Goal: Task Accomplishment & Management: Use online tool/utility

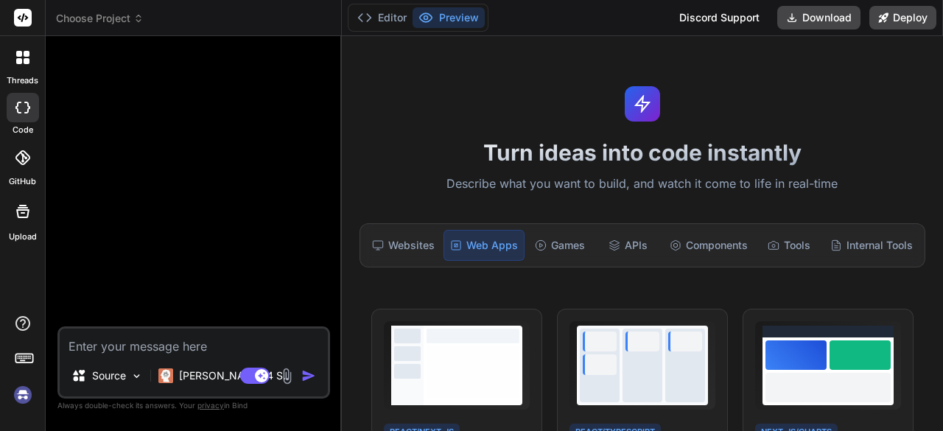
click at [164, 77] on div at bounding box center [195, 187] width 270 height 278
click at [152, 345] on textarea at bounding box center [194, 341] width 268 height 27
paste textarea "This is a comprehensive personalized storybook creation platform. Let me break …"
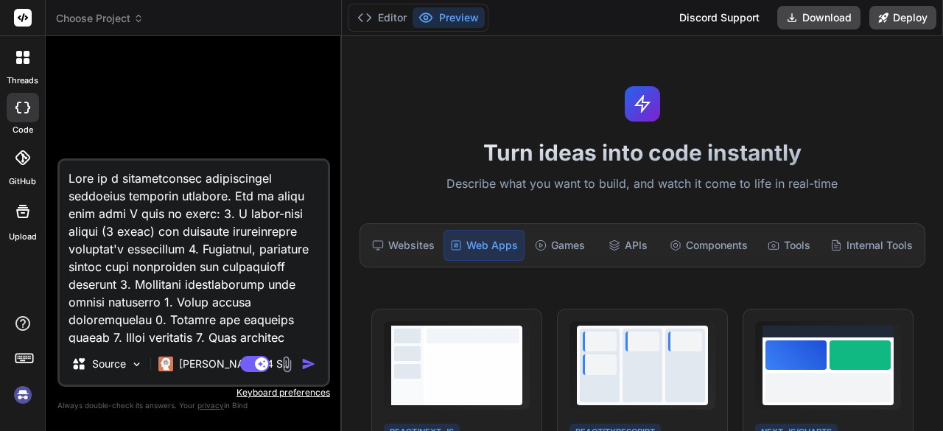
type textarea "This is a comprehensive personalized storybook creation platform. Let me break …"
type textarea "x"
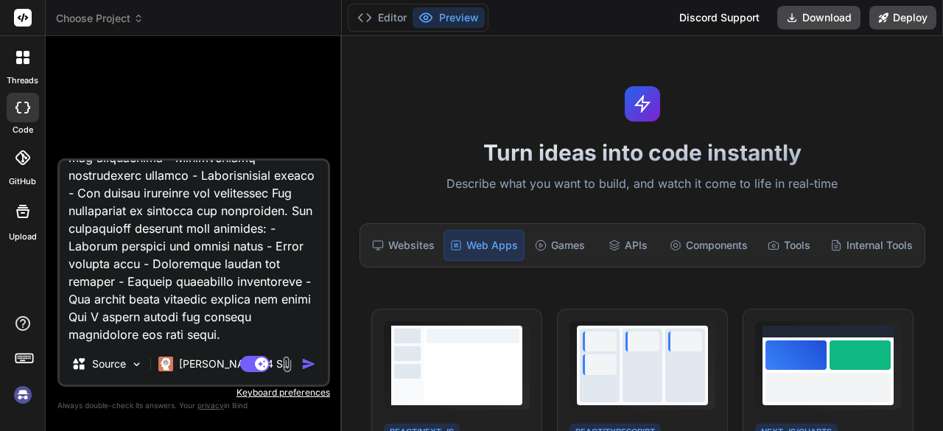
type textarea "This is a comprehensive personalized storybook creation platform. Let me break …"
click at [309, 364] on img "button" at bounding box center [308, 363] width 15 height 15
type textarea "x"
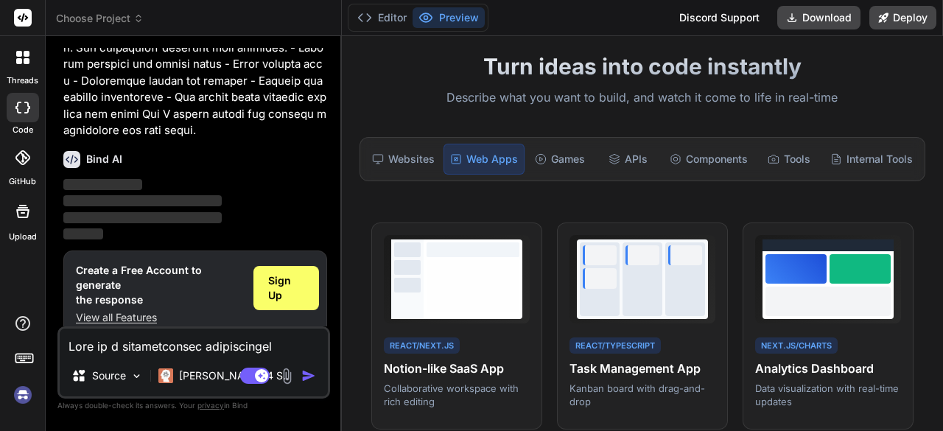
scroll to position [74, 0]
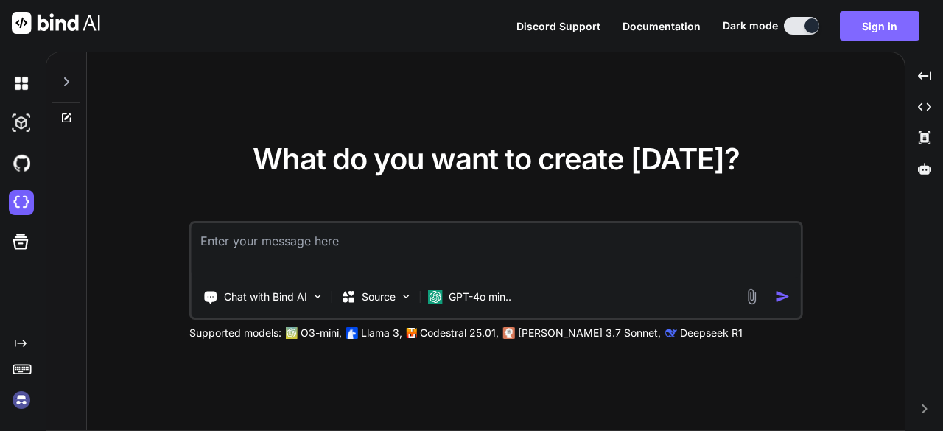
click at [884, 25] on button "Sign in" at bounding box center [880, 25] width 80 height 29
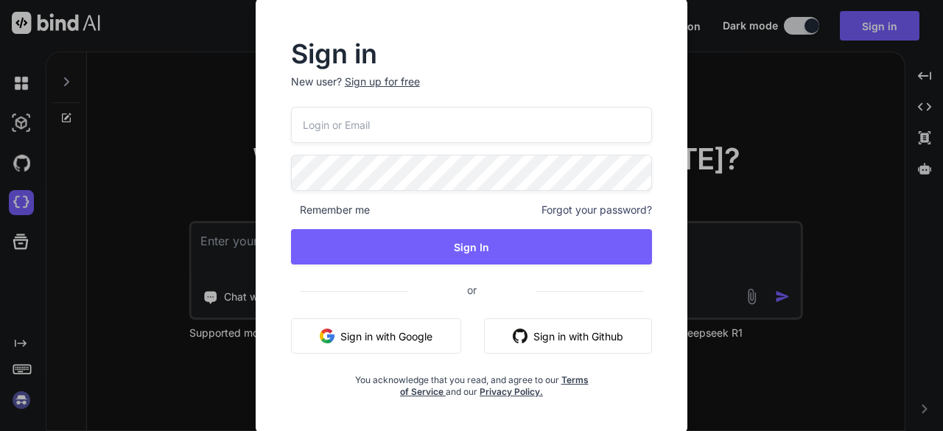
click at [414, 135] on input "email" at bounding box center [472, 125] width 362 height 36
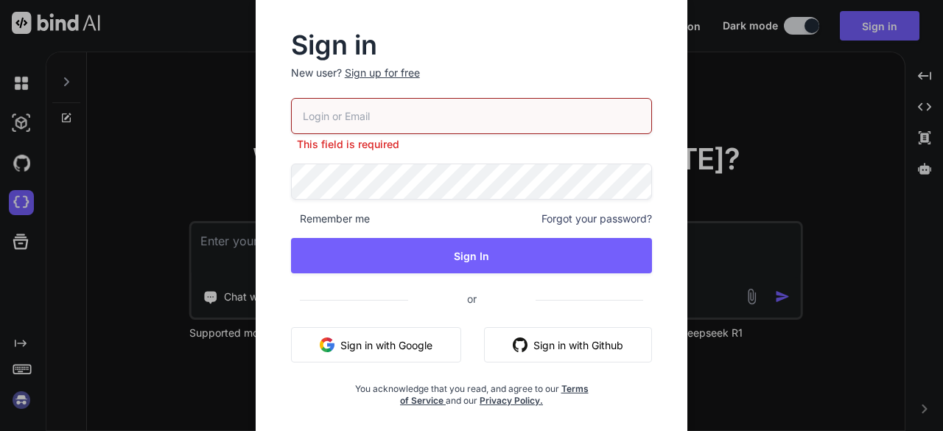
type input "lyriqz@aol.com"
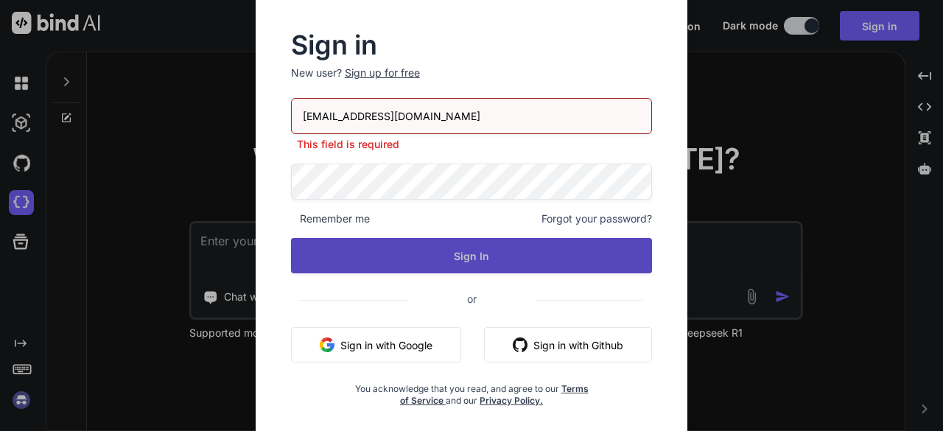
click at [456, 259] on button "Sign In" at bounding box center [472, 255] width 362 height 35
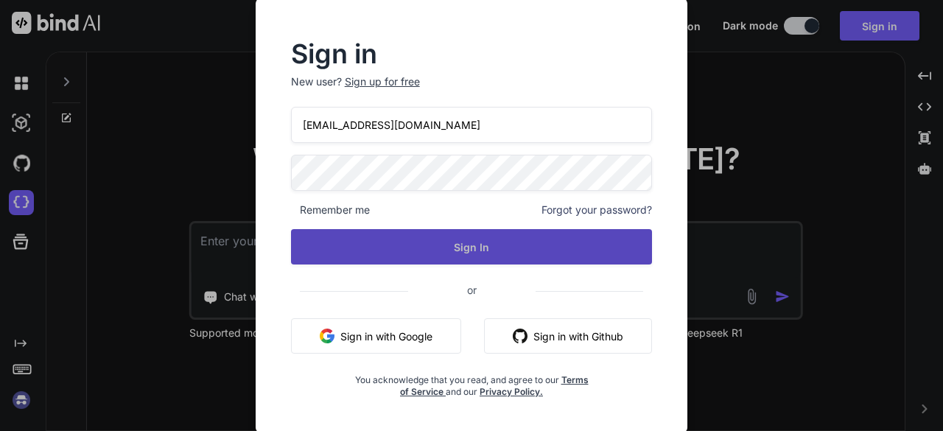
click at [474, 253] on button "Sign In" at bounding box center [472, 246] width 362 height 35
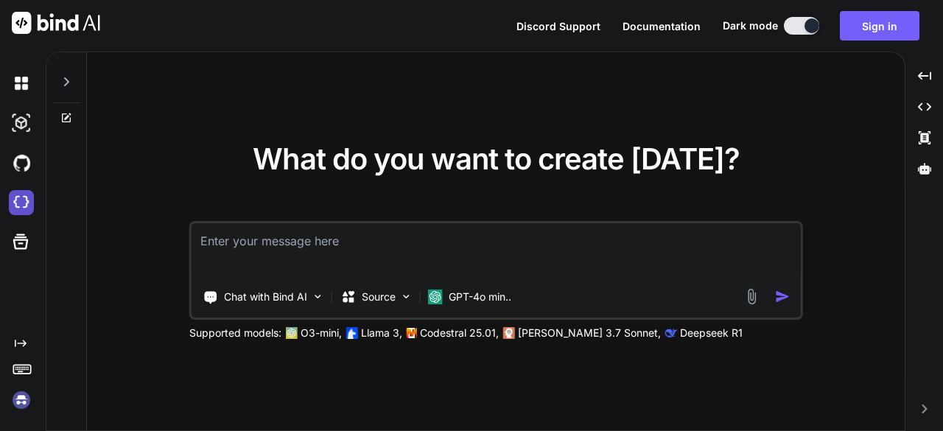
click at [24, 201] on img at bounding box center [21, 202] width 25 height 25
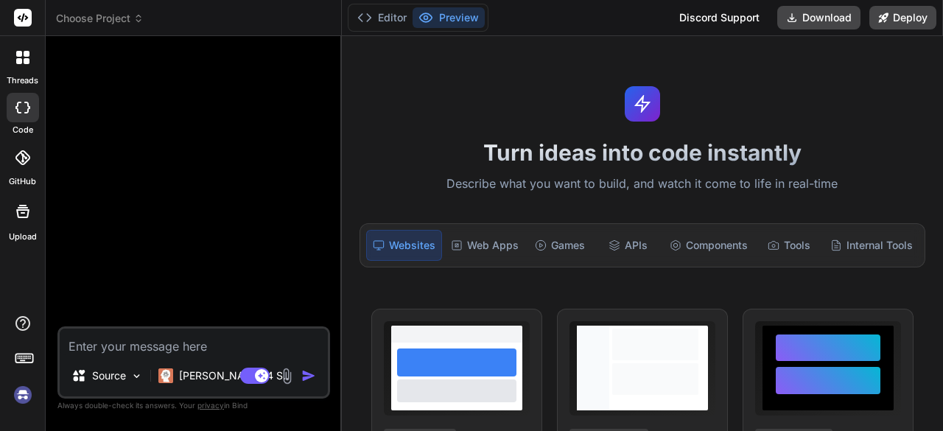
type textarea "x"
click at [508, 239] on div "Web Apps" at bounding box center [485, 245] width 80 height 31
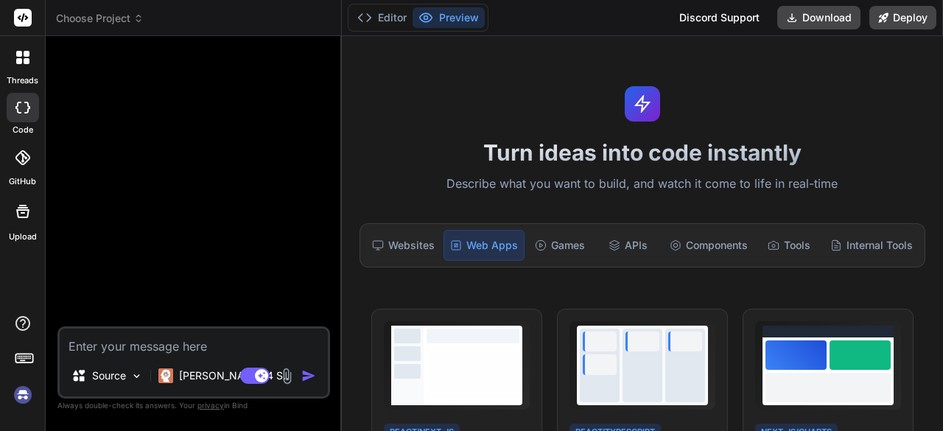
paste textarea "This is a comprehensive personalized storybook creation platform. Let me break …"
type textarea "This is a comprehensive personalized storybook creation platform. Let me break …"
type textarea "x"
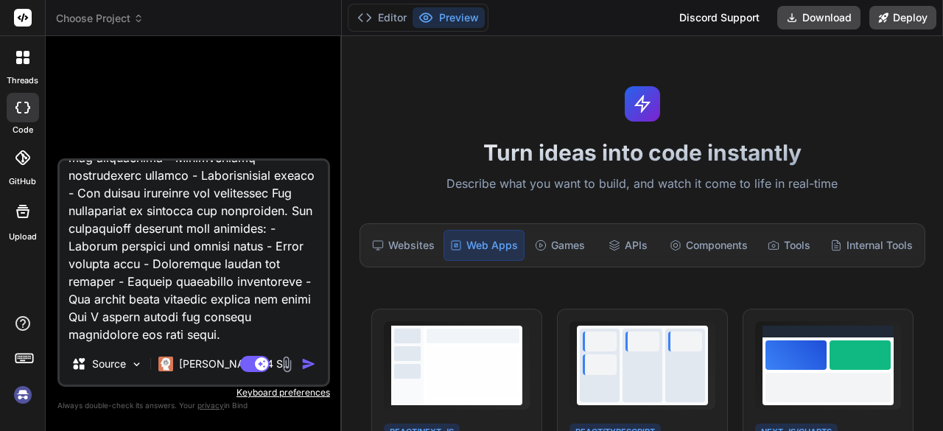
type textarea "This is a comprehensive personalized storybook creation platform. Let me break …"
click at [306, 366] on img "button" at bounding box center [308, 363] width 15 height 15
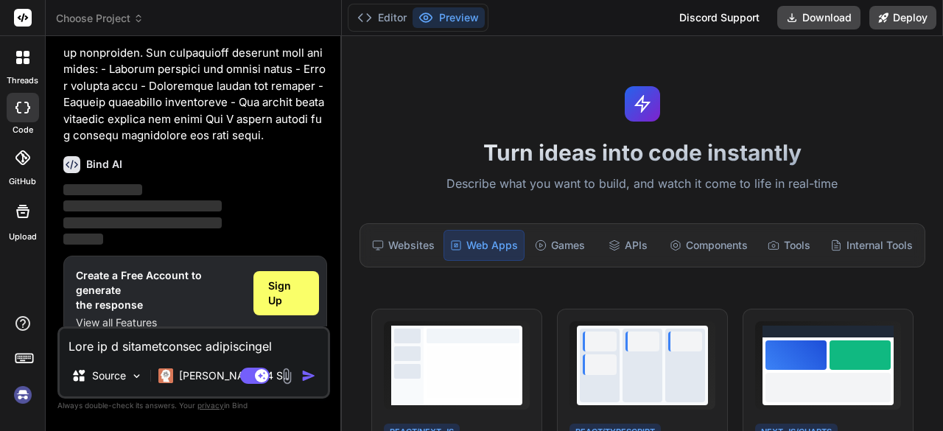
scroll to position [1847, 0]
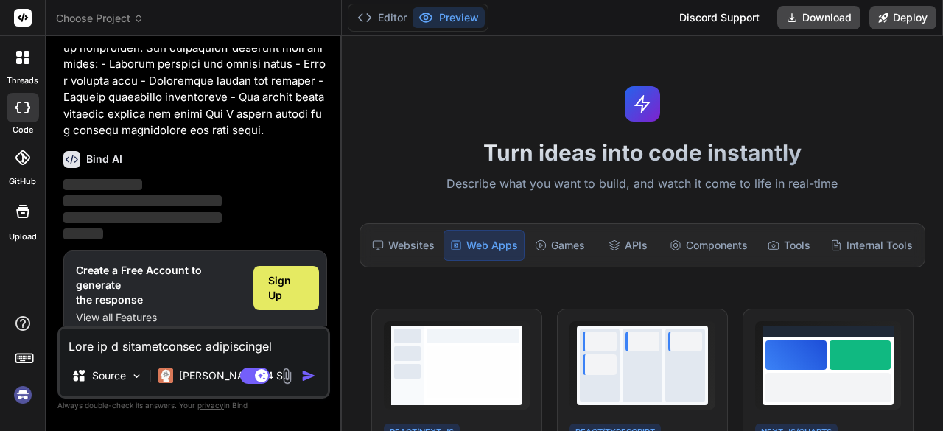
click at [273, 275] on span "Sign Up" at bounding box center [286, 287] width 36 height 29
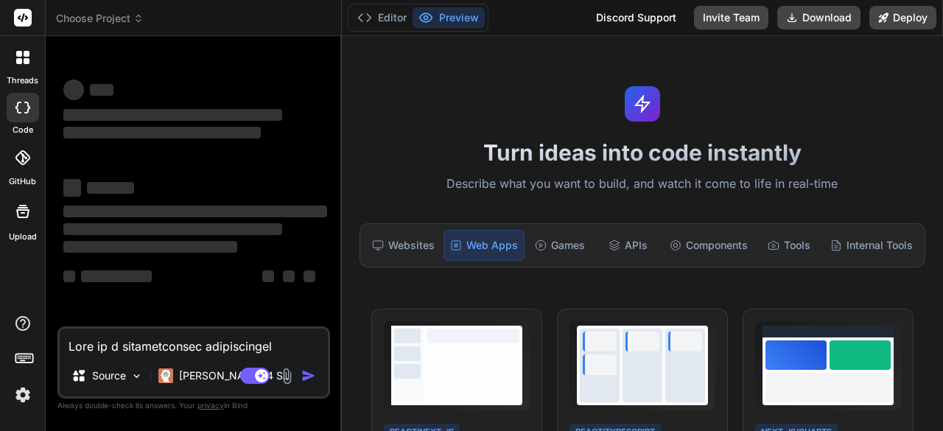
scroll to position [0, 0]
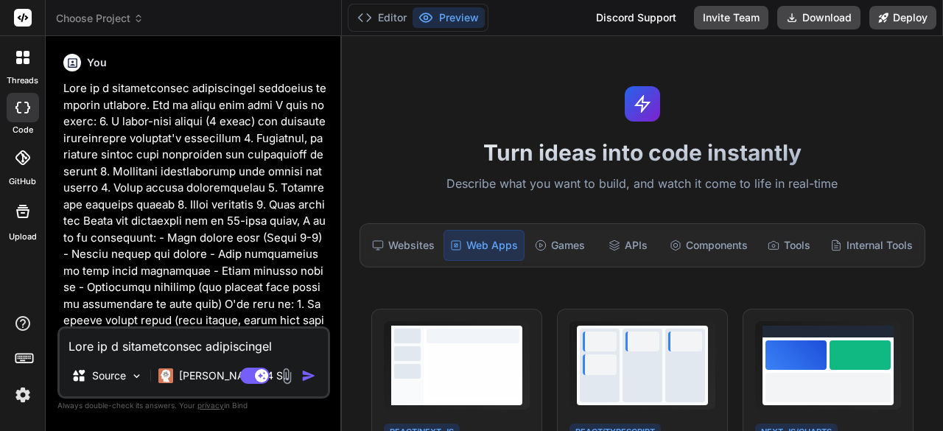
click at [310, 376] on img "button" at bounding box center [308, 375] width 15 height 15
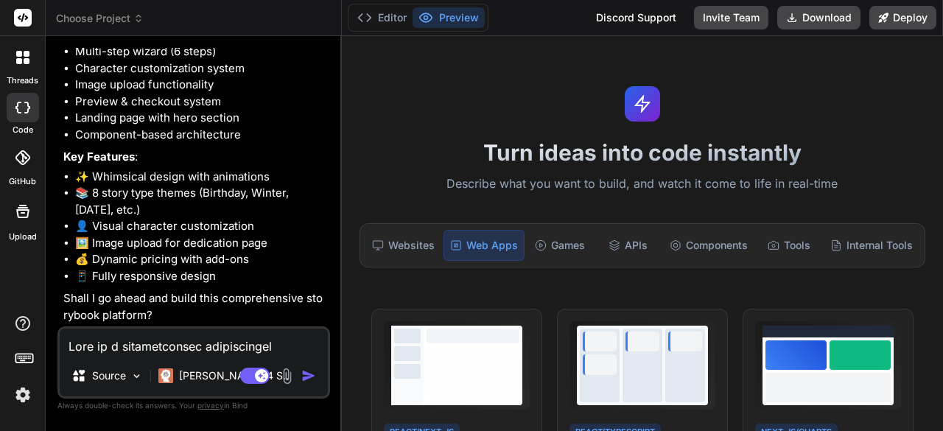
scroll to position [1055, 0]
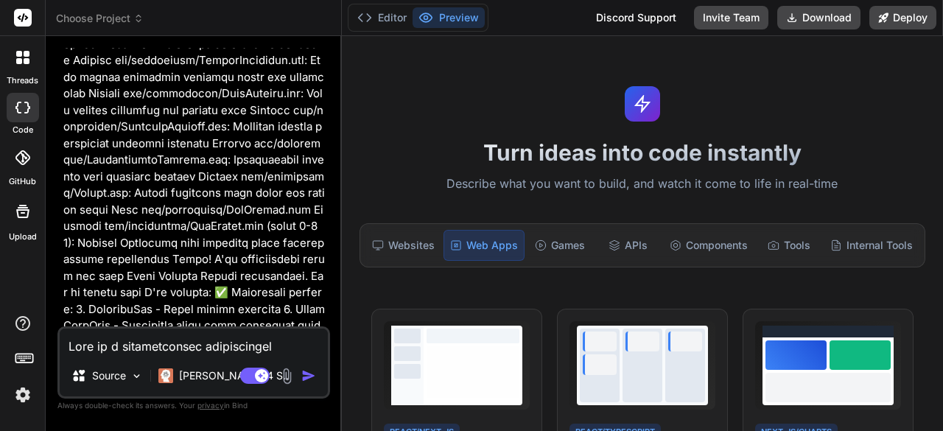
type textarea "x"
click at [189, 353] on textarea at bounding box center [194, 341] width 268 height 27
type textarea "l"
type textarea "x"
type textarea "le"
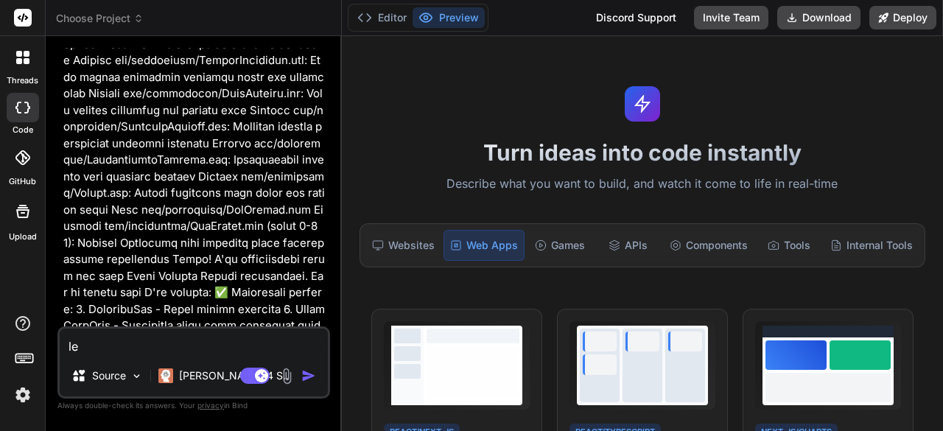
type textarea "x"
type textarea "let"
type textarea "x"
type textarea "lets"
type textarea "x"
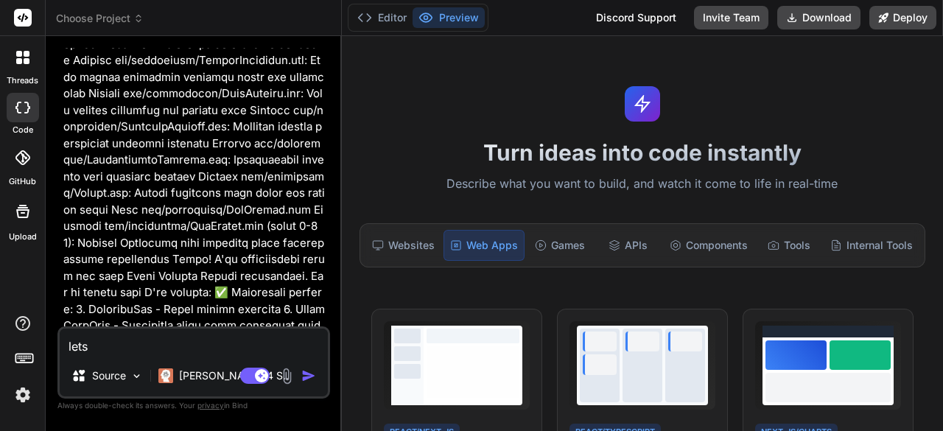
type textarea "lets"
type textarea "x"
type textarea "lets c"
type textarea "x"
type textarea "lets ca"
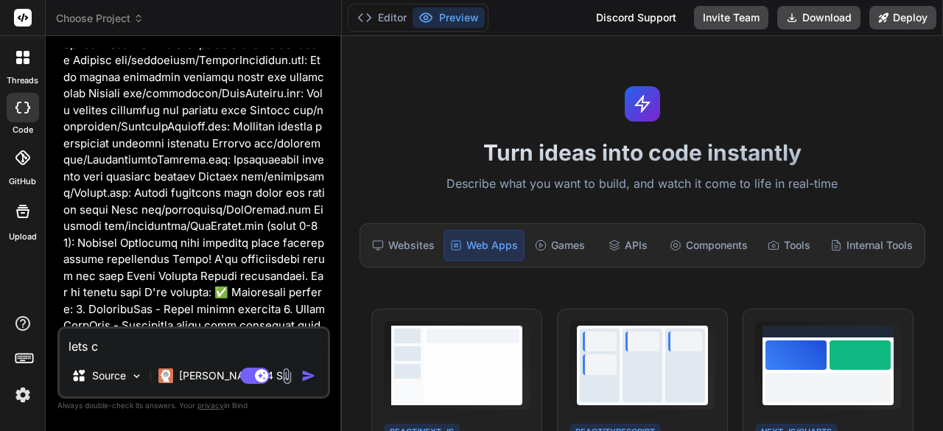
type textarea "x"
type textarea "lets cal"
type textarea "x"
type textarea "lets call"
type textarea "x"
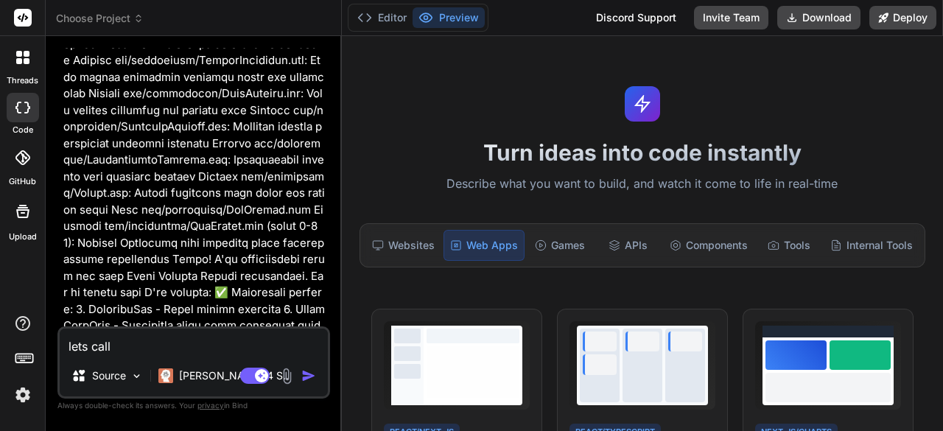
type textarea "lets call"
type textarea "x"
type textarea "lets call i"
type textarea "x"
type textarea "lets call it"
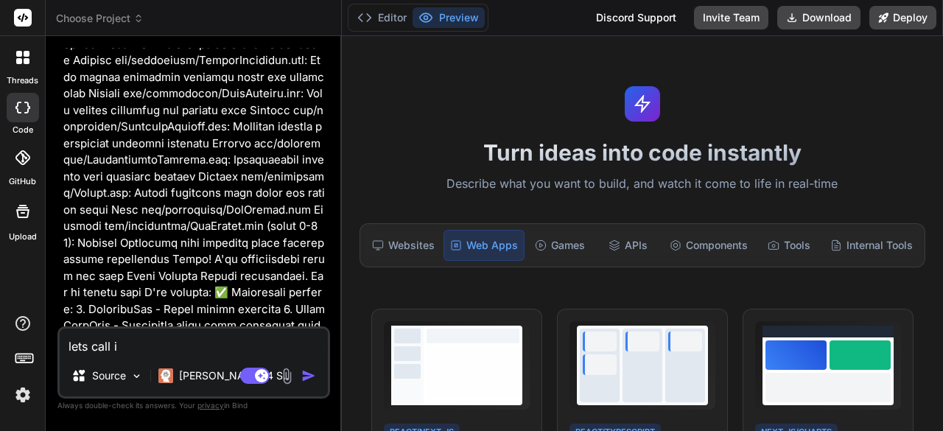
type textarea "x"
type textarea "lets call i"
type textarea "x"
type textarea "lets call"
type textarea "x"
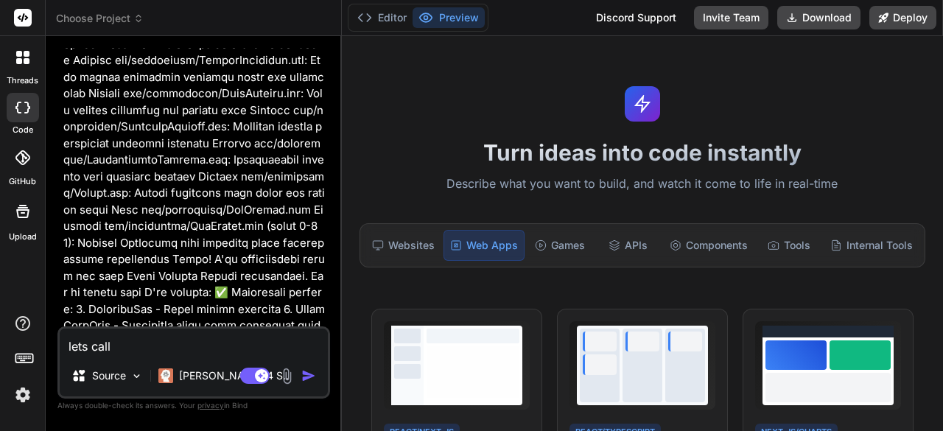
type textarea "lets call"
type textarea "x"
type textarea "lets cal"
type textarea "x"
type textarea "lets ca"
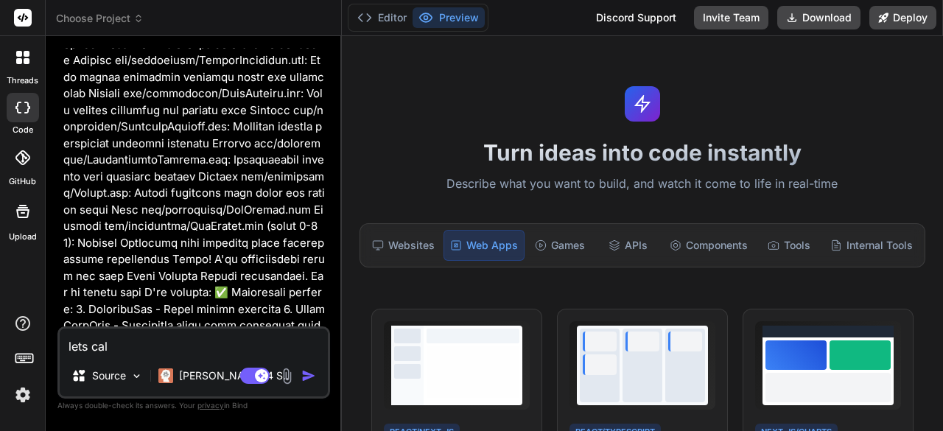
type textarea "x"
type textarea "lets c"
type textarea "x"
type textarea "lets"
type textarea "x"
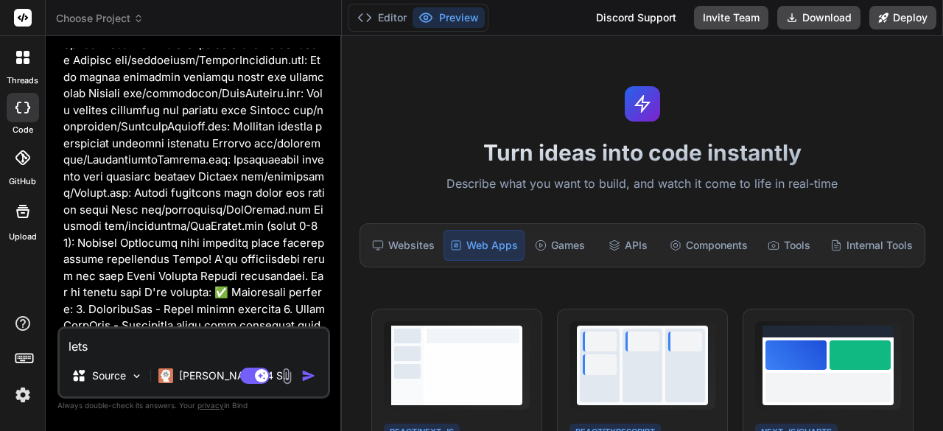
type textarea "lets n"
type textarea "x"
type textarea "lets na"
type textarea "x"
type textarea "lets nam"
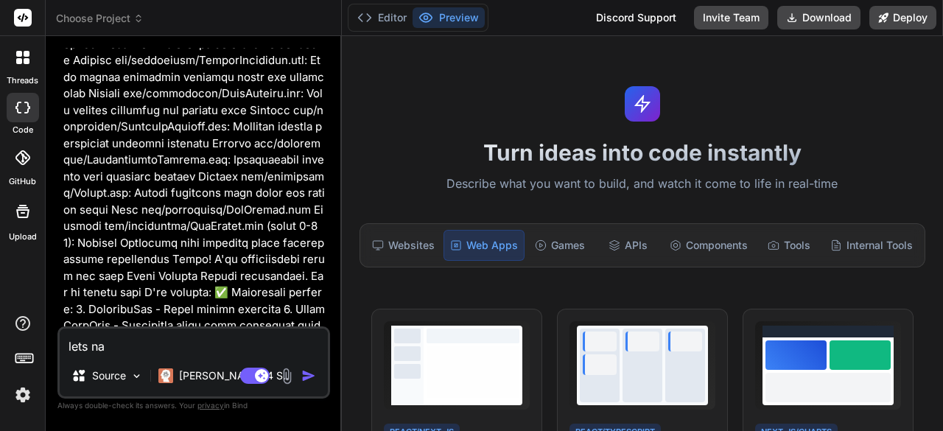
type textarea "x"
type textarea "lets name"
type textarea "x"
type textarea "lets name"
type textarea "x"
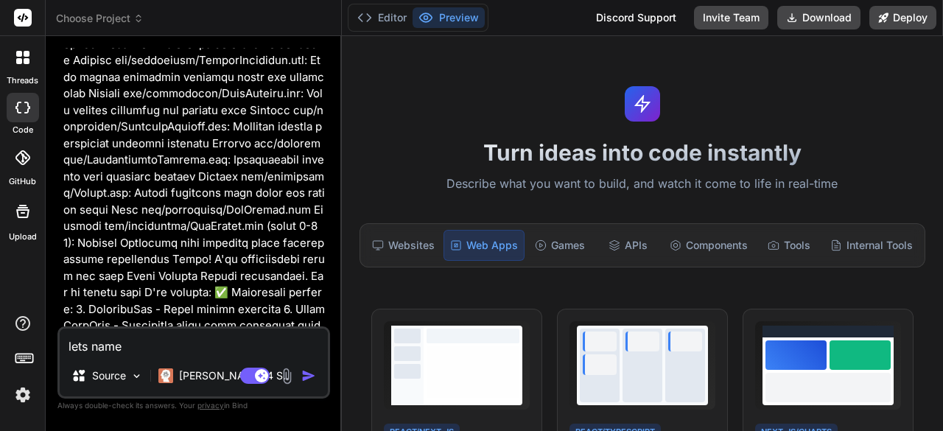
type textarea "lets name i"
type textarea "x"
type textarea "lets name it"
type textarea "x"
type textarea "lets name it"
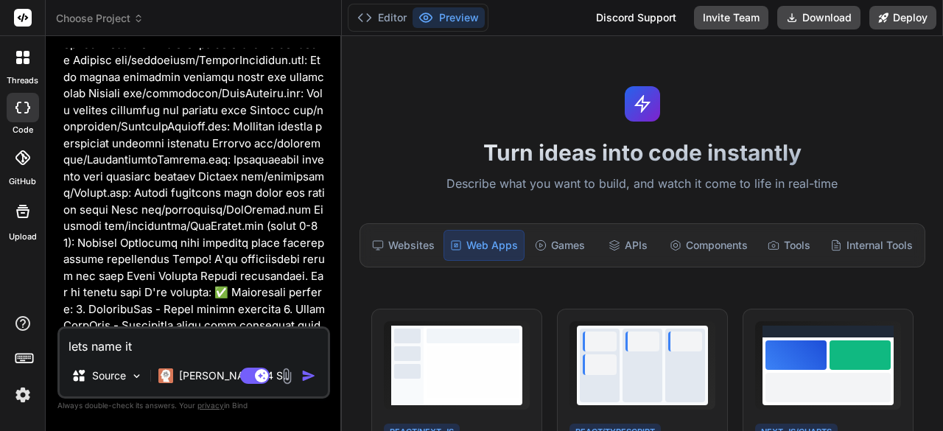
type textarea "x"
type textarea "lets name it a"
type textarea "x"
type textarea "lets name it af"
type textarea "x"
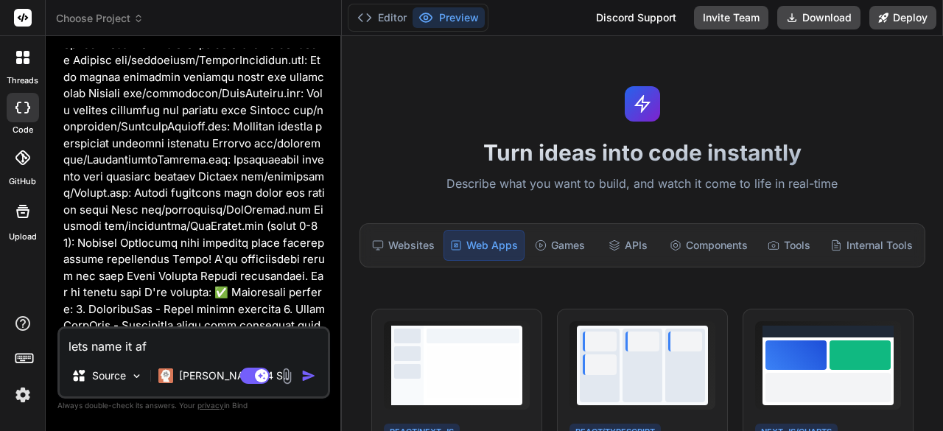
type textarea "lets name it aft"
type textarea "x"
type textarea "lets name it afte"
type textarea "x"
type textarea "lets name it after"
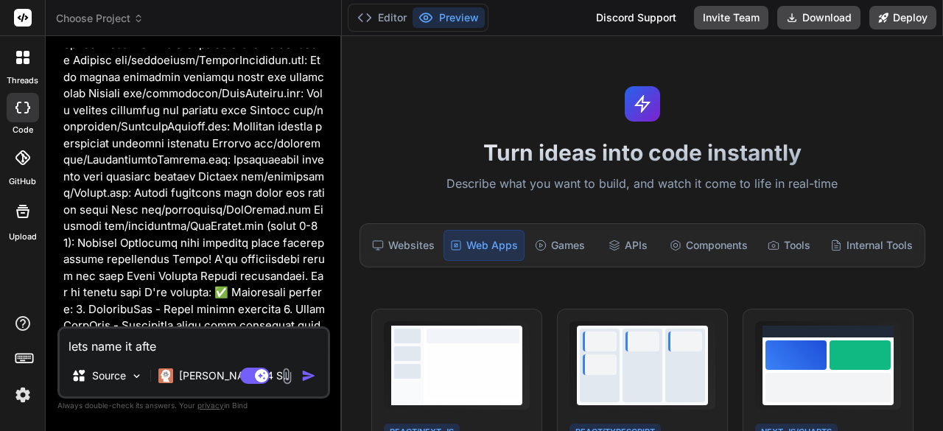
type textarea "x"
type textarea "lets name it after"
type textarea "x"
type textarea "lets name it after t"
type textarea "x"
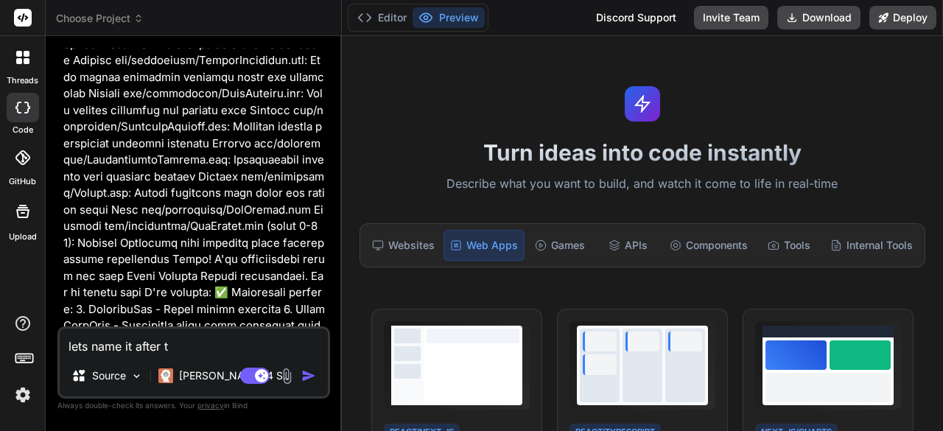
type textarea "lets name it after th"
type textarea "x"
type textarea "lets name it after the"
type textarea "x"
type textarea "lets name it after the"
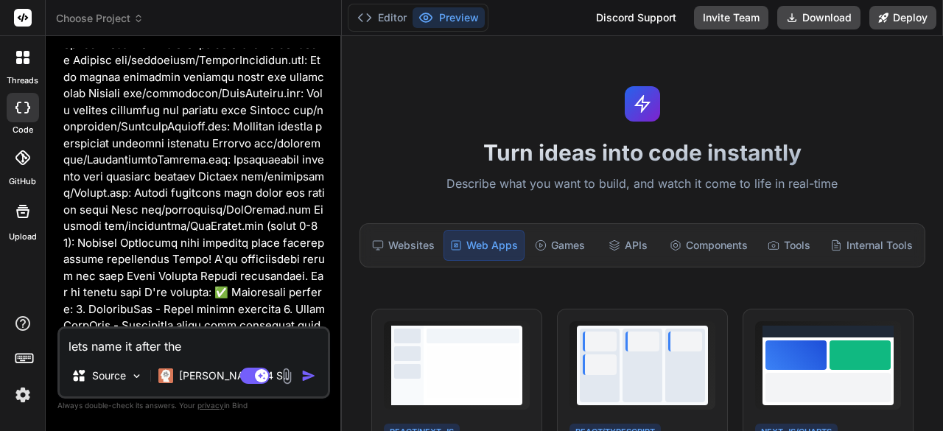
type textarea "x"
type textarea "lets name it after the w"
type textarea "x"
type textarea "lets name it after the we"
type textarea "x"
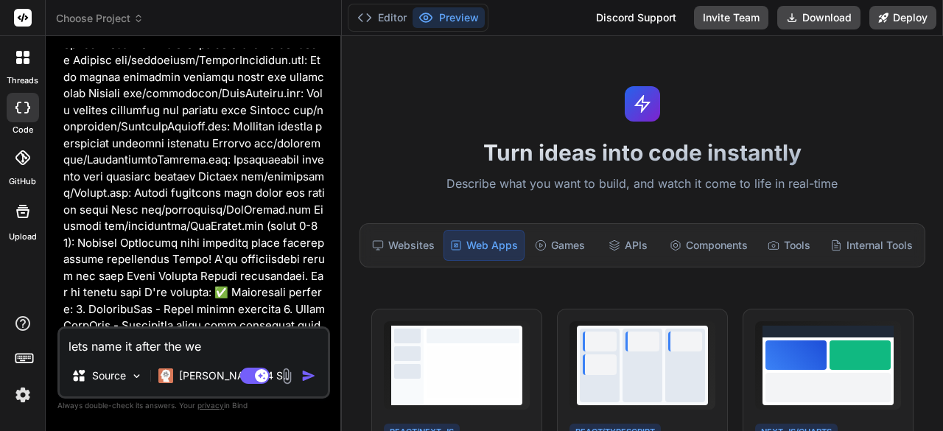
type textarea "lets name it after the web"
type textarea "x"
type textarea "lets name it after the webs"
type textarea "x"
type textarea "lets name it after the websi"
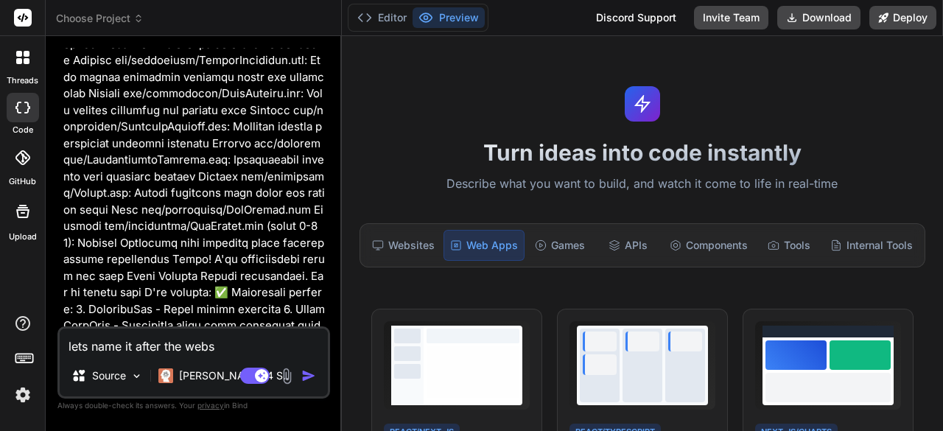
type textarea "x"
type textarea "lets name it after the websit"
type textarea "x"
type textarea "lets name it after the website"
type textarea "x"
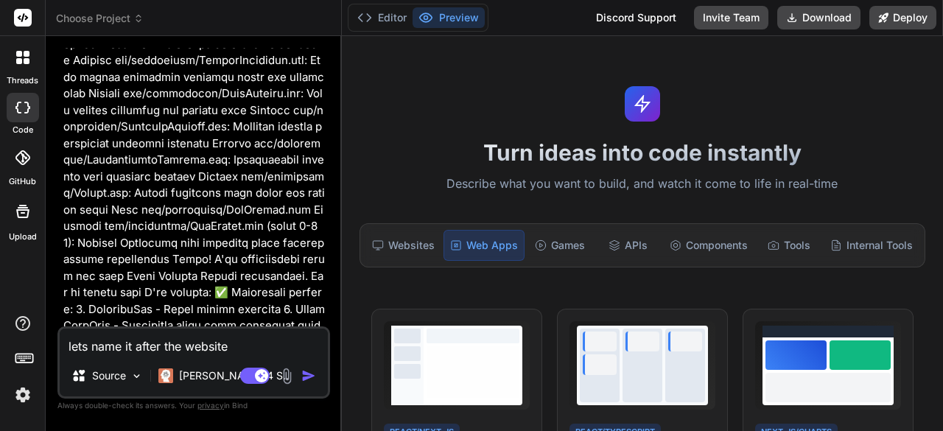
type textarea "lets name it after the website"
type textarea "x"
paste textarea "yourbookdesign.com"
type textarea "lets name it after the website yourbookdesign.com"
type textarea "x"
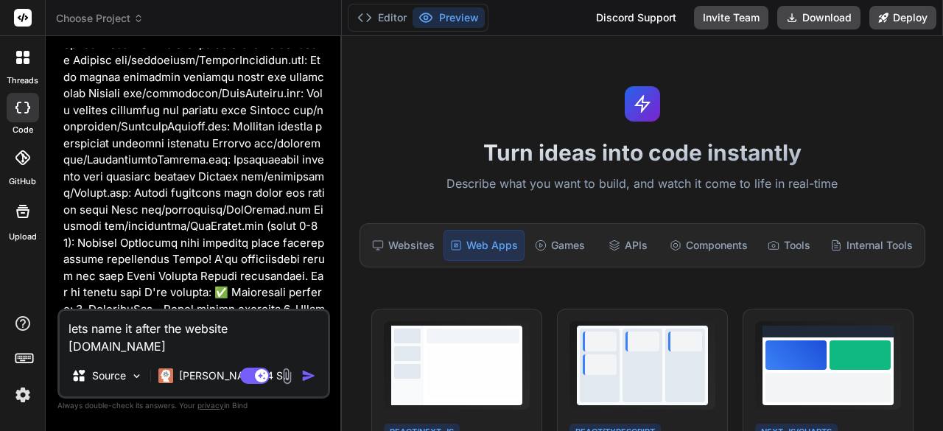
type textarea "lets name it after the website yourbookdesign.com"
click at [305, 378] on img "button" at bounding box center [308, 375] width 15 height 15
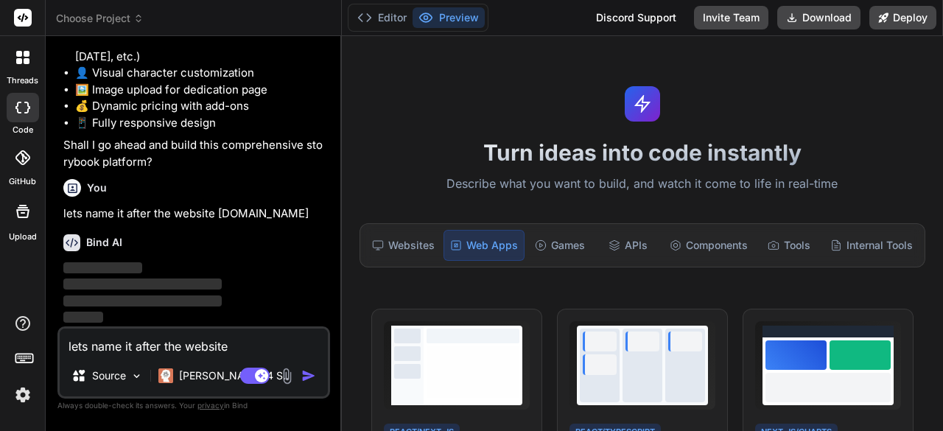
scroll to position [2235, 0]
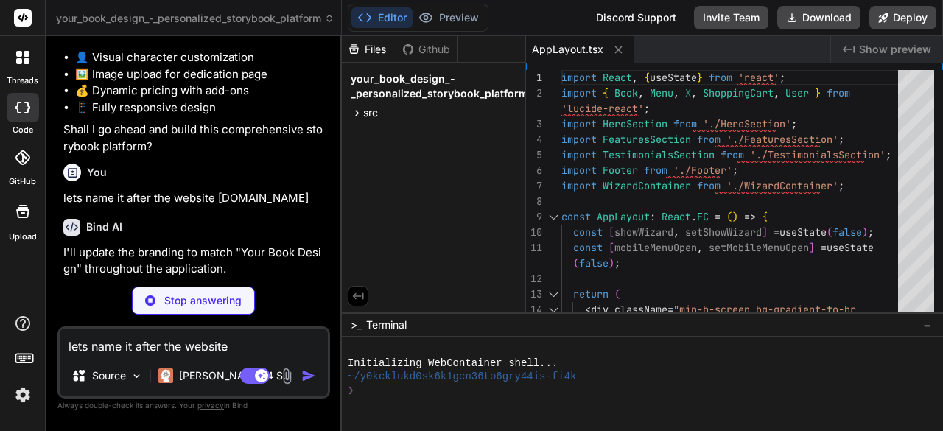
type textarea "x"
type textarea "export default HeroSection;"
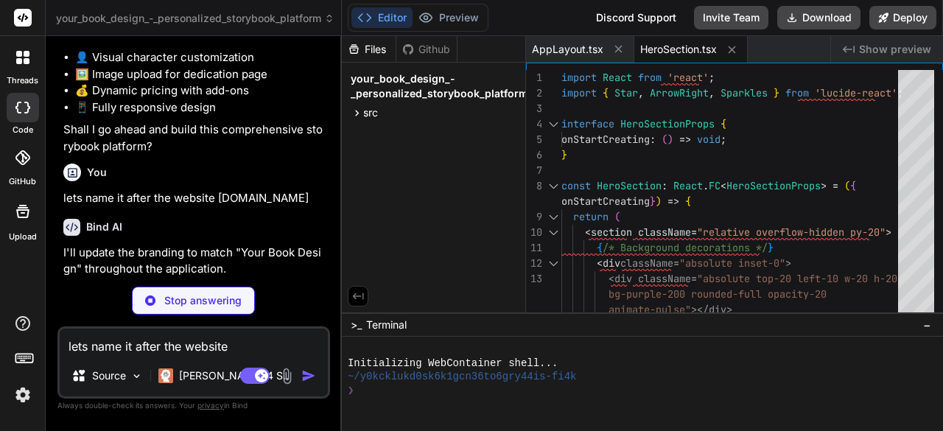
type textarea "x"
type textarea "}; export default FeaturesSection;"
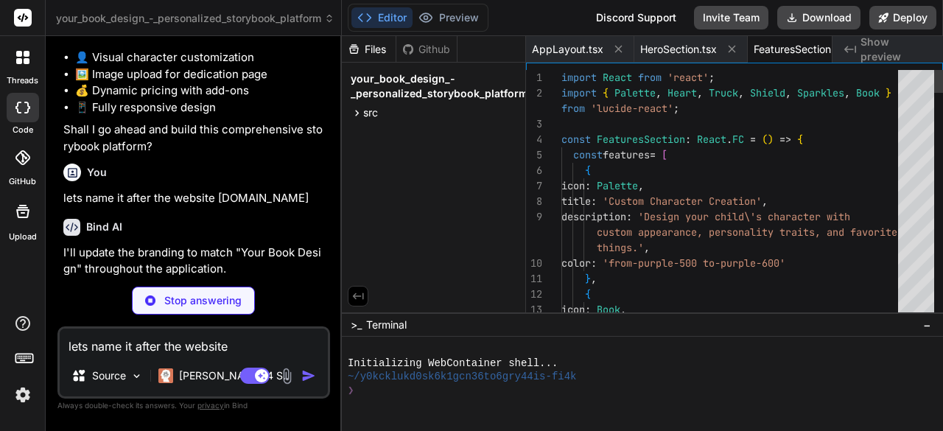
scroll to position [0, 47]
type textarea "x"
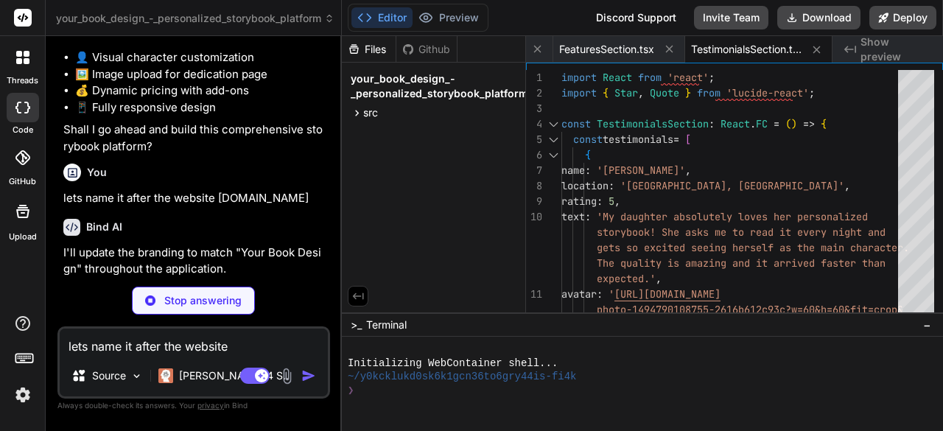
scroll to position [0, 283]
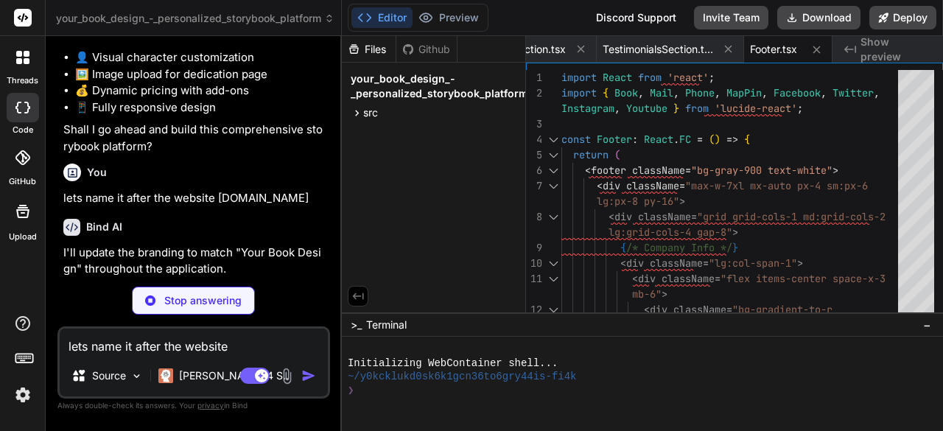
type textarea "x"
type textarea ""vite": "^4.4.5" } }"
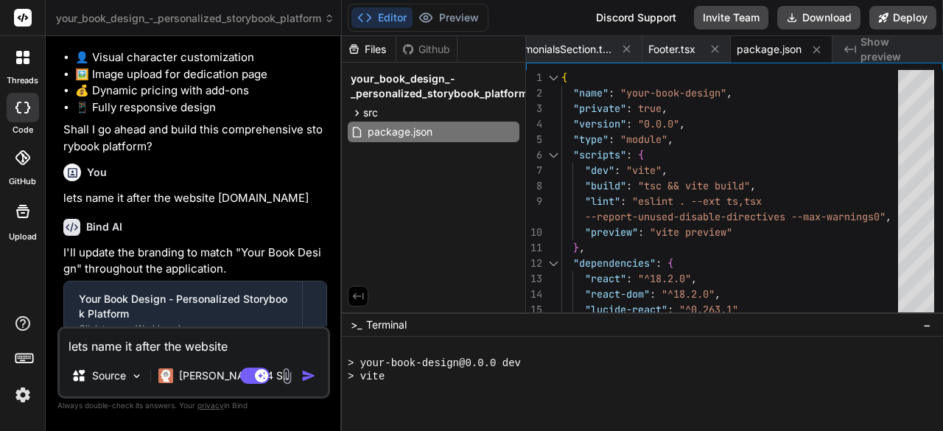
scroll to position [591, 0]
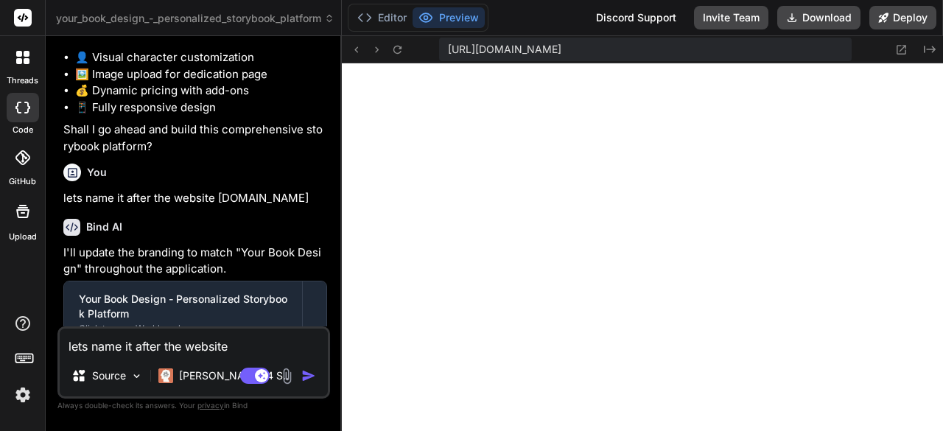
type textarea "x"
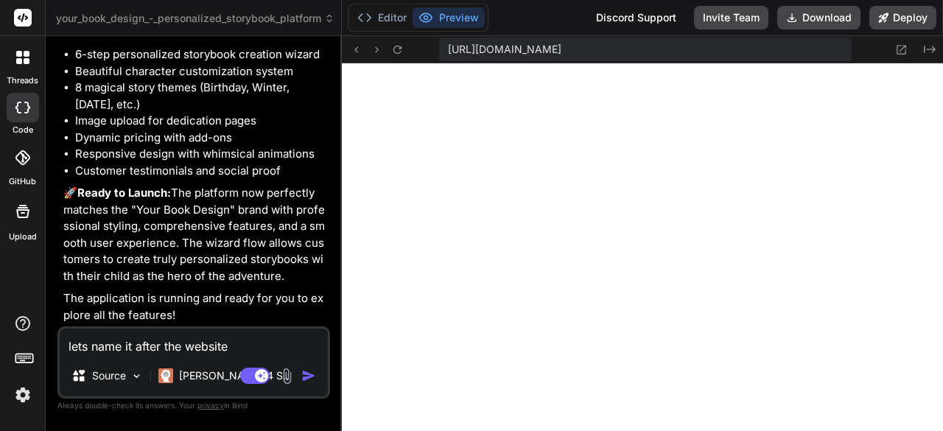
scroll to position [3175, 0]
click at [195, 348] on textarea "lets name it after the website yourbookdesign.com" at bounding box center [194, 341] width 268 height 27
type textarea "b"
type textarea "x"
type textarea "bl"
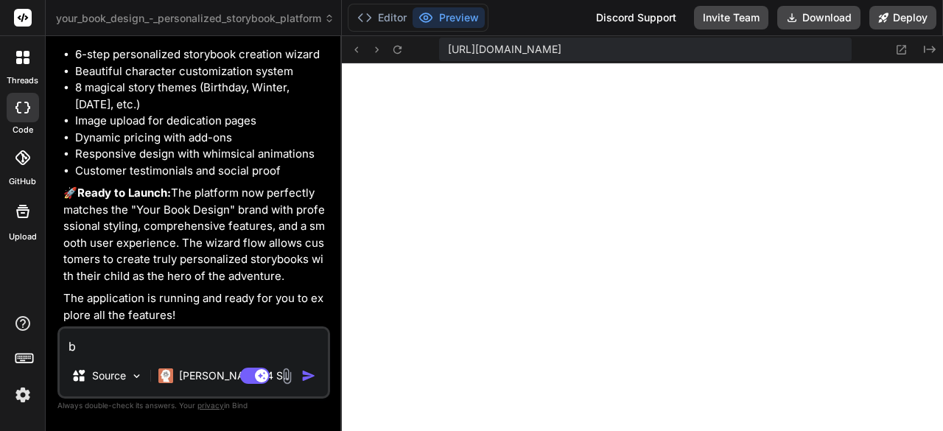
type textarea "x"
type textarea "bla"
type textarea "x"
type textarea "[PERSON_NAME]"
type textarea "x"
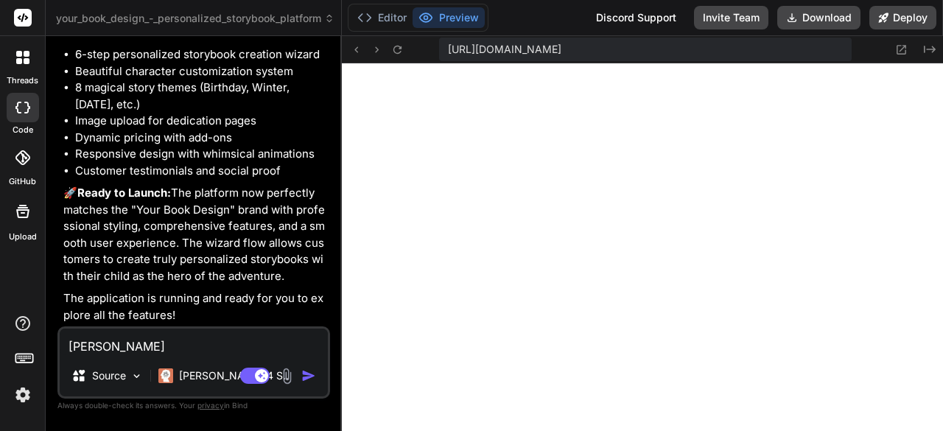
type textarea "blank"
type textarea "x"
type textarea "blank"
type textarea "x"
type textarea "blank w"
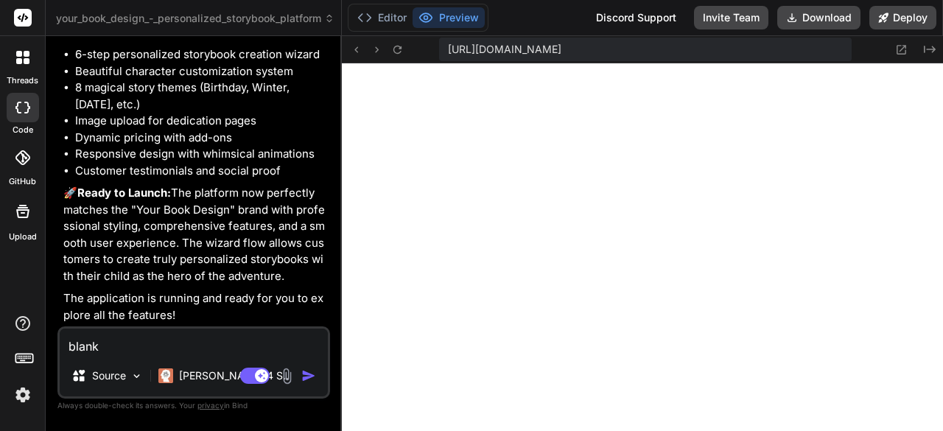
type textarea "x"
type textarea "blank wh"
type textarea "x"
type textarea "blank whi"
type textarea "x"
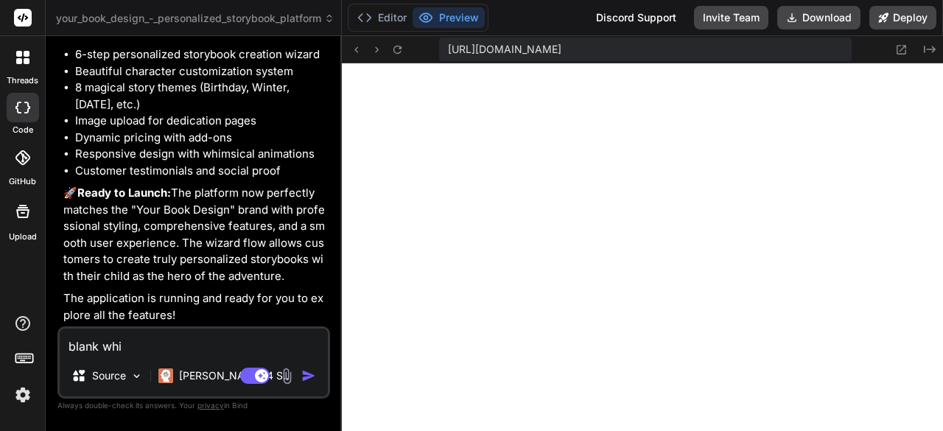
type textarea "blank whit"
type textarea "x"
type textarea "blank white"
type textarea "x"
type textarea "blank white"
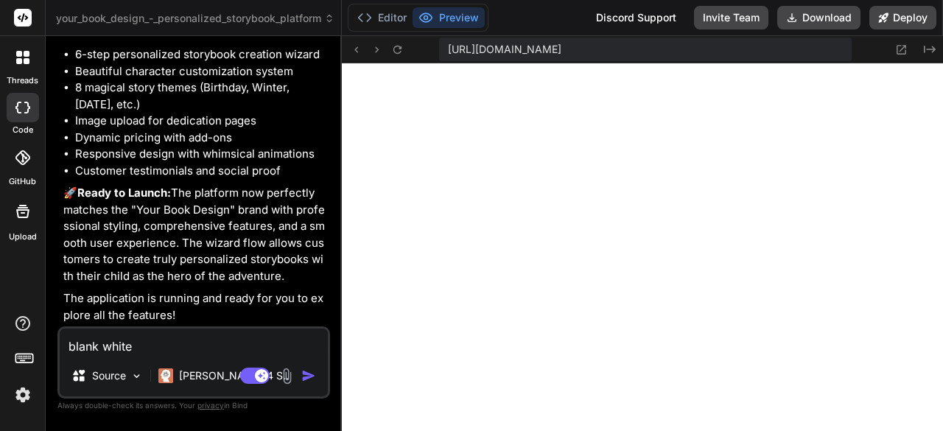
type textarea "x"
type textarea "blank white s"
type textarea "x"
type textarea "blank white sc"
type textarea "x"
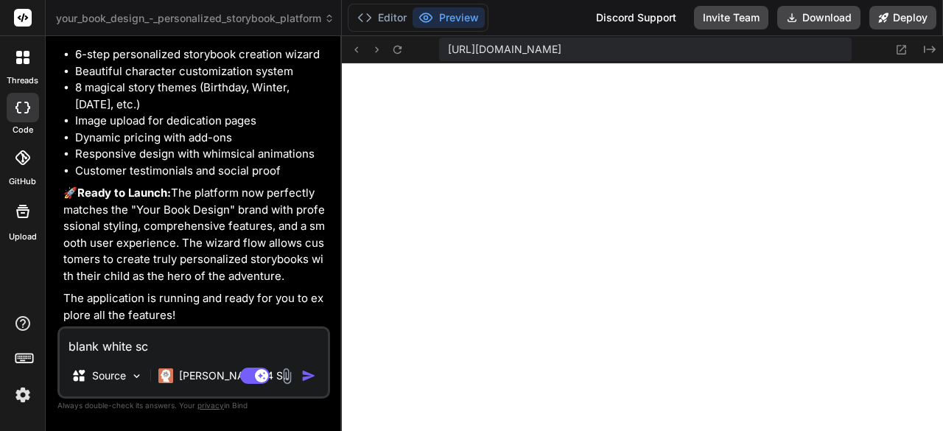
type textarea "blank white scr"
type textarea "x"
type textarea "blank white scre"
type textarea "x"
type textarea "blank white scree"
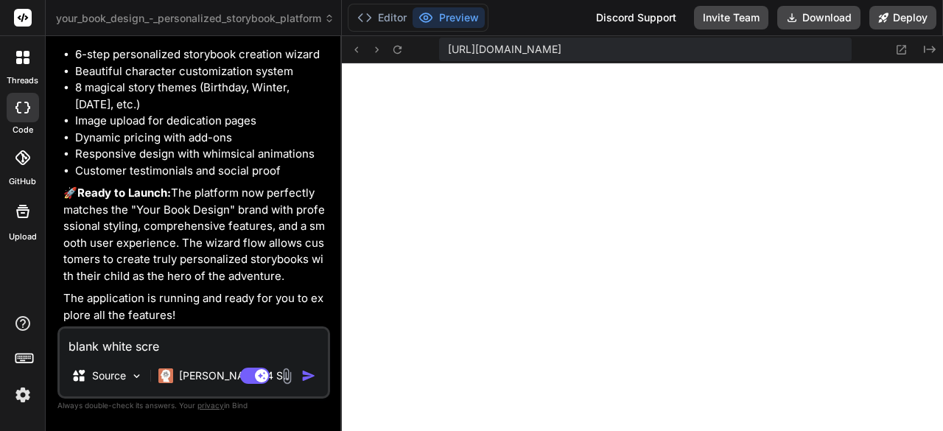
type textarea "x"
type textarea "blank white screen"
type textarea "x"
type textarea "blank white screen"
type textarea "x"
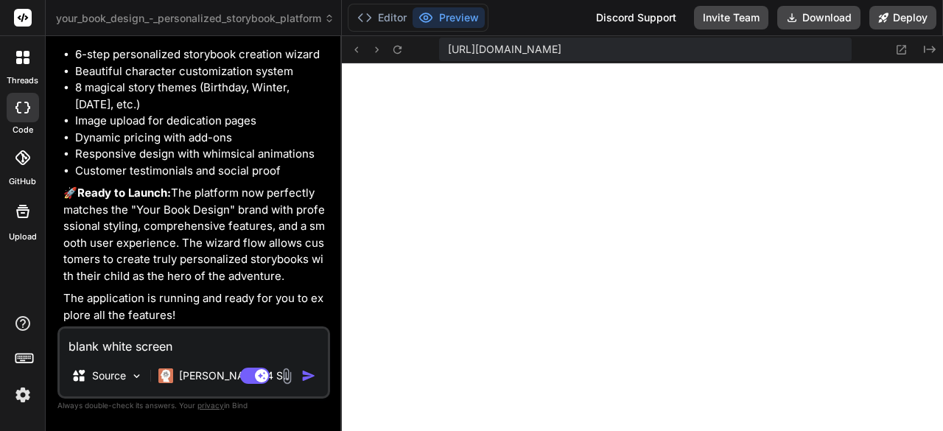
type textarea "blank white screen f"
type textarea "x"
type textarea "blank white screen fo"
type textarea "x"
type textarea "blank white screen for"
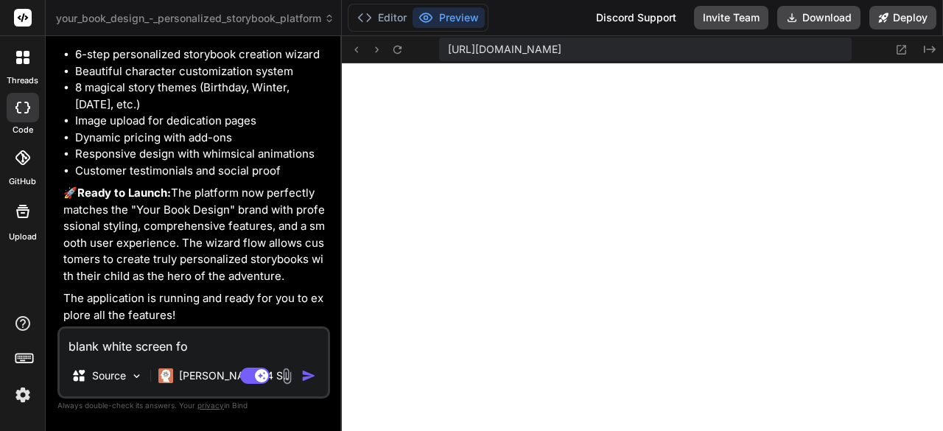
type textarea "x"
type textarea "blank white screen for"
type textarea "x"
type textarea "blank white screen for p"
type textarea "x"
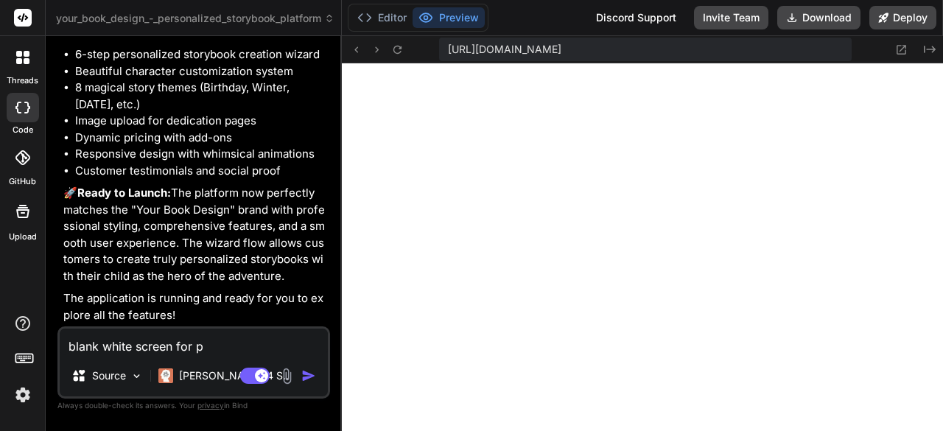
type textarea "blank white screen for pr"
type textarea "x"
type textarea "blank white screen for pre"
type textarea "x"
type textarea "blank white screen for prev"
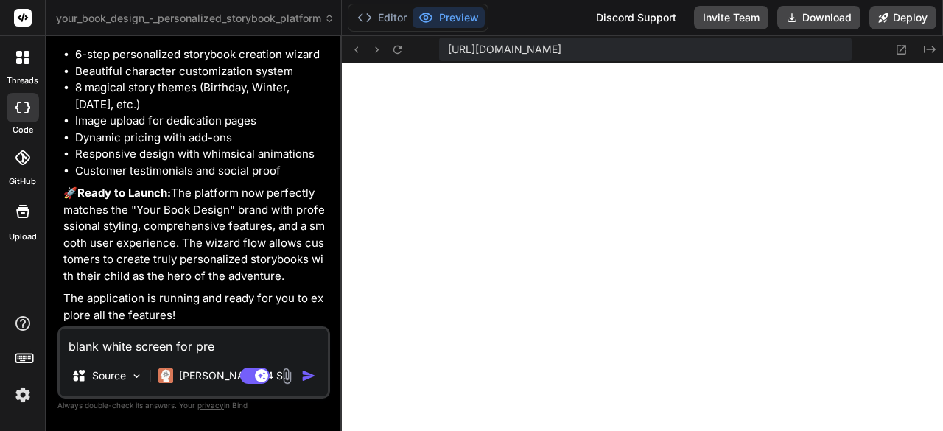
type textarea "x"
type textarea "blank white screen for previ"
type textarea "x"
type textarea "blank white screen for prev"
type textarea "x"
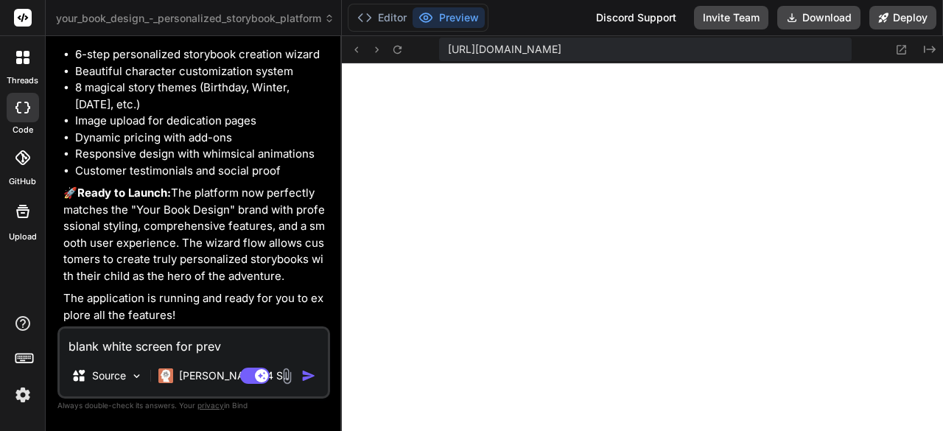
type textarea "blank white screen for previ"
type textarea "x"
type textarea "blank white screen for previe"
type textarea "x"
type textarea "blank white screen for preview"
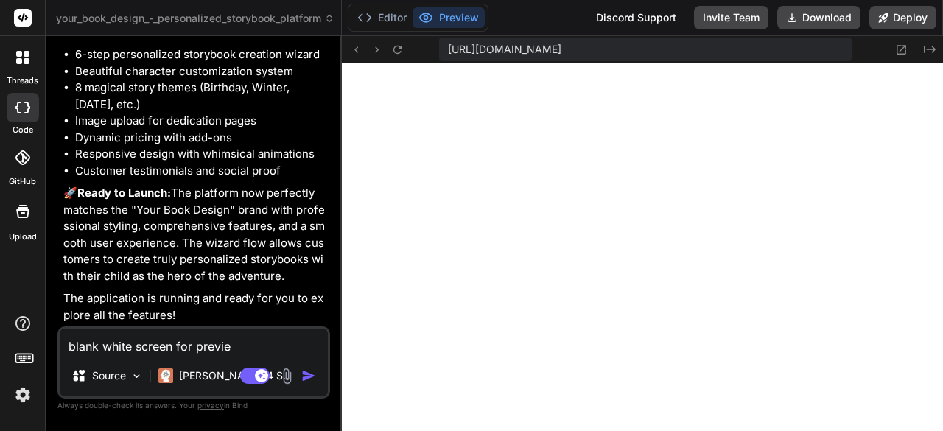
type textarea "x"
type textarea "blank white screen for preview."
type textarea "x"
type textarea "blank white screen for preview."
type textarea "x"
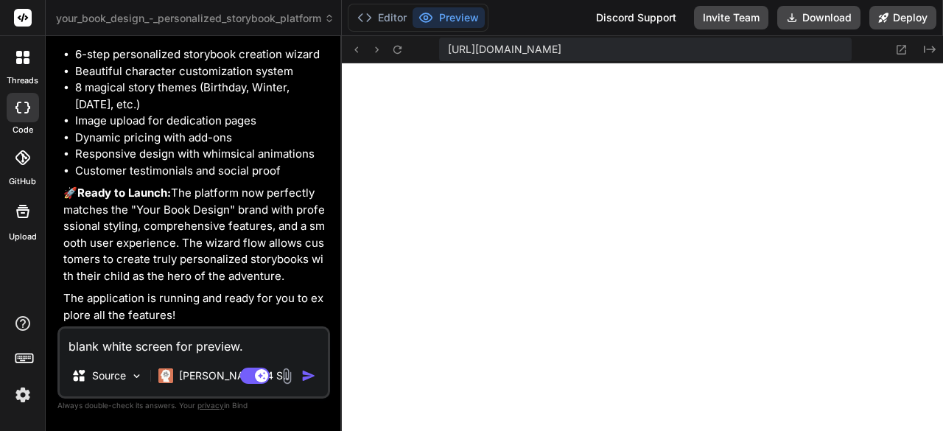
type textarea "blank white screen for preview. n"
type textarea "x"
type textarea "blank white screen for preview. no"
type textarea "x"
type textarea "blank white screen for preview. not"
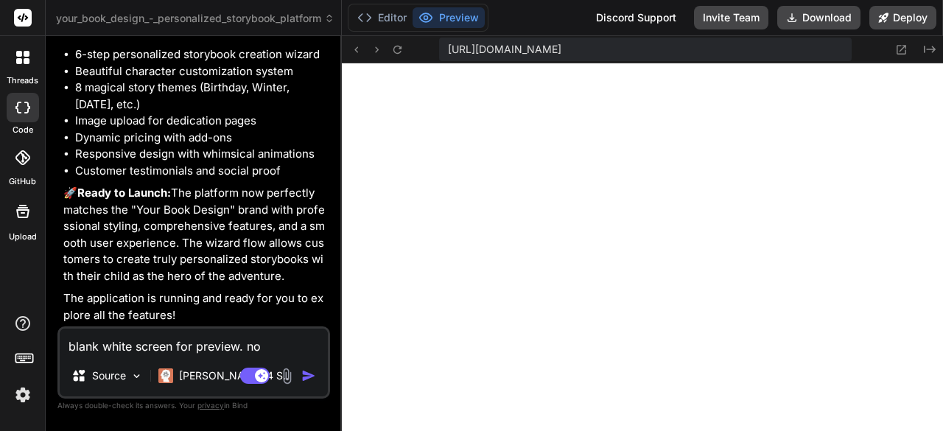
type textarea "x"
type textarea "blank white screen for preview. not"
type textarea "x"
type textarea "blank white screen for preview. not w"
type textarea "x"
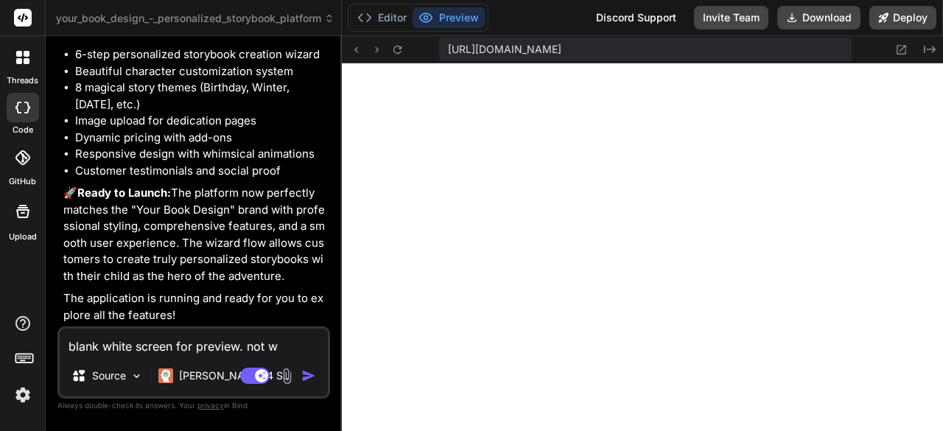
type textarea "blank white screen for preview. not wo"
type textarea "x"
type textarea "blank white screen for preview. not wor"
type textarea "x"
type textarea "blank white screen for preview. not work"
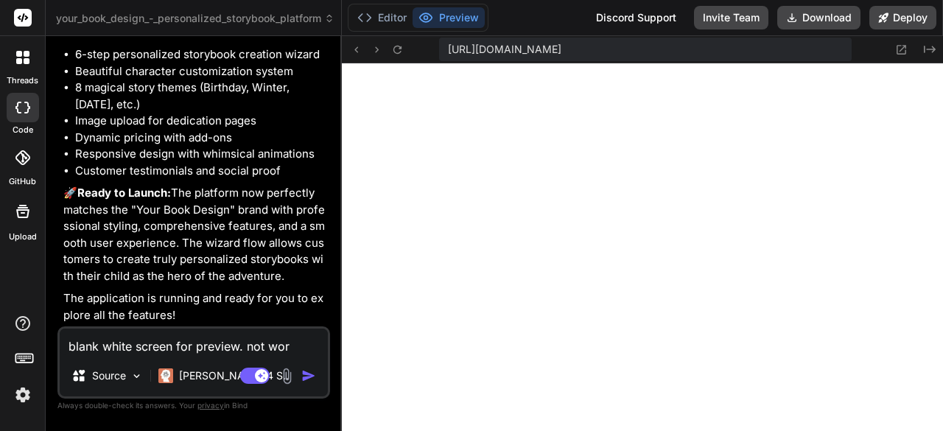
type textarea "x"
type textarea "blank white screen for preview. not worki"
type textarea "x"
type textarea "blank white screen for preview. not workin"
type textarea "x"
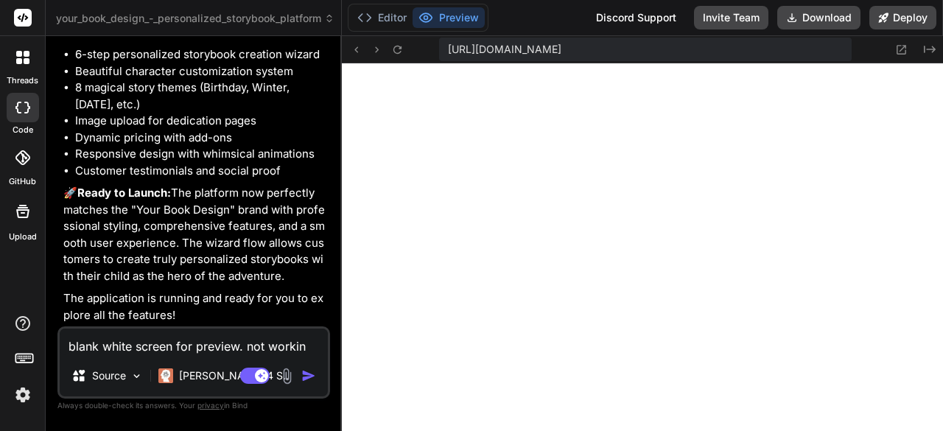
type textarea "blank white screen for preview. not working"
type textarea "x"
type textarea "blank white screen for preview. not working"
type textarea "x"
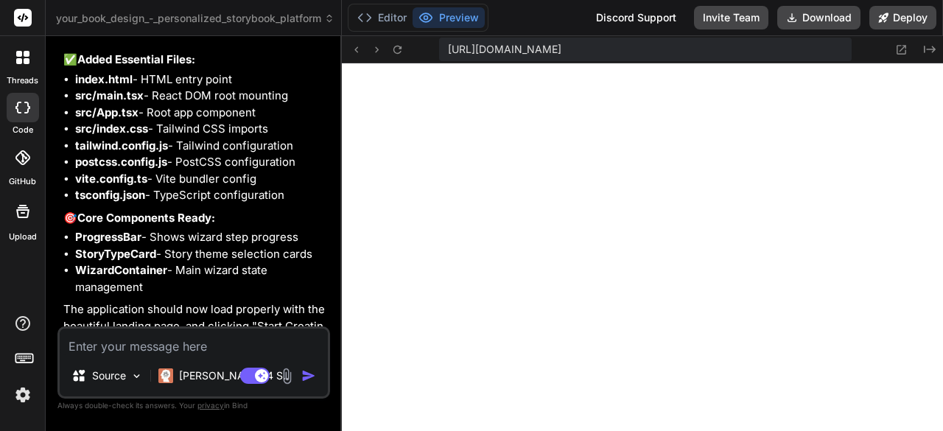
scroll to position [4272, 0]
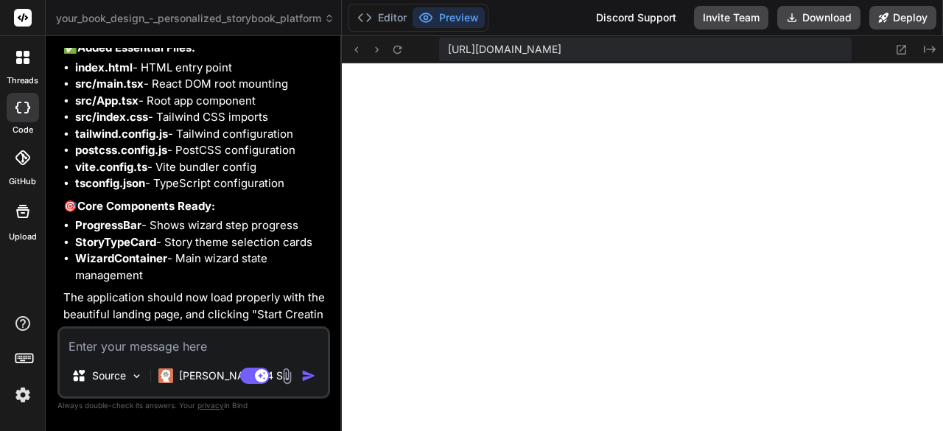
click at [119, 337] on textarea at bounding box center [194, 341] width 268 height 27
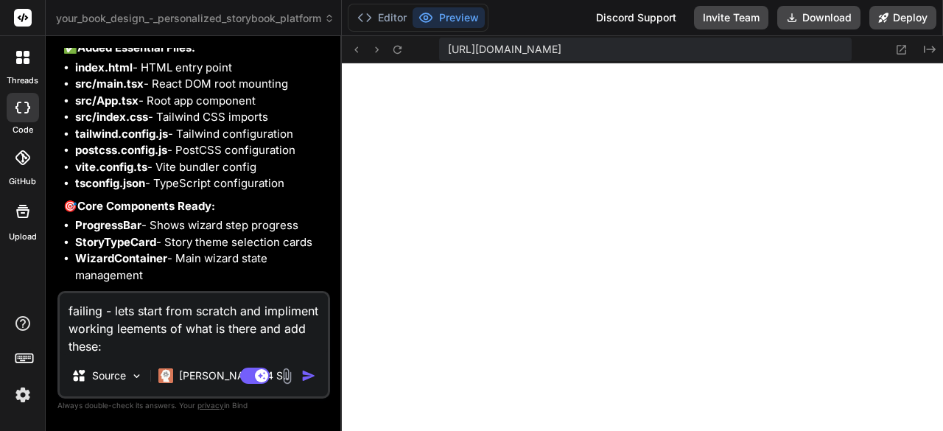
paste textarea "I want to create an app that acquires information about clients to create a per…"
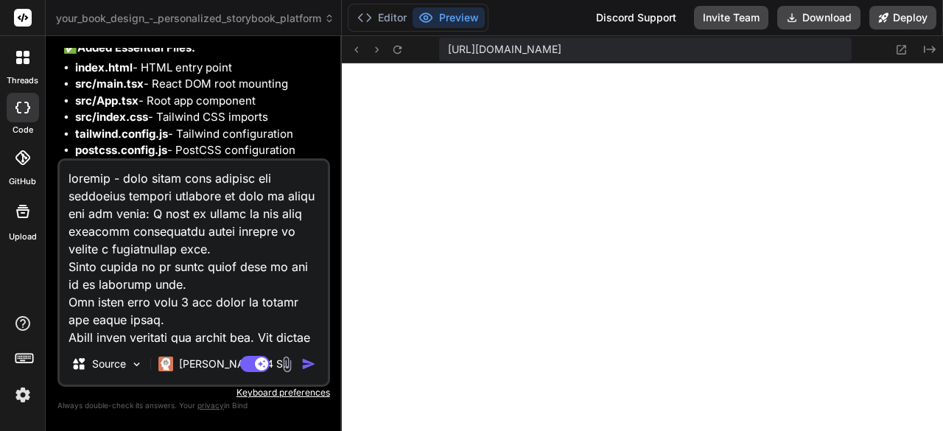
scroll to position [1256, 0]
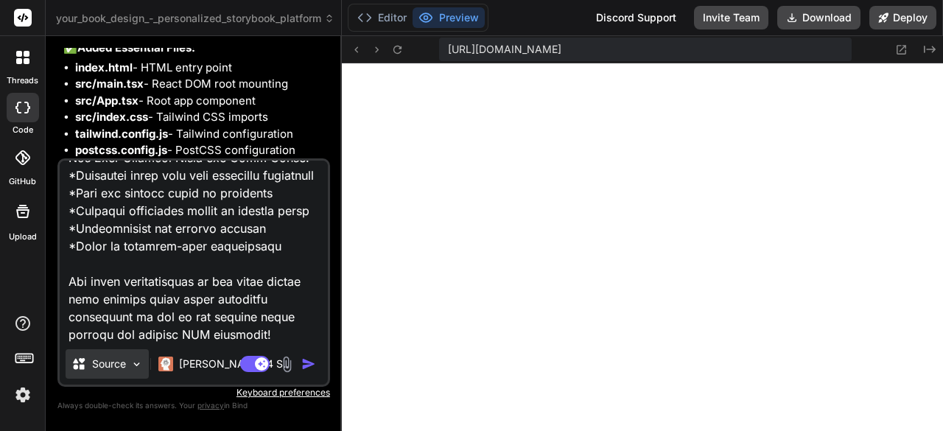
click at [125, 365] on p "Source" at bounding box center [109, 363] width 34 height 15
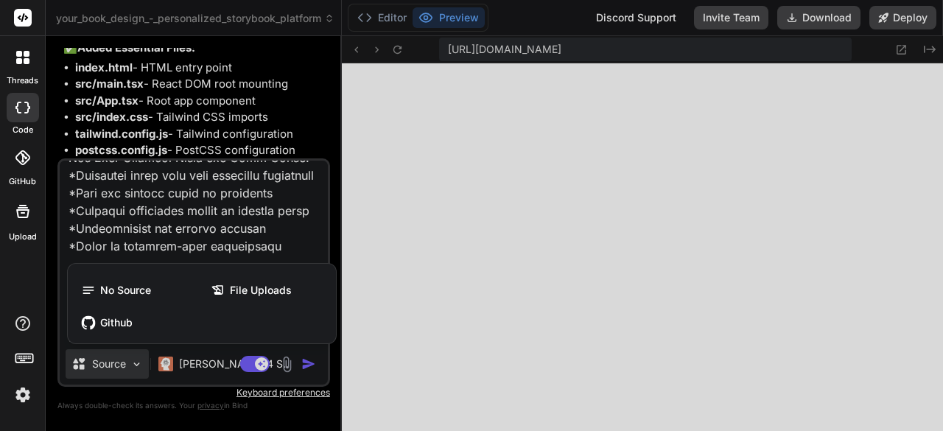
click at [316, 367] on div at bounding box center [471, 215] width 943 height 431
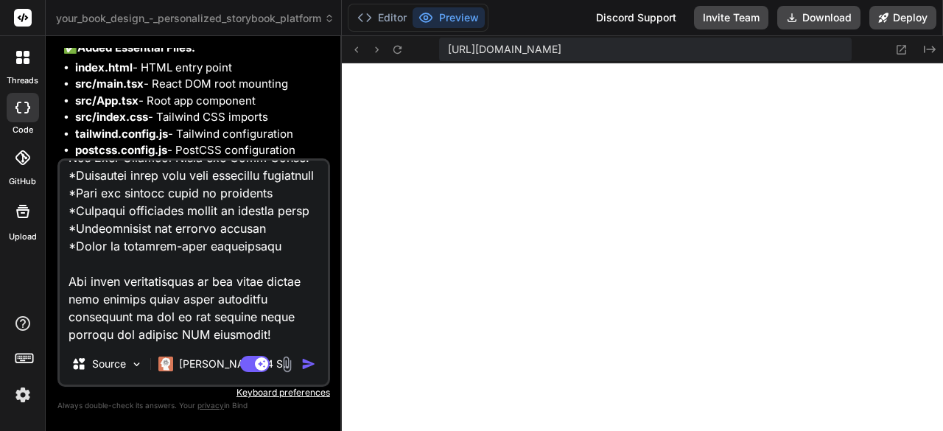
click at [313, 365] on img "button" at bounding box center [308, 363] width 15 height 15
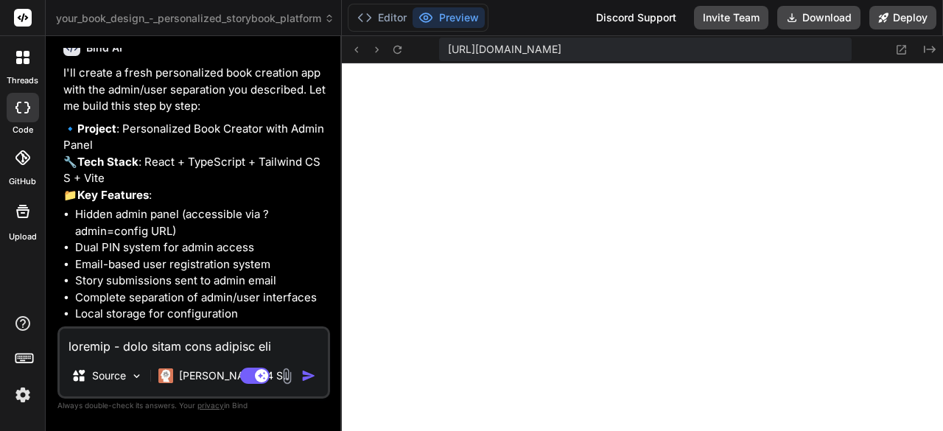
scroll to position [5453, 0]
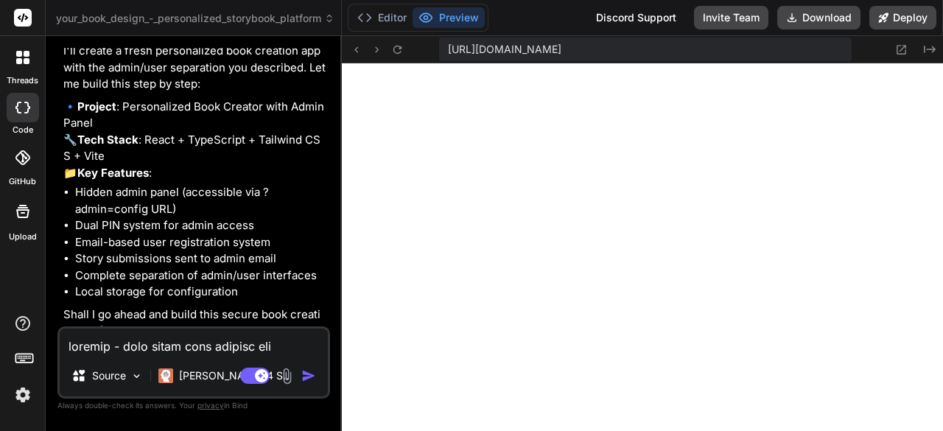
click at [139, 345] on textarea at bounding box center [194, 341] width 268 height 27
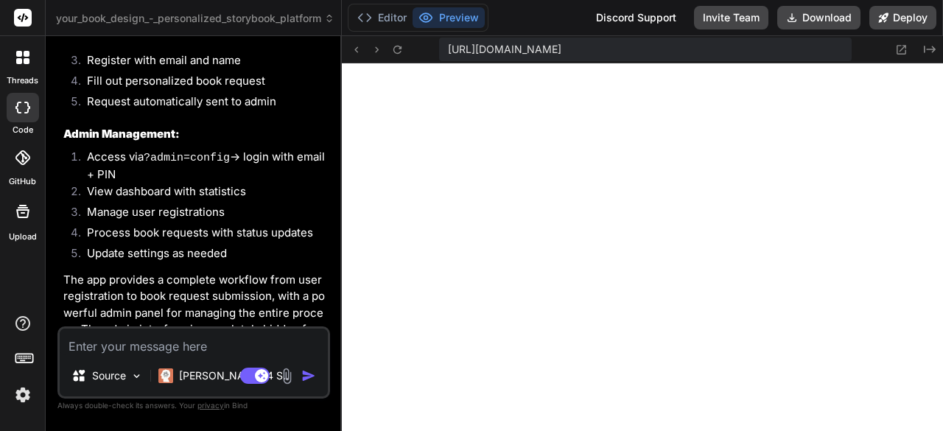
scroll to position [4674, 0]
click at [561, 49] on span "[URL][DOMAIN_NAME]" at bounding box center [504, 49] width 113 height 15
click at [561, 48] on span "[URL][DOMAIN_NAME]" at bounding box center [504, 49] width 113 height 15
drag, startPoint x: 795, startPoint y: 50, endPoint x: 891, endPoint y: 53, distance: 95.8
click at [891, 53] on div "https://y0kcklukd0sk6k1gcn36to6gry44is-fi4k--5173--96435430.local-corp.webconta…" at bounding box center [642, 49] width 601 height 27
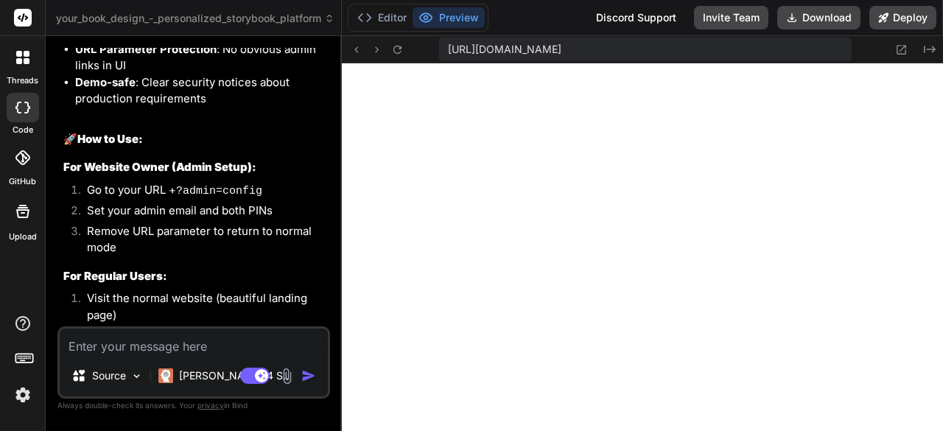
scroll to position [7127, 0]
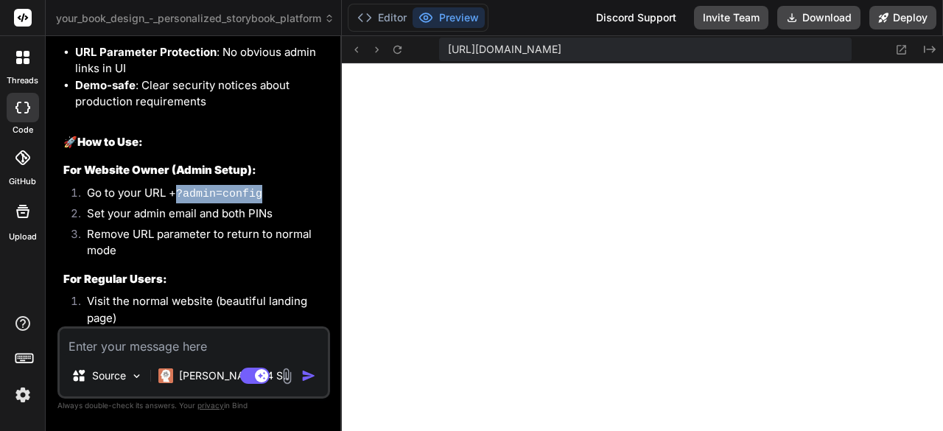
drag, startPoint x: 264, startPoint y: 147, endPoint x: 180, endPoint y: 147, distance: 84.7
click at [180, 185] on li "Go to your URL + ?admin=config" at bounding box center [201, 195] width 252 height 21
copy code "?admin=config"
click at [465, 18] on button "Preview" at bounding box center [448, 17] width 72 height 21
click at [901, 50] on icon at bounding box center [901, 49] width 13 height 13
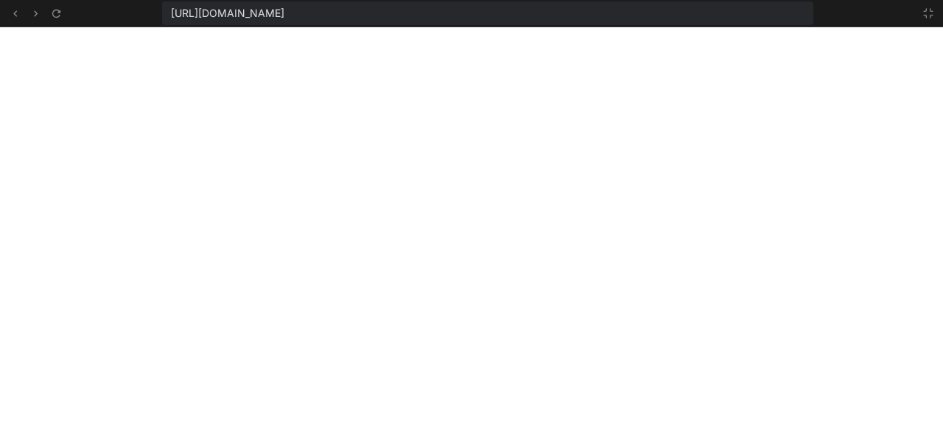
drag, startPoint x: 655, startPoint y: 12, endPoint x: 143, endPoint y: 7, distance: 511.9
click at [134, 7] on div "[URL][DOMAIN_NAME]" at bounding box center [471, 13] width 943 height 27
copy span "[URL][DOMAIN_NAME]"
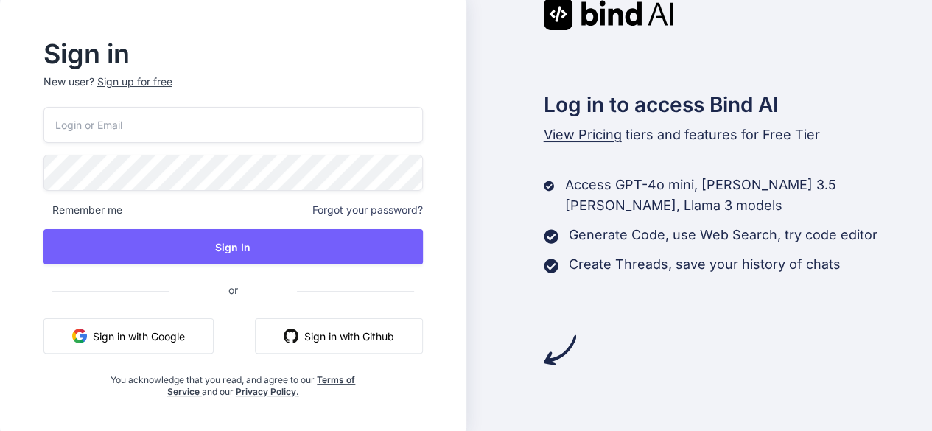
click at [126, 122] on input "email" at bounding box center [232, 125] width 379 height 36
type input "lyriqz@aol.com"
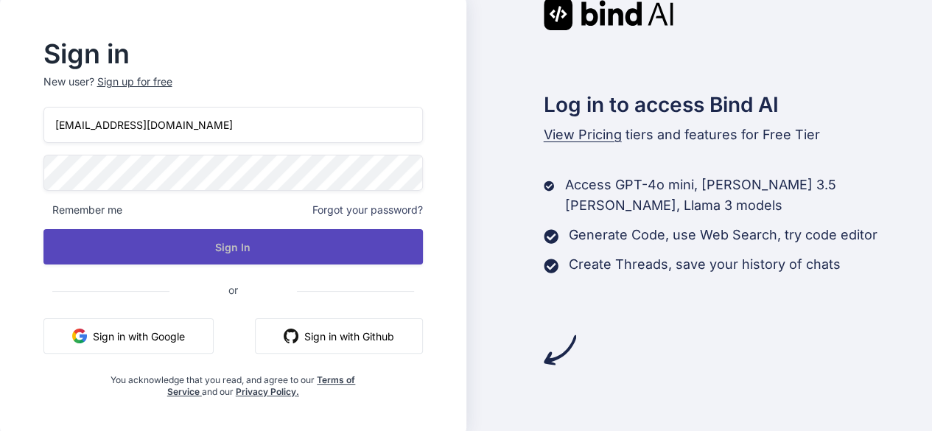
click at [194, 240] on button "Sign In" at bounding box center [232, 246] width 379 height 35
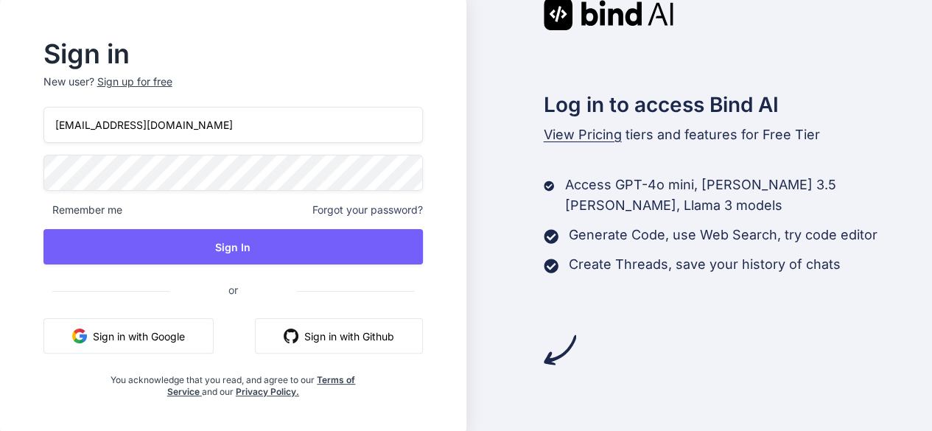
click at [186, 332] on button "Sign in with Google" at bounding box center [128, 335] width 170 height 35
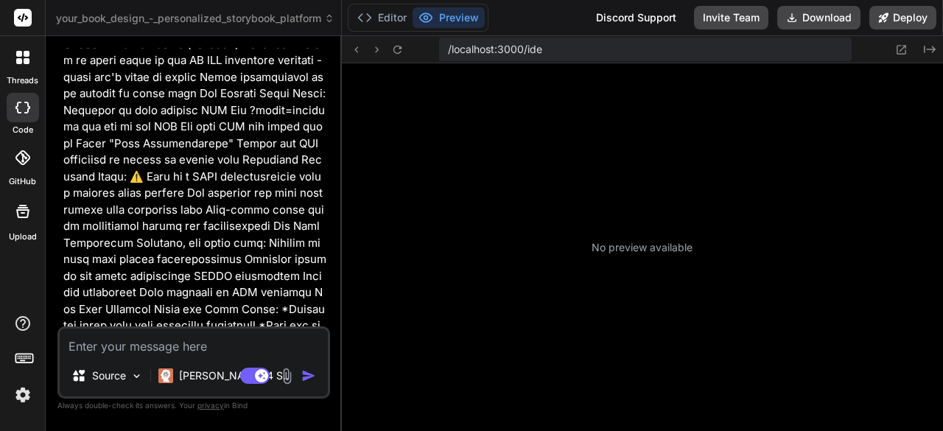
scroll to position [343, 0]
type textarea "x"
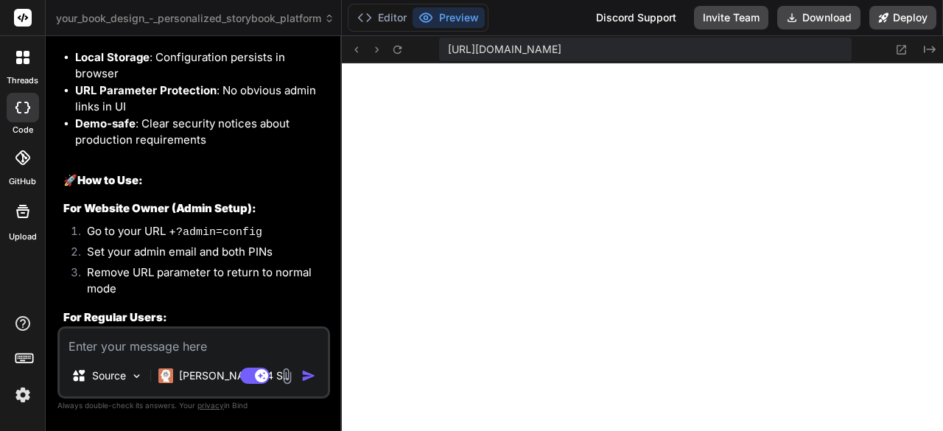
scroll to position [7141, 0]
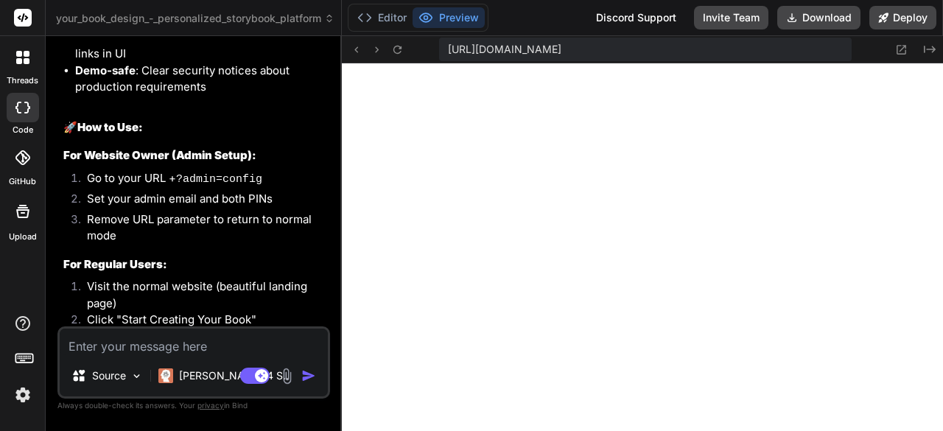
click at [158, 345] on textarea at bounding box center [194, 341] width 268 height 27
type textarea "w"
type textarea "x"
type textarea "we"
type textarea "x"
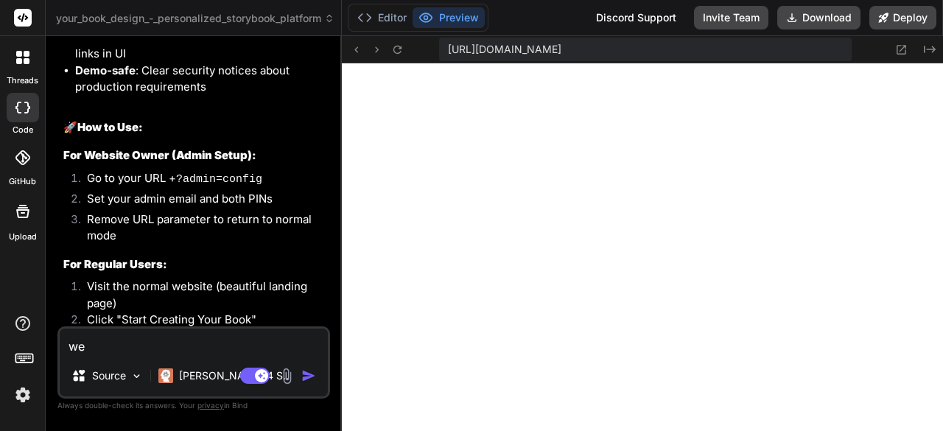
type textarea "we"
type textarea "x"
type textarea "we n"
type textarea "x"
type textarea "we ne"
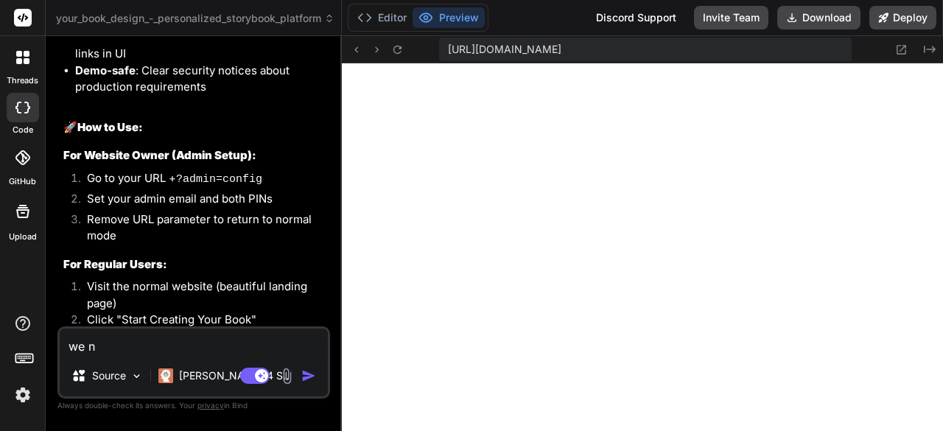
type textarea "x"
type textarea "we nee"
type textarea "x"
type textarea "we need"
type textarea "x"
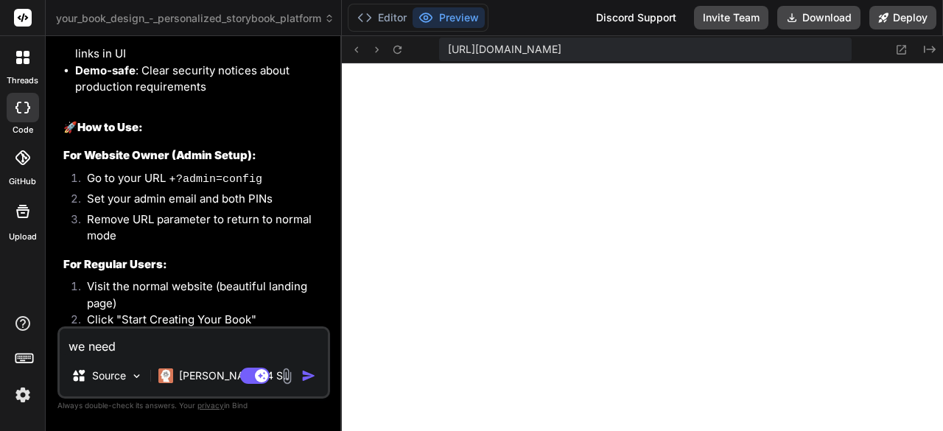
type textarea "we need"
type textarea "x"
type textarea "we need t"
type textarea "x"
type textarea "we need to"
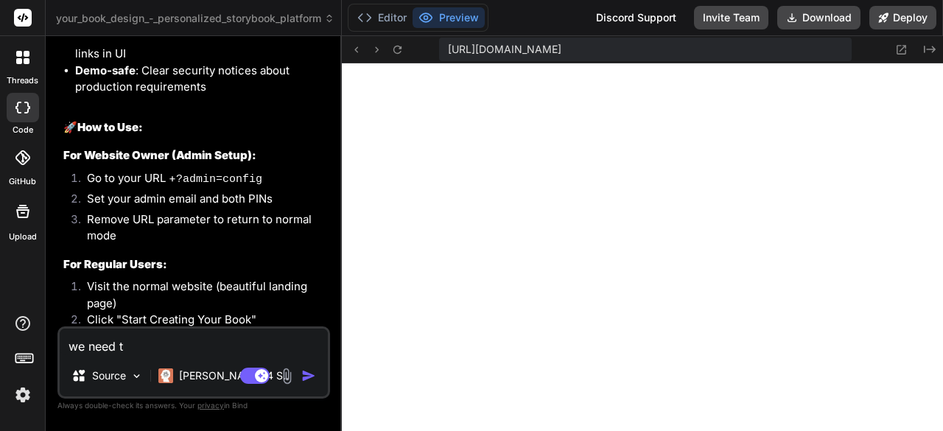
type textarea "x"
type textarea "we need to"
type textarea "x"
type textarea "we need to"
type textarea "x"
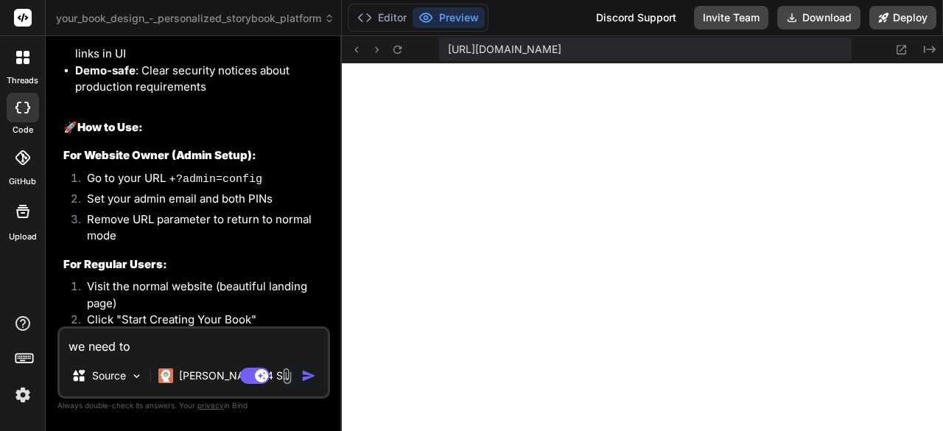
type textarea "we need t"
type textarea "x"
type textarea "we need"
type textarea "x"
type textarea "we need"
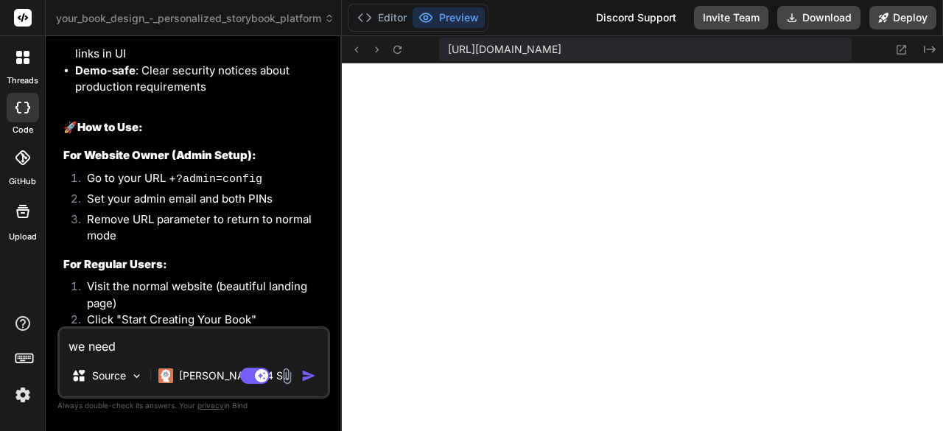
type textarea "x"
type textarea "we nee"
type textarea "x"
type textarea "we ne"
type textarea "x"
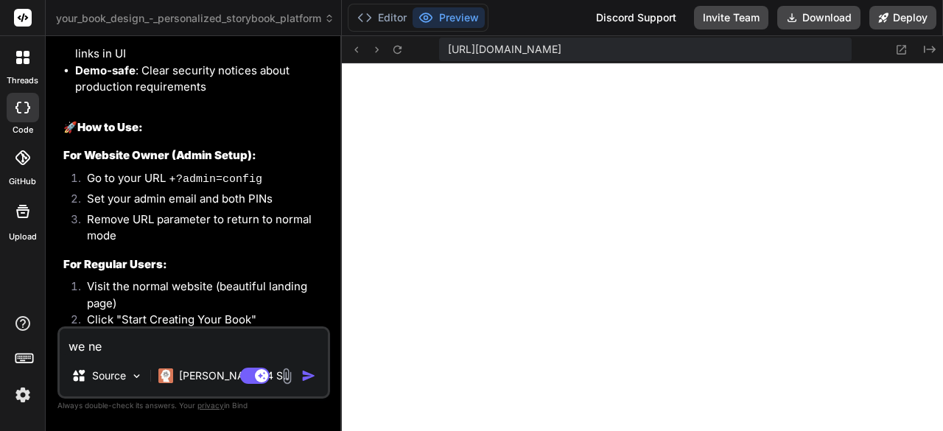
type textarea "we n"
type textarea "x"
type textarea "we"
type textarea "x"
type textarea "we"
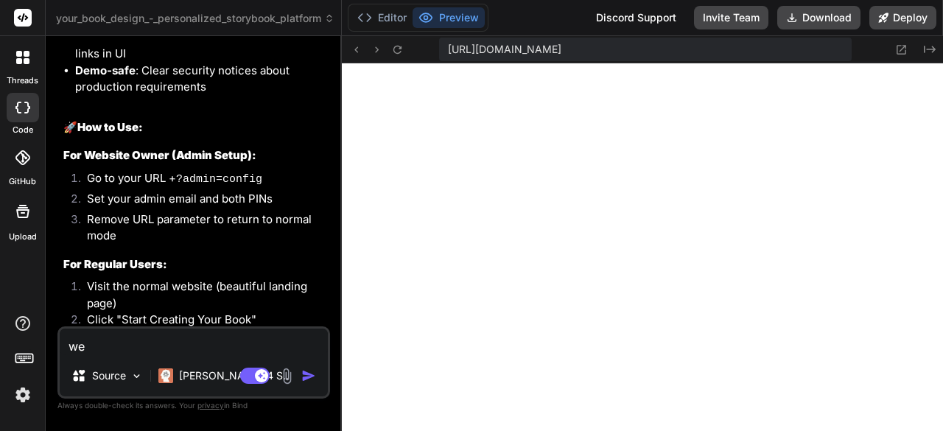
type textarea "x"
type textarea "w"
type textarea "x"
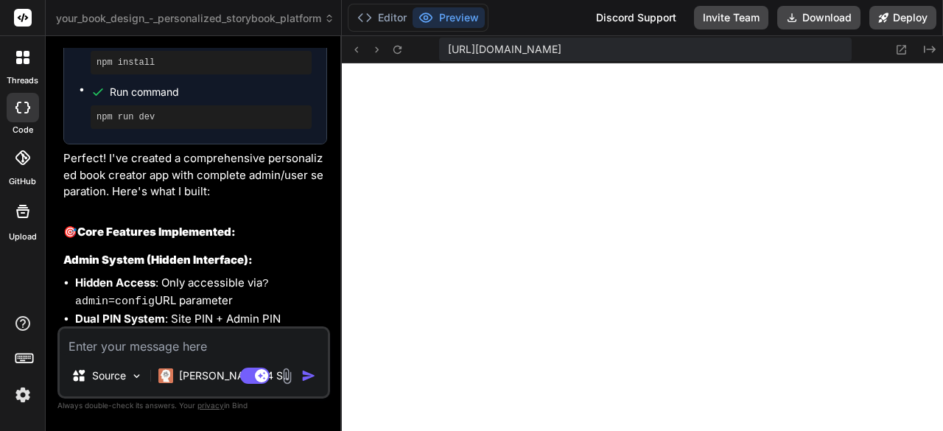
scroll to position [6405, 0]
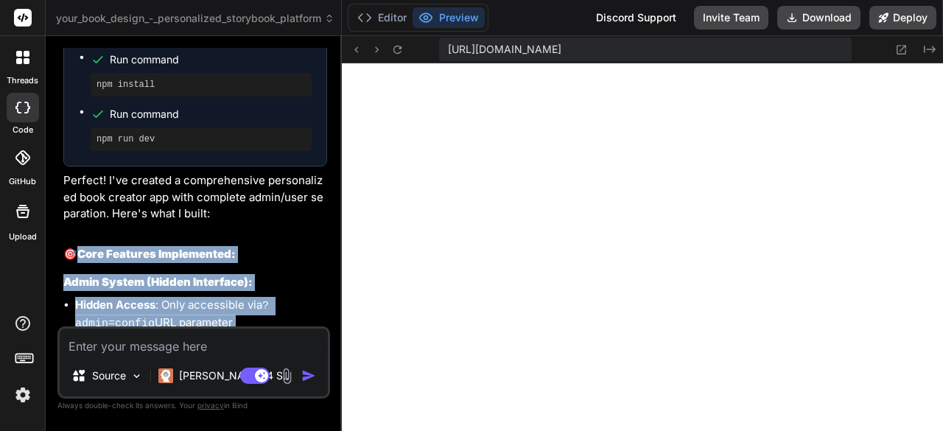
drag, startPoint x: 82, startPoint y: 208, endPoint x: 109, endPoint y: 312, distance: 107.2
click at [109, 312] on div "Personalized Book Creator with Admin Panel Click to open Workbench Create packa…" at bounding box center [195, 293] width 264 height 1633
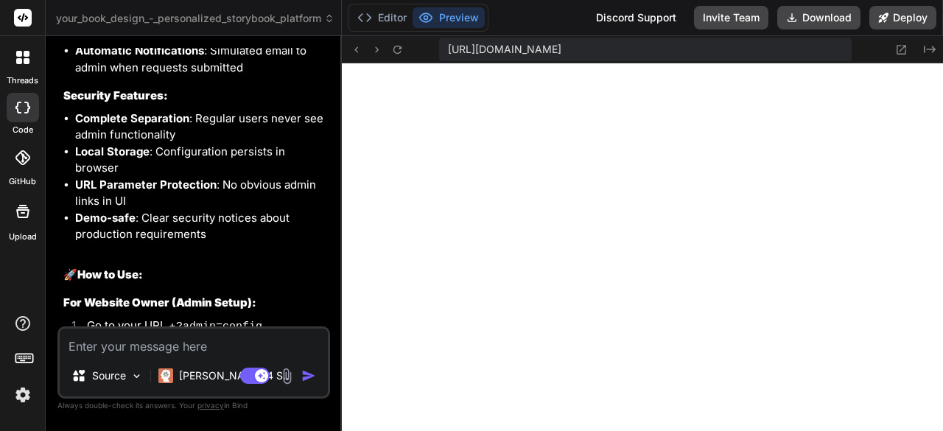
scroll to position [7141, 0]
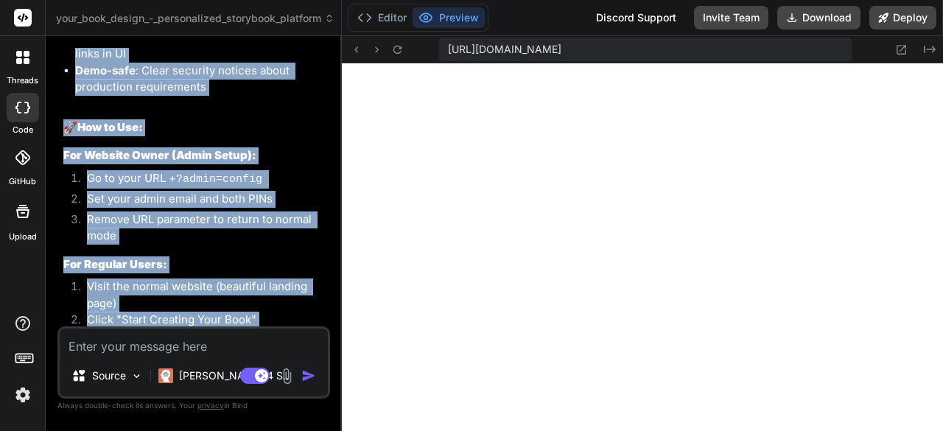
click at [133, 353] on li "Fill" at bounding box center [201, 363] width 252 height 21
copy div "Core Features Implemented: Admin System (Hidden Interface): Hidden Access : Onl…"
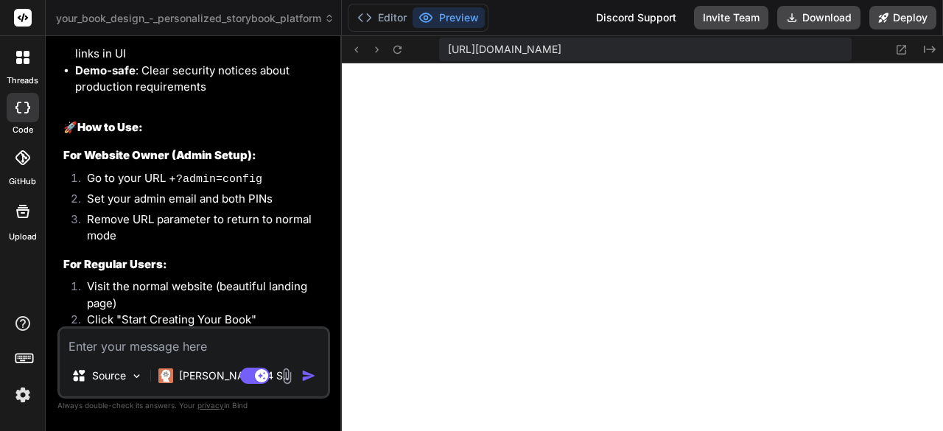
click at [147, 344] on textarea at bounding box center [194, 341] width 268 height 27
type textarea "l"
type textarea "x"
type textarea "le"
type textarea "x"
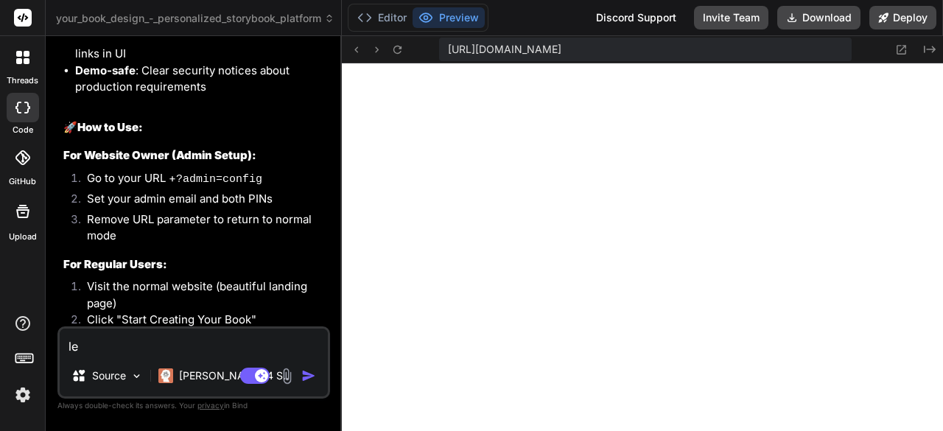
type textarea "let"
type textarea "x"
type textarea "lets"
type textarea "x"
type textarea "lets"
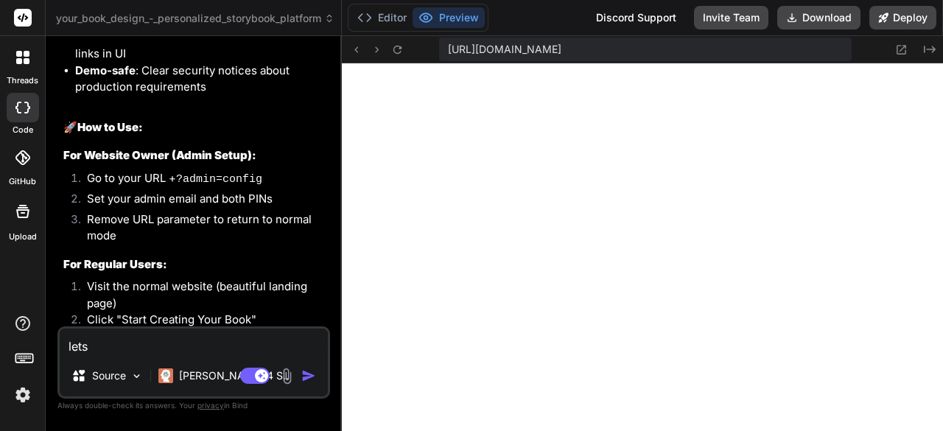
type textarea "x"
type textarea "lets r"
type textarea "x"
type textarea "lets re"
type textarea "x"
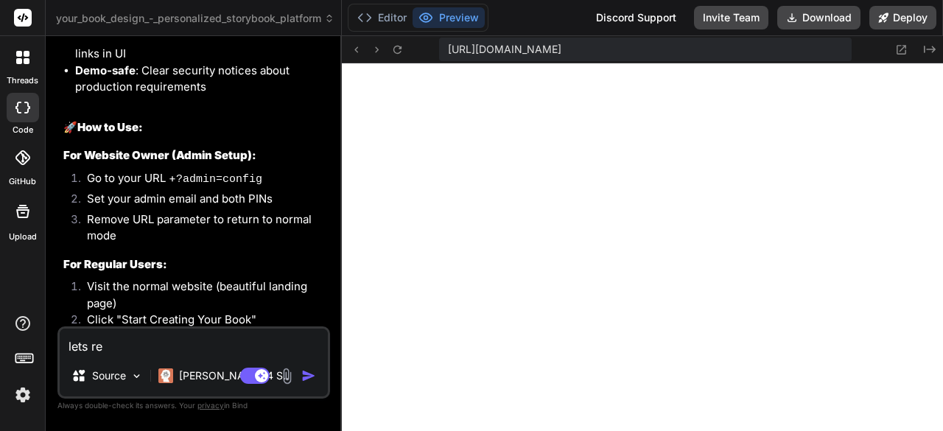
type textarea "lets rem"
type textarea "x"
type textarea "lets remi"
type textarea "x"
type textarea "lets remis"
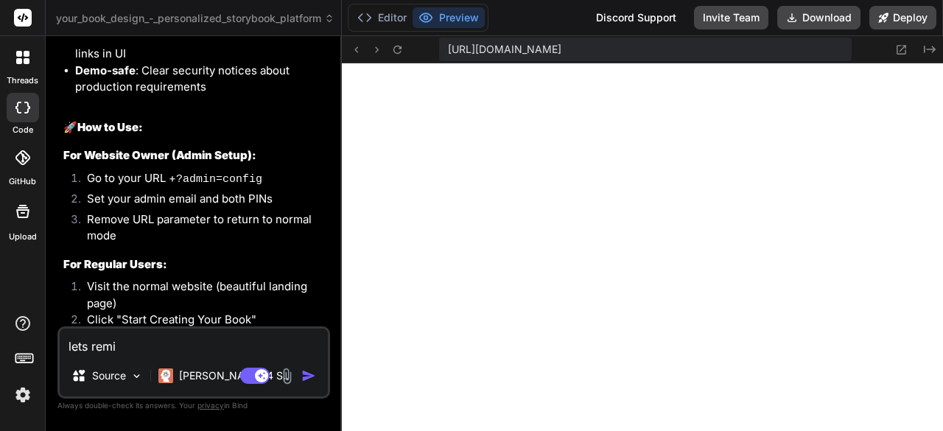
type textarea "x"
type textarea "lets remis:"
type textarea "x"
type textarea "lets remis:"
type textarea "x"
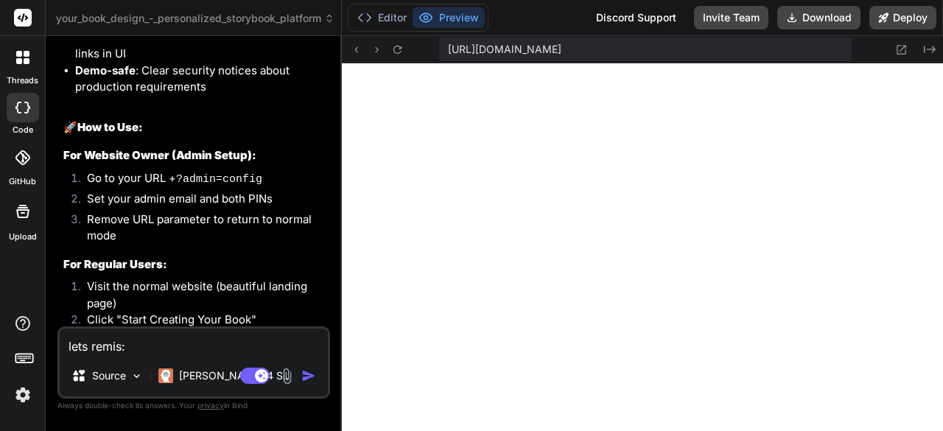
type textarea "lets remis:"
type textarea "x"
type textarea "lets remis"
type textarea "x"
type textarea "lets remi"
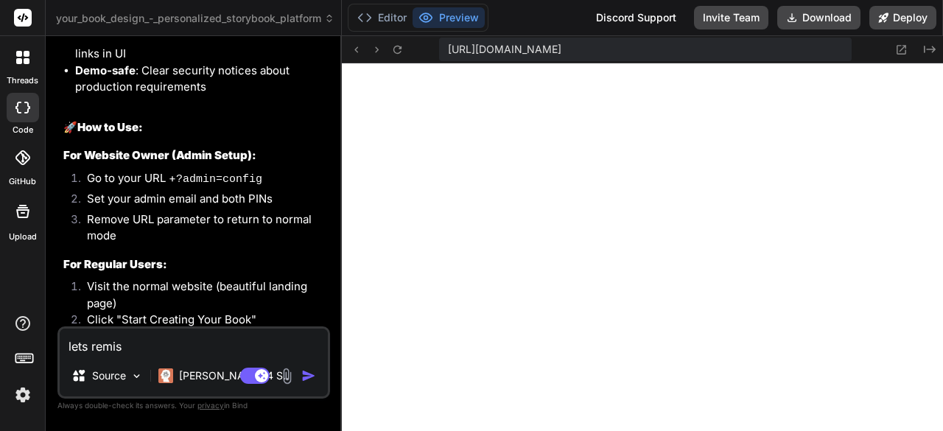
type textarea "x"
type textarea "lets rem"
type textarea "x"
type textarea "lets re"
type textarea "x"
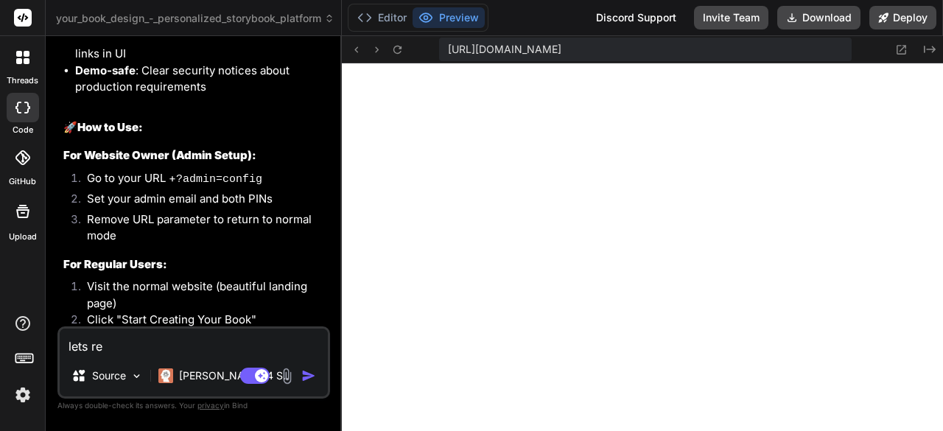
type textarea "lets red"
type textarea "x"
type textarea "lets redo"
type textarea "x"
type textarea "lets redo"
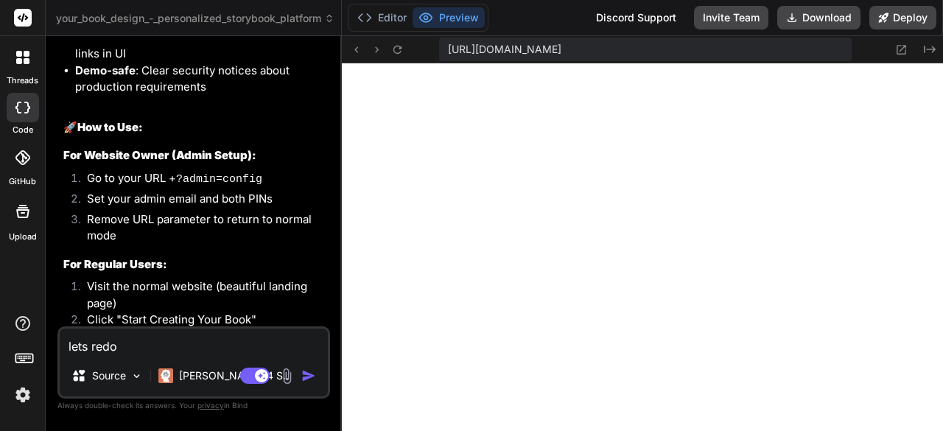
type textarea "x"
type textarea "lets redo t"
type textarea "x"
type textarea "lets redo th"
type textarea "x"
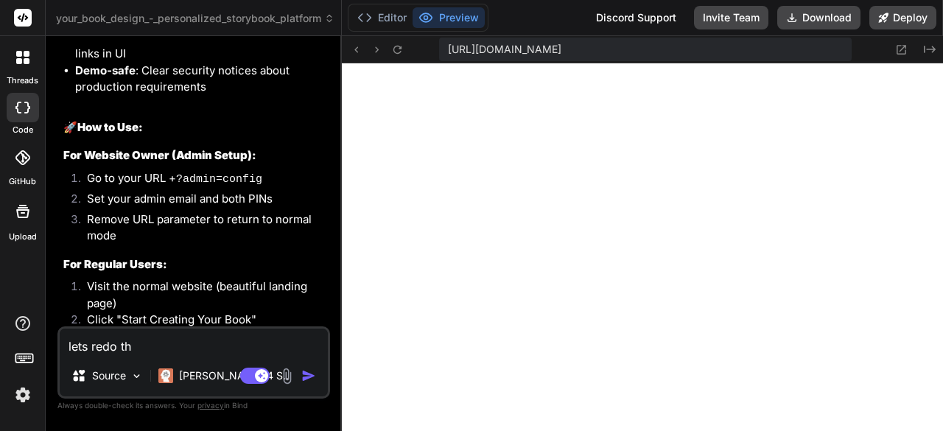
type textarea "lets redo thi"
type textarea "x"
type textarea "lets redo this"
type textarea "x"
type textarea "lets redo this"
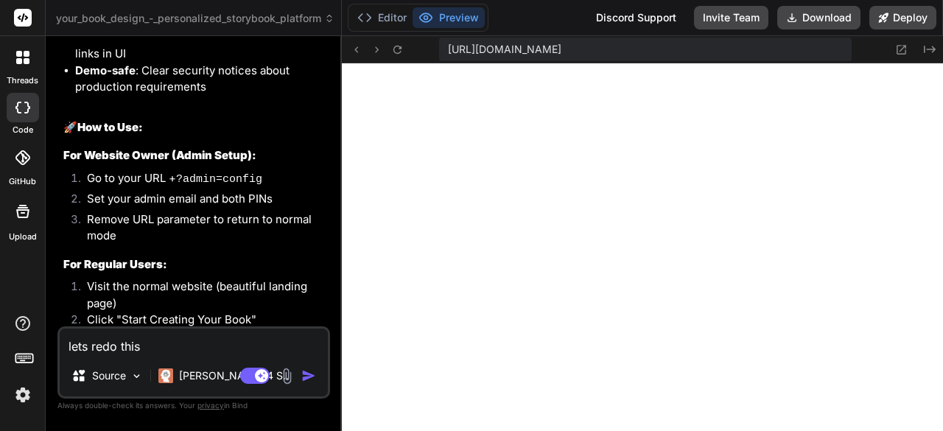
type textarea "x"
type textarea "lets redo this t"
type textarea "x"
type textarea "lets redo this to"
type textarea "x"
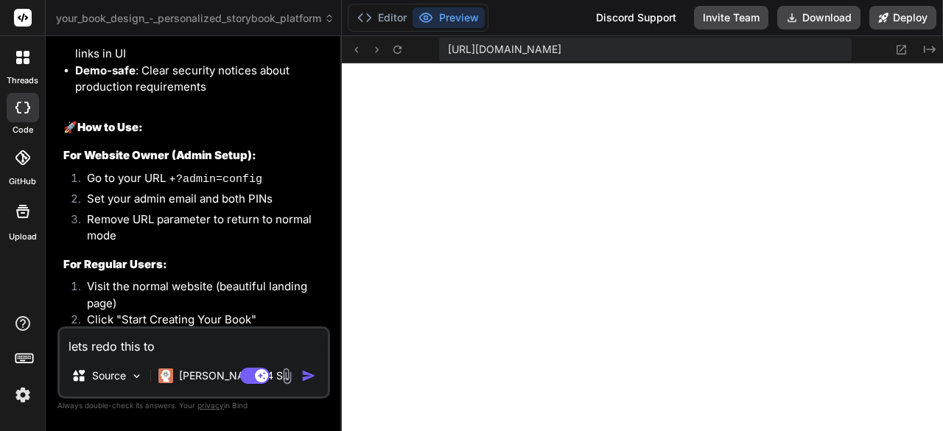
type textarea "lets redo this tot"
type textarea "x"
type textarea "lets redo this tota"
type textarea "x"
type textarea "lets redo this total"
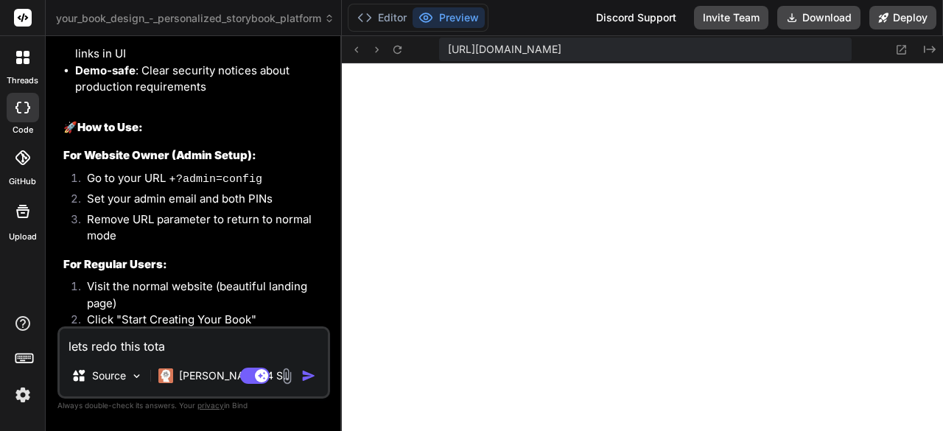
type textarea "x"
type textarea "lets redo this totall"
type textarea "x"
type textarea "lets redo this totally"
type textarea "x"
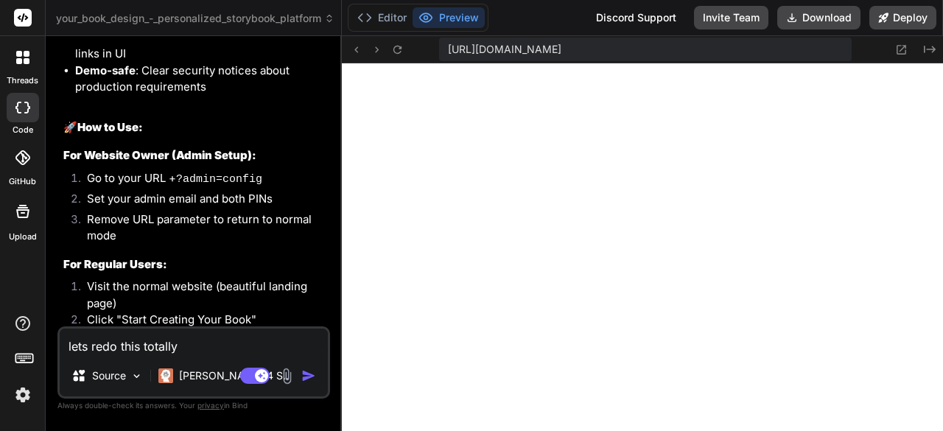
type textarea "lets redo this totally:"
type textarea "x"
type textarea "lets redo this totally:"
type textarea "x"
paste textarea "Multi-Admin Book Creation Platform - Implementation Plan for Copilot 🎯 Project …"
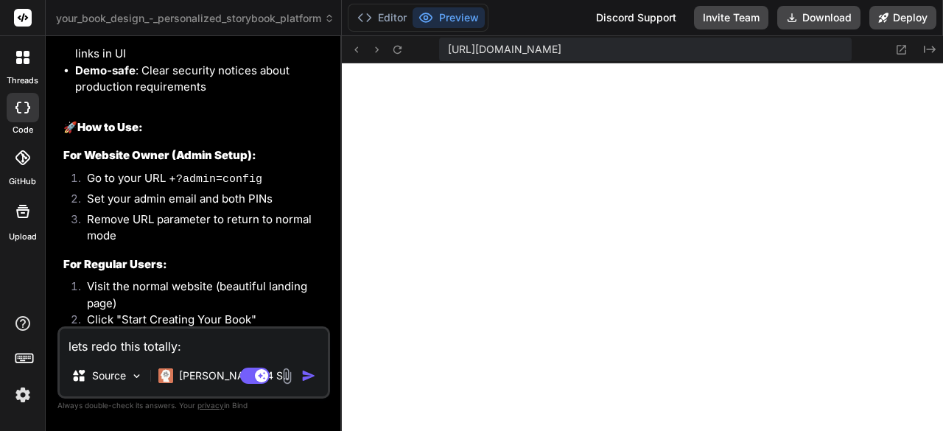
type textarea "lets redo this totally: Multi-Admin Book Creation Platform - Implementation Pla…"
type textarea "x"
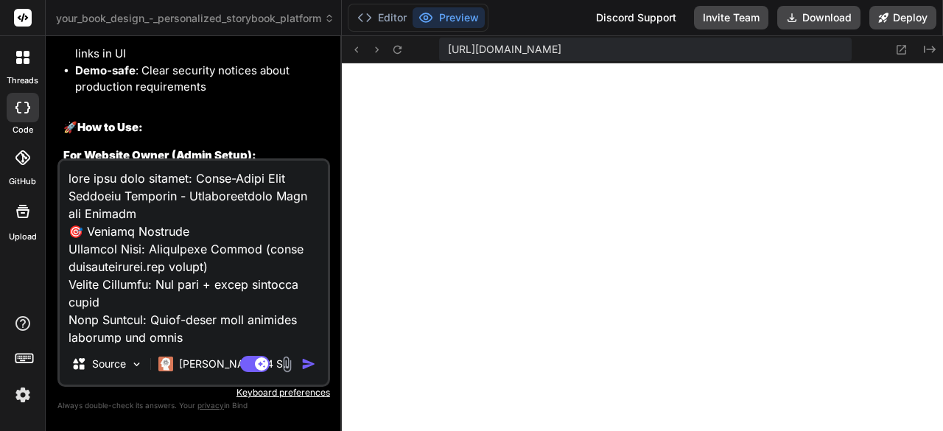
scroll to position [3890, 0]
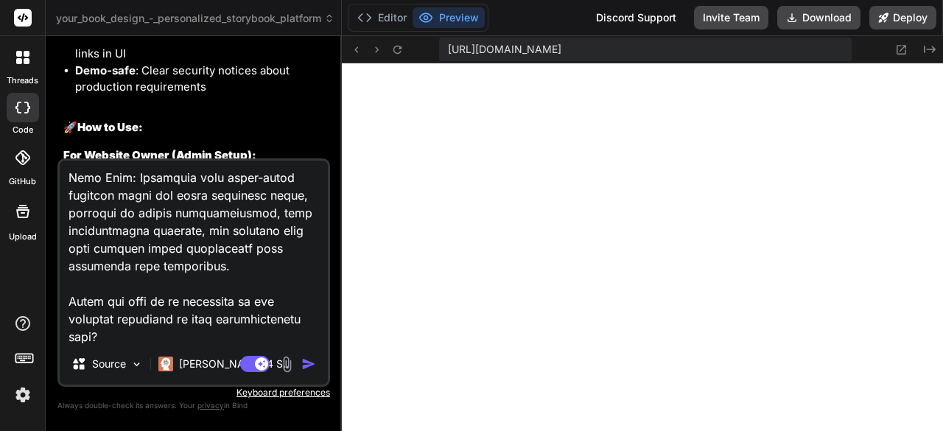
drag, startPoint x: 103, startPoint y: 334, endPoint x: 69, endPoint y: 306, distance: 43.9
click at [69, 306] on textarea at bounding box center [194, 252] width 268 height 183
type textarea "lets redo this totally: Multi-Admin Book Creation Platform - Implementation Pla…"
type textarea "x"
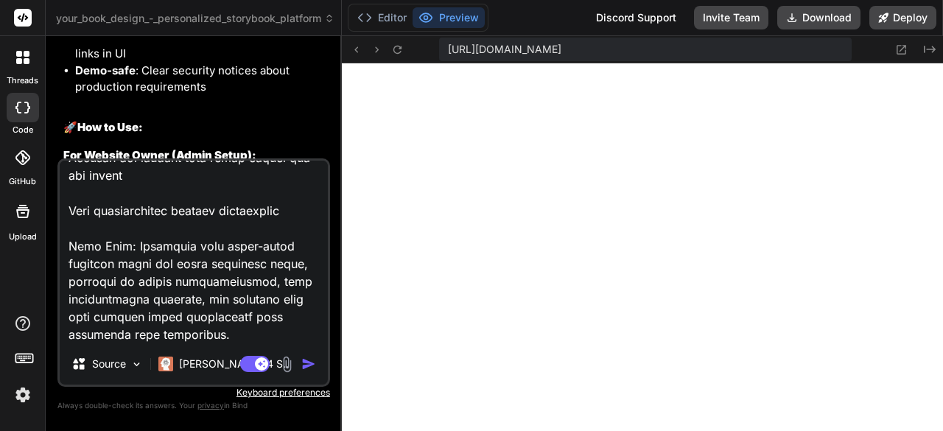
scroll to position [3856, 0]
type textarea "lets redo this totally: Multi-Admin Book Creation Platform - Implementation Pla…"
click at [308, 365] on img "button" at bounding box center [308, 363] width 15 height 15
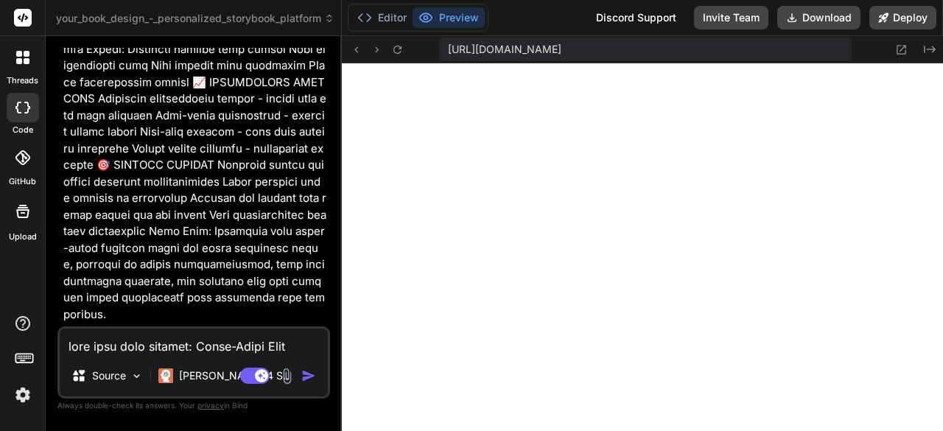
scroll to position [8952, 0]
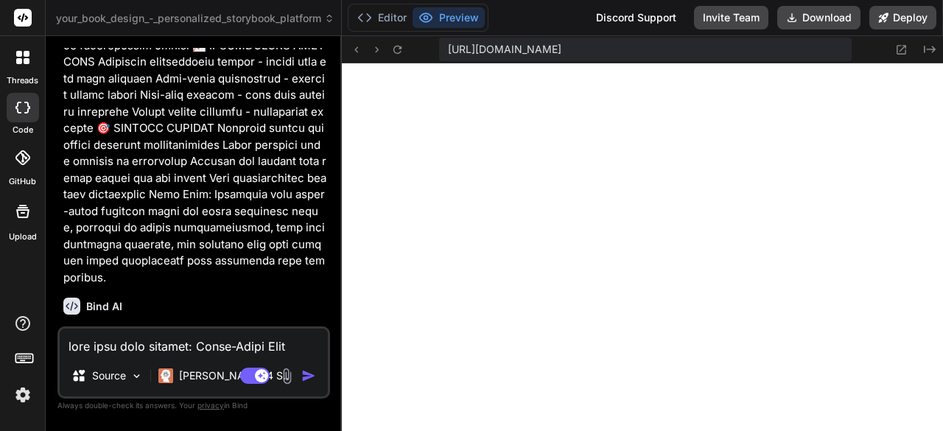
type textarea "x"
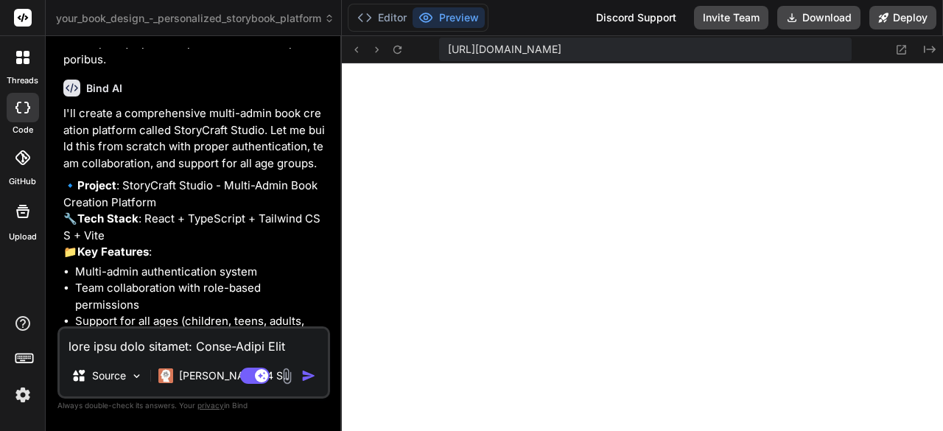
scroll to position [9234, 0]
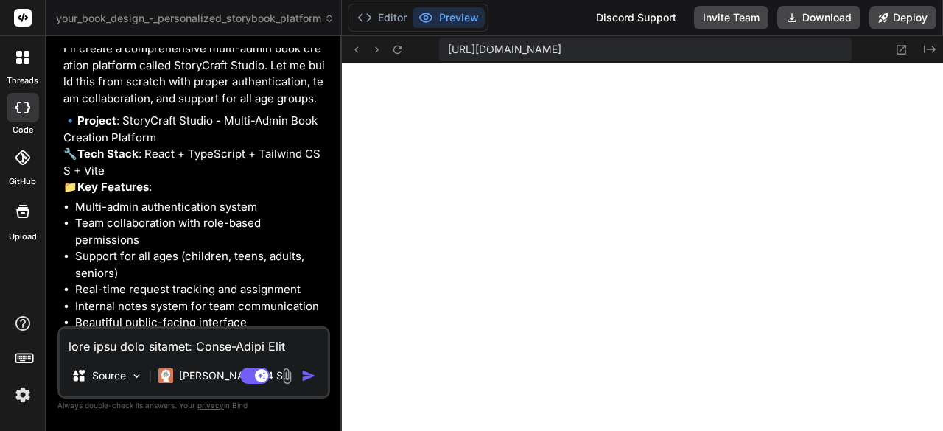
click at [186, 345] on textarea at bounding box center [194, 341] width 268 height 27
type textarea "y"
type textarea "x"
type textarea "ye"
type textarea "x"
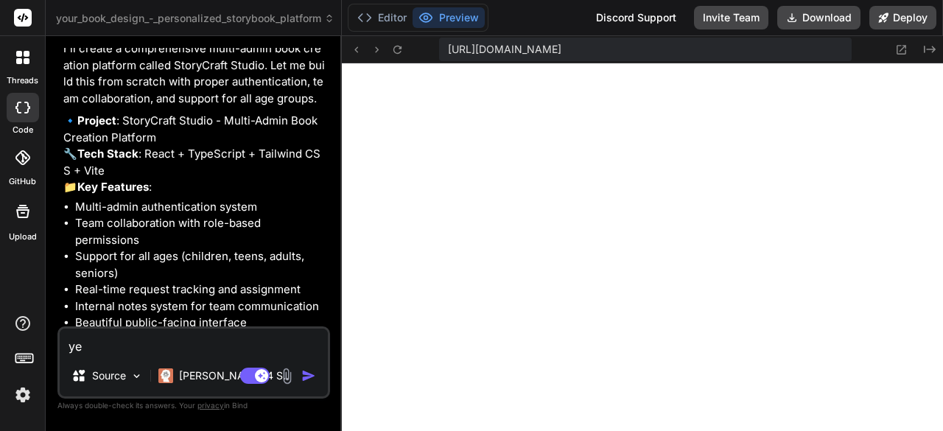
type textarea "yes"
type textarea "x"
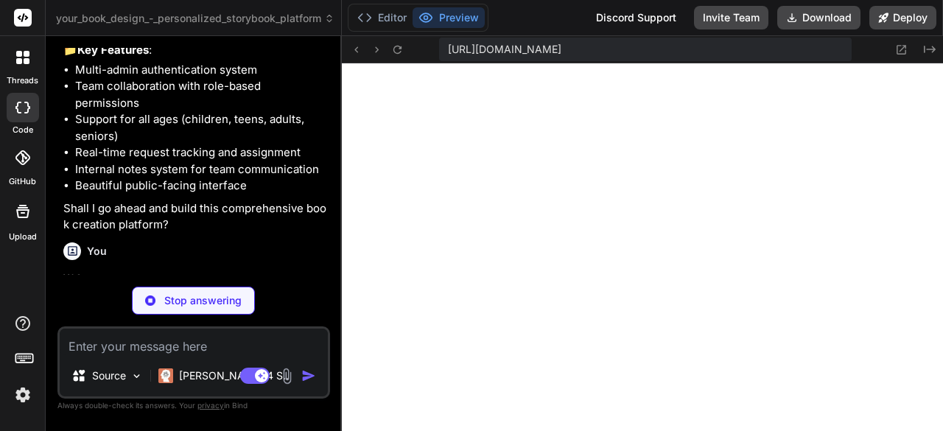
scroll to position [9387, 0]
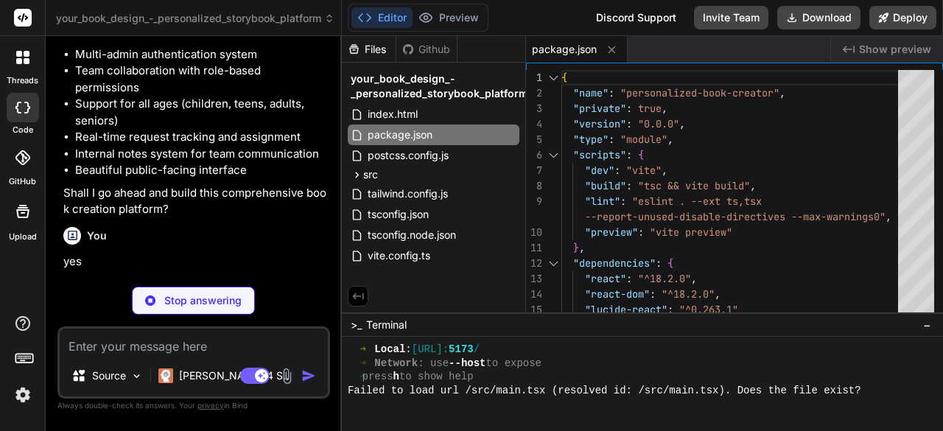
type textarea "x"
type textarea "</head> <body> <div id="root"></div> <script type="module" src="/src/main.tsx">…"
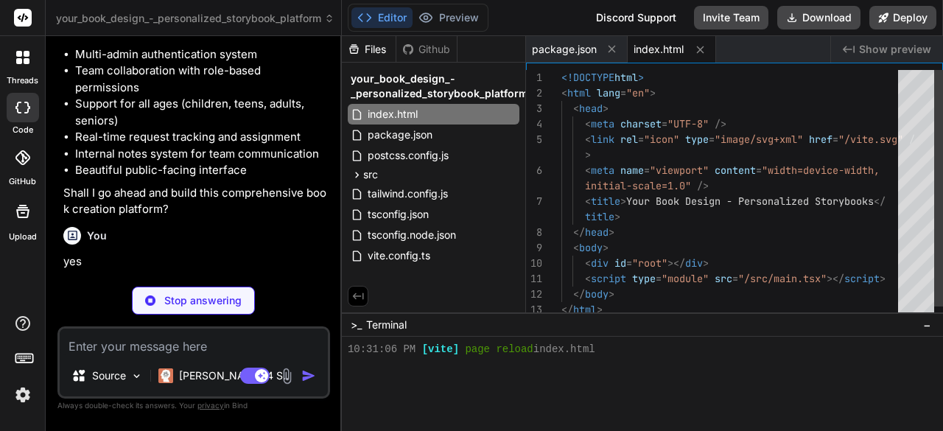
scroll to position [495, 0]
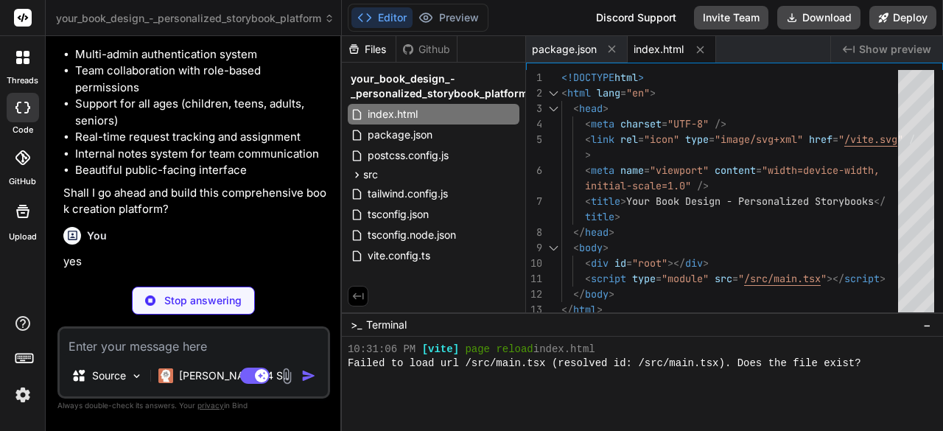
type textarea "x"
type textarea ")"
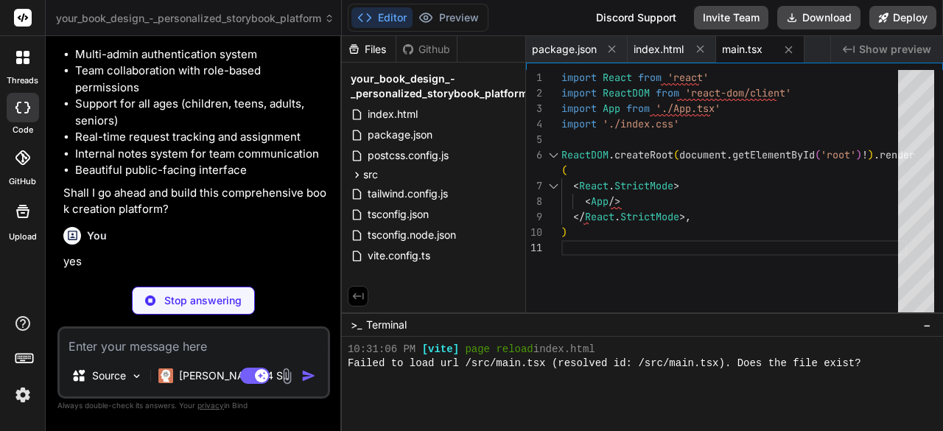
type textarea "x"
type textarea "-moz-osx-font-smoothing: grayscale; } #root { min-height: 100vh; }"
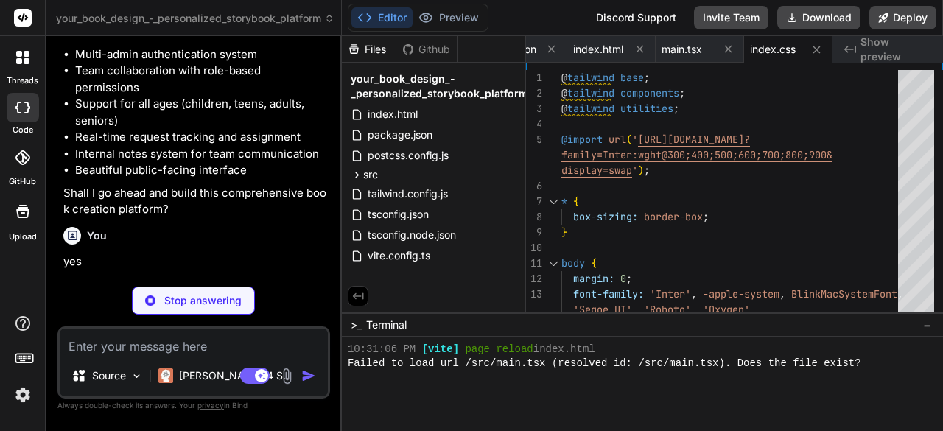
type textarea "x"
type textarea "}, }, }, plugins: [], }"
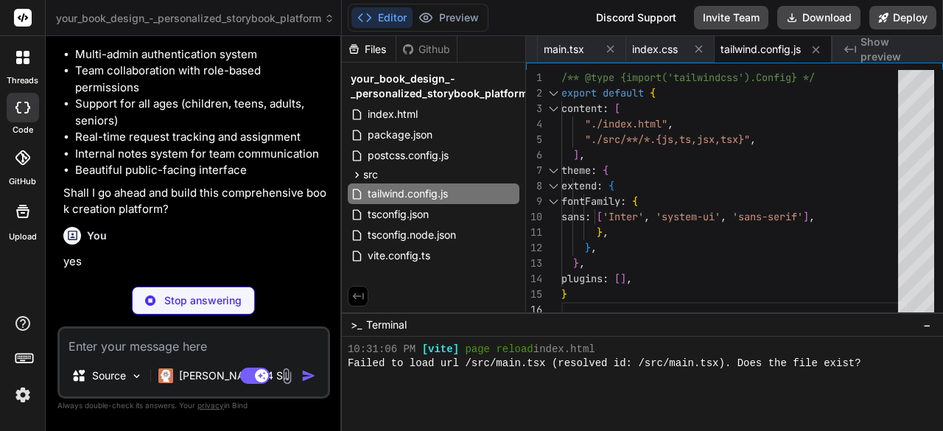
type textarea "x"
type textarea "export default { plugins: { tailwindcss: {}, autoprefixer: {}, }, }"
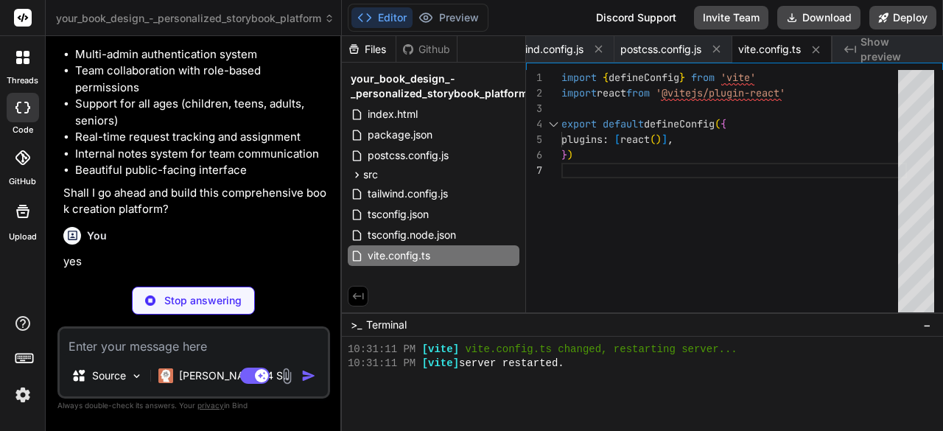
scroll to position [605, 0]
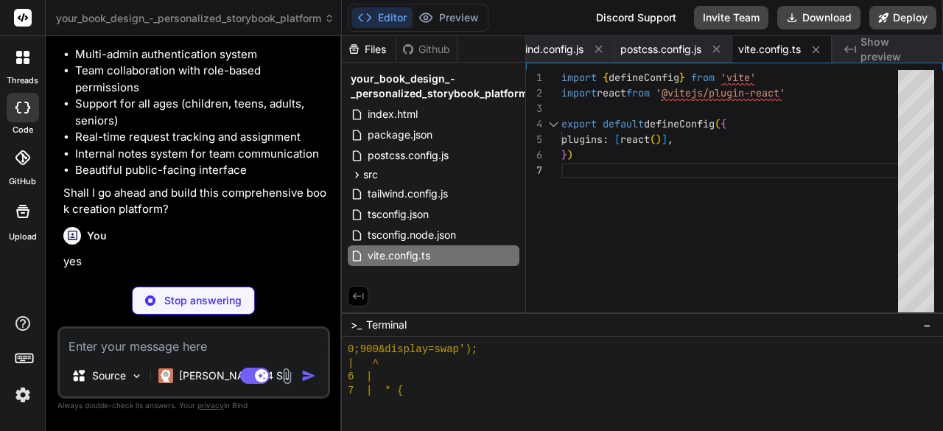
type textarea "x"
type textarea "}"
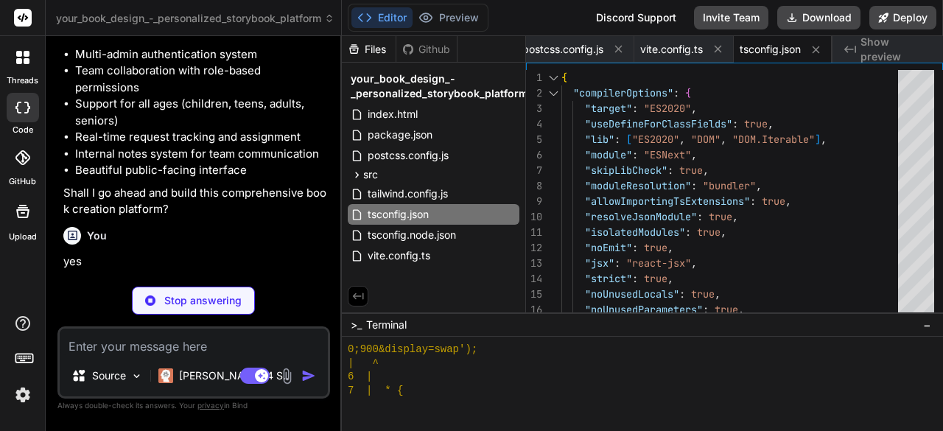
type textarea "x"
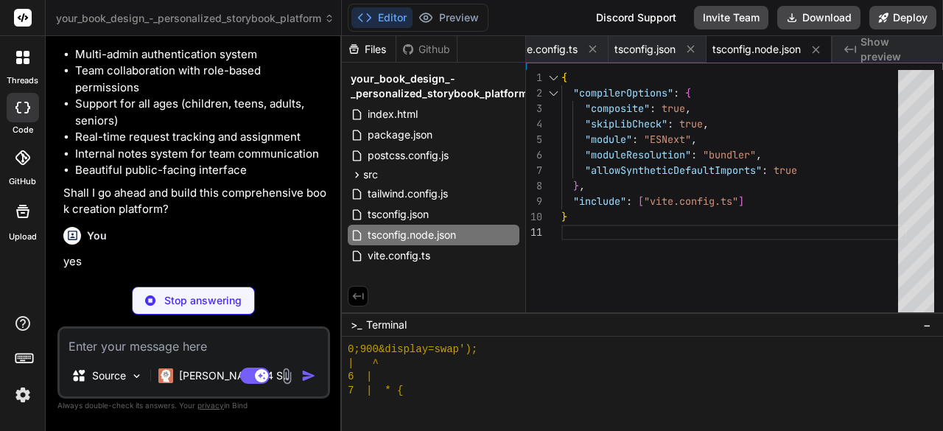
scroll to position [742, 0]
type textarea "x"
type textarea "targetAge: string; mainCharacter: string; setting: string; theme: string; speci…"
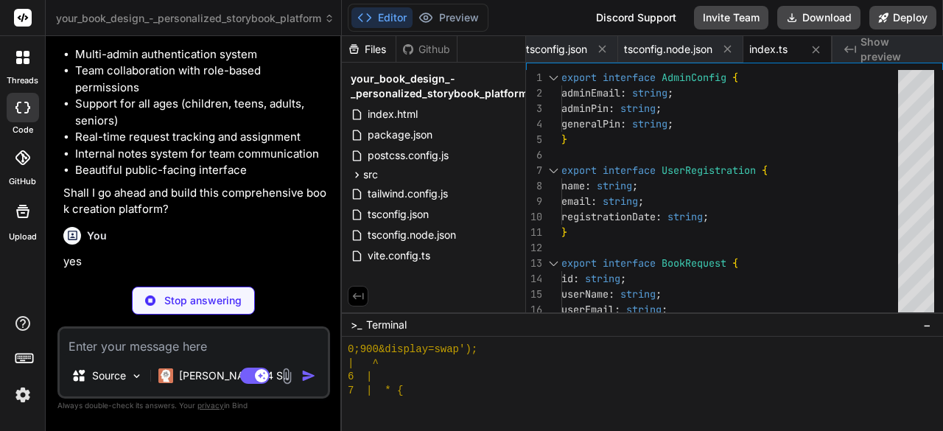
type textarea "x"
type textarea "(requests)); } };"
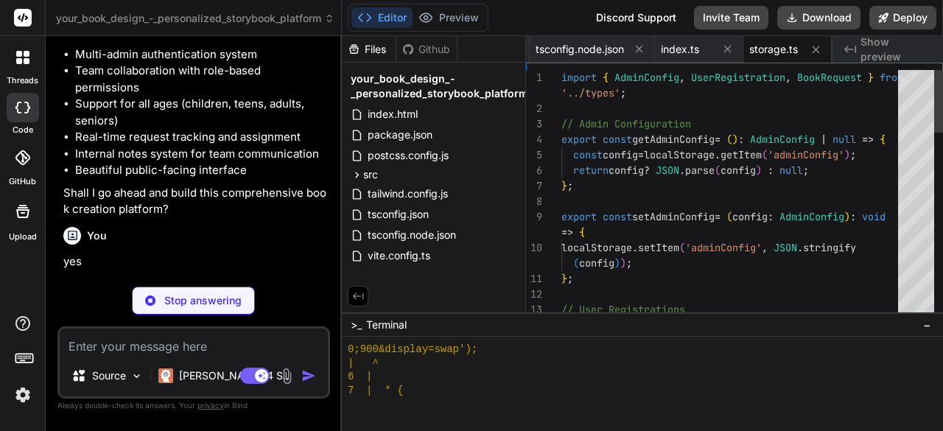
scroll to position [893, 0]
type textarea "x"
type textarea "- Personal Details: ${bookRequest.bookDetails.personalDetails} Please log into …"
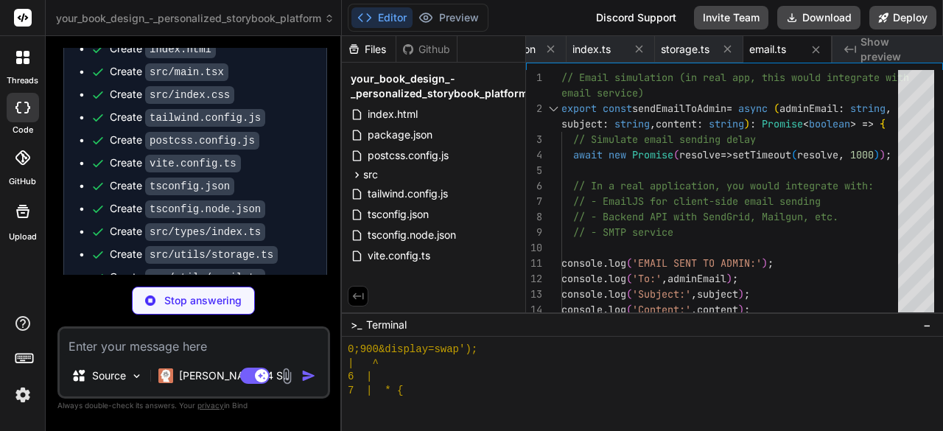
scroll to position [9761, 0]
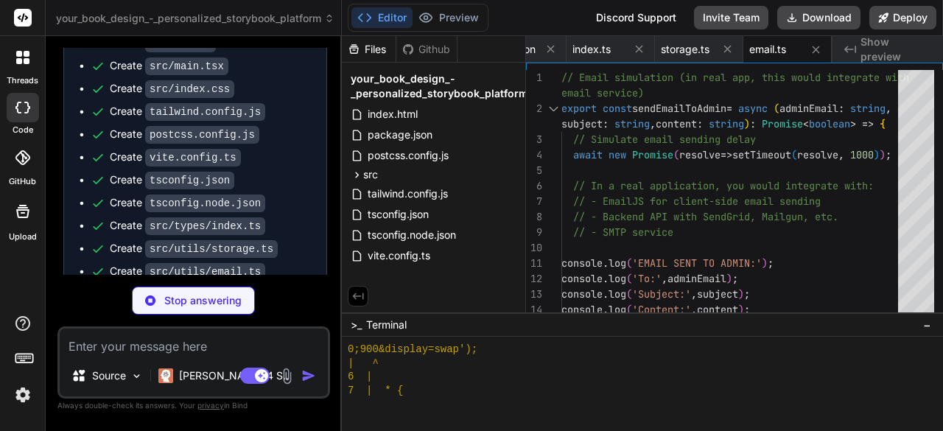
type textarea "x"
type textarea "export default AdminConfigComponent;"
type textarea "x"
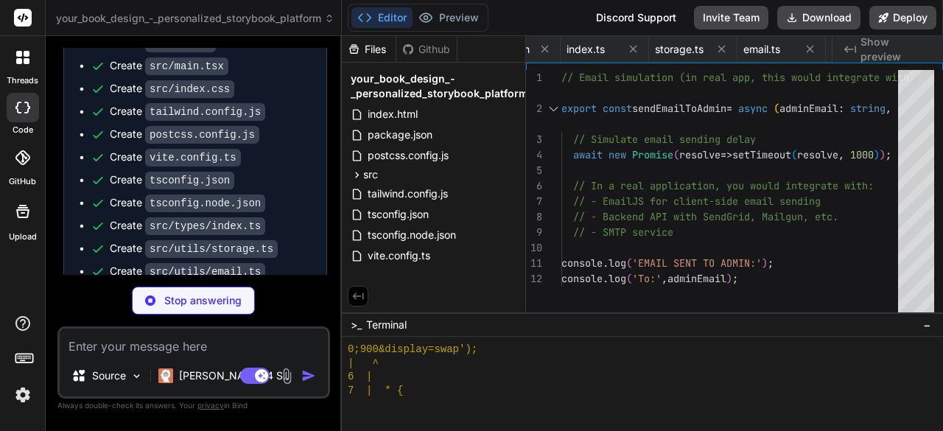
type textarea "x"
type textarea ")} </div> </div> ); }; export default AdminDashboard;"
type textarea "x"
type textarea "</div> )} </div> </div> ); }; export default UserInterface;"
type textarea "x"
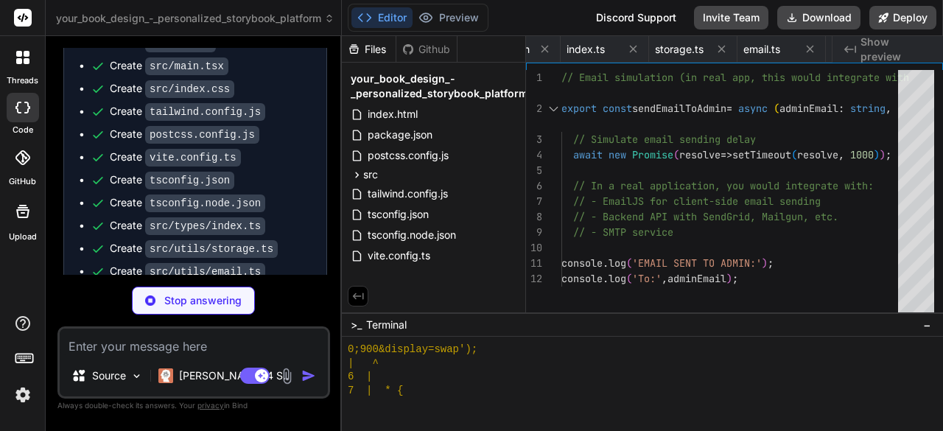
type textarea "export default App;"
type textarea "x"
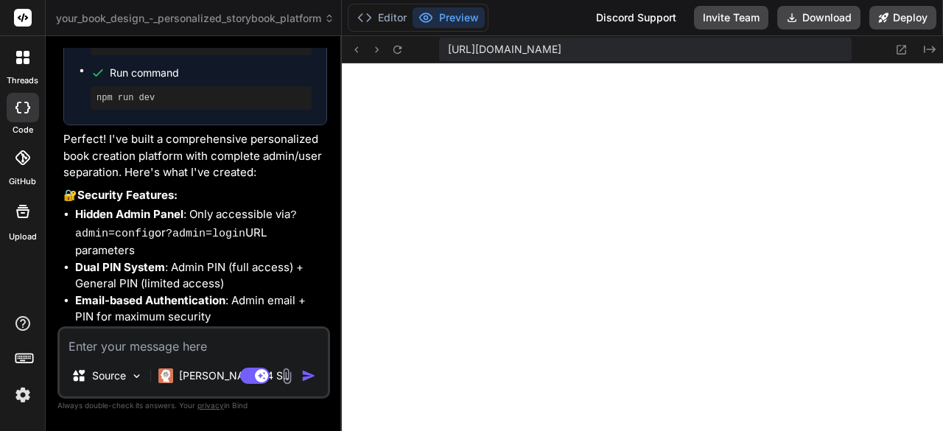
scroll to position [10199, 0]
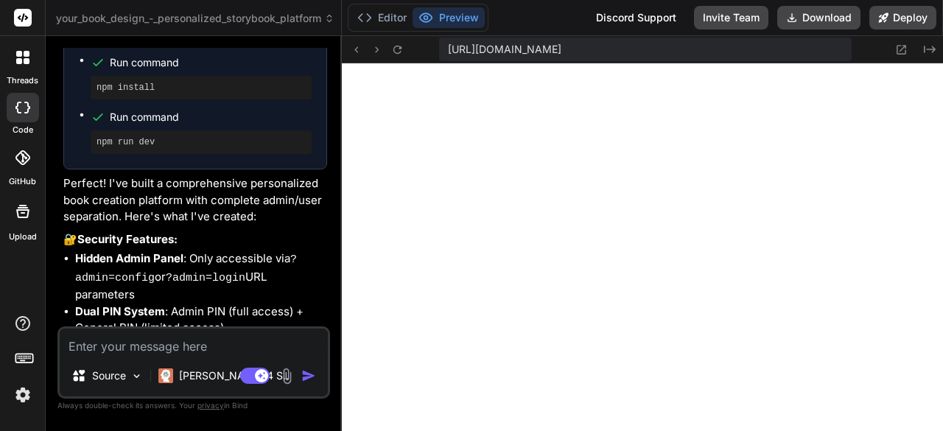
click at [196, 344] on textarea at bounding box center [194, 341] width 268 height 27
type textarea "l"
type textarea "x"
type textarea "le"
type textarea "x"
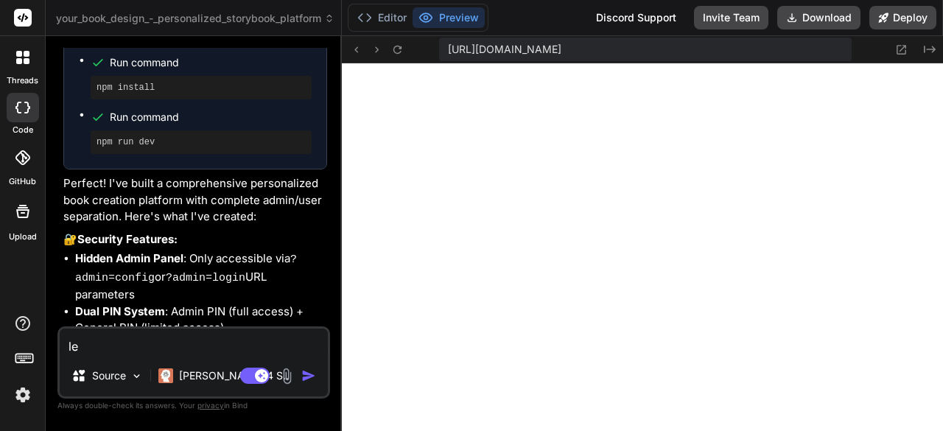
type textarea "let"
type textarea "x"
type textarea "lets"
type textarea "x"
type textarea "lets"
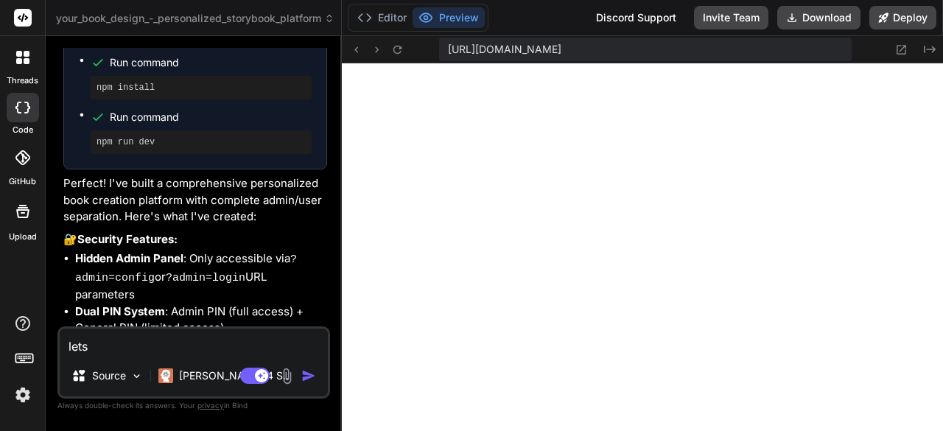
type textarea "x"
type textarea "lets a"
type textarea "x"
type textarea "lets as"
type textarea "x"
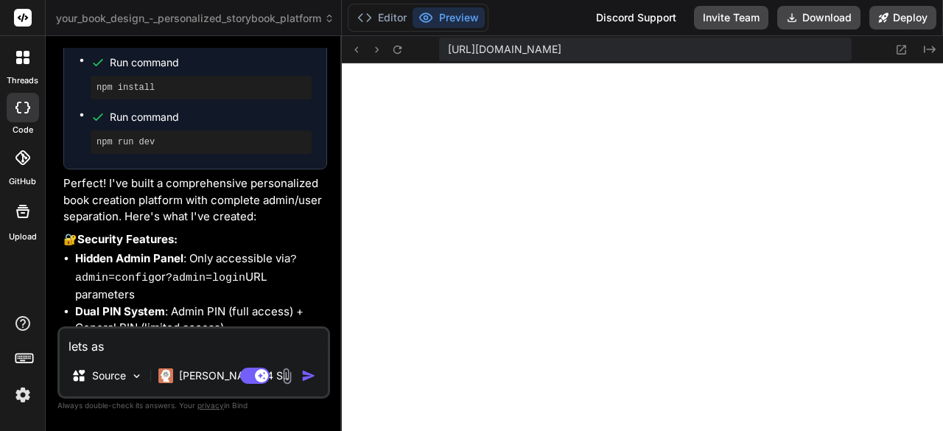
type textarea "lets ask"
type textarea "x"
type textarea "lets ask"
type textarea "x"
type textarea "lets ask f"
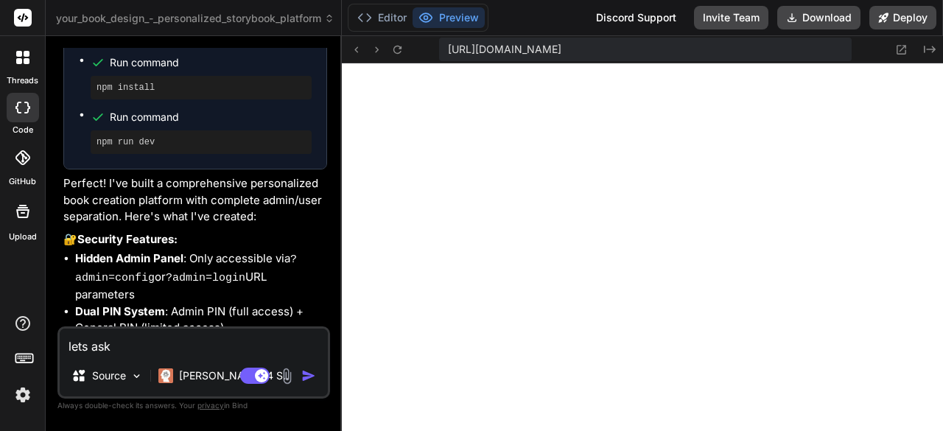
type textarea "x"
type textarea "lets ask fo"
type textarea "x"
type textarea "lets ask for"
type textarea "x"
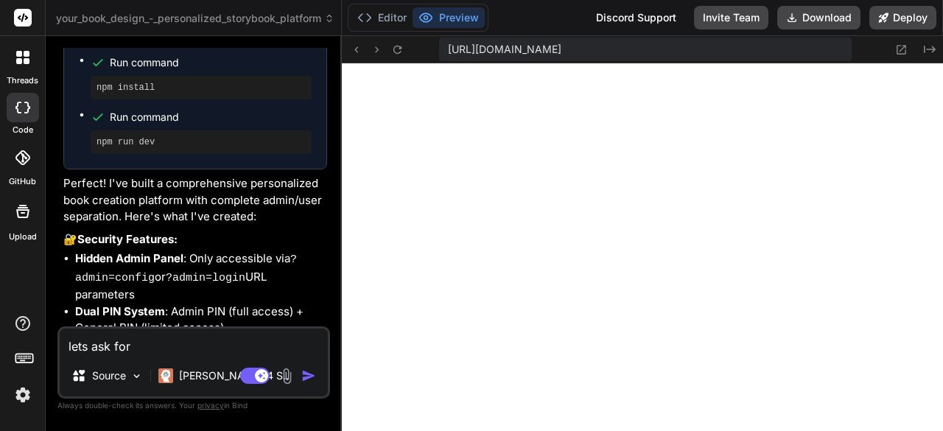
type textarea "lets ask for"
type textarea "x"
type textarea "lets ask for e"
type textarea "x"
type textarea "lets ask for em"
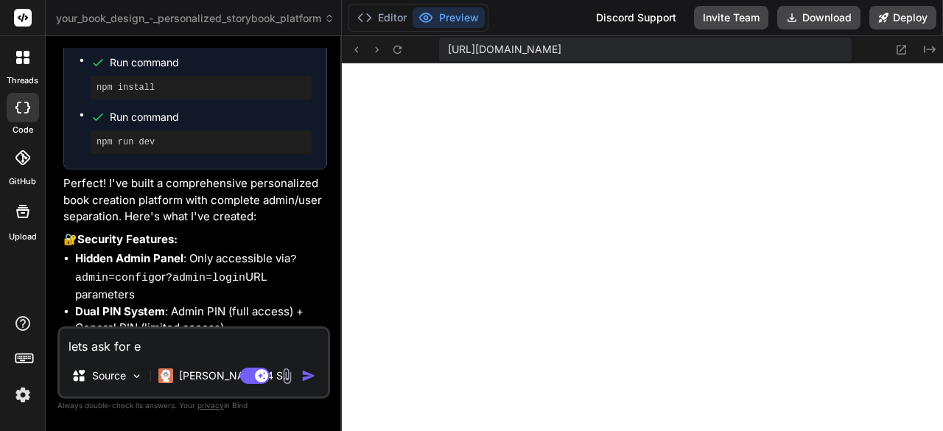
type textarea "x"
type textarea "lets ask for ema"
type textarea "x"
type textarea "lets ask for emai"
type textarea "x"
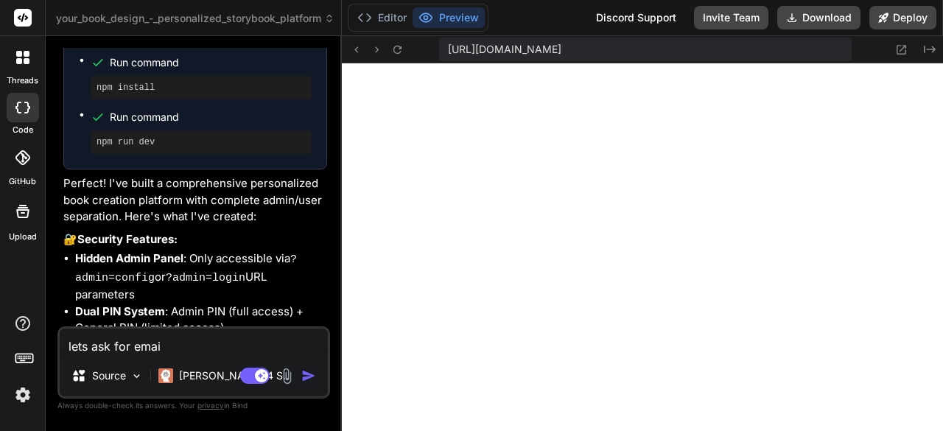
type textarea "lets ask for email"
type textarea "x"
type textarea "lets ask for email"
type textarea "x"
type textarea "lets ask for email a"
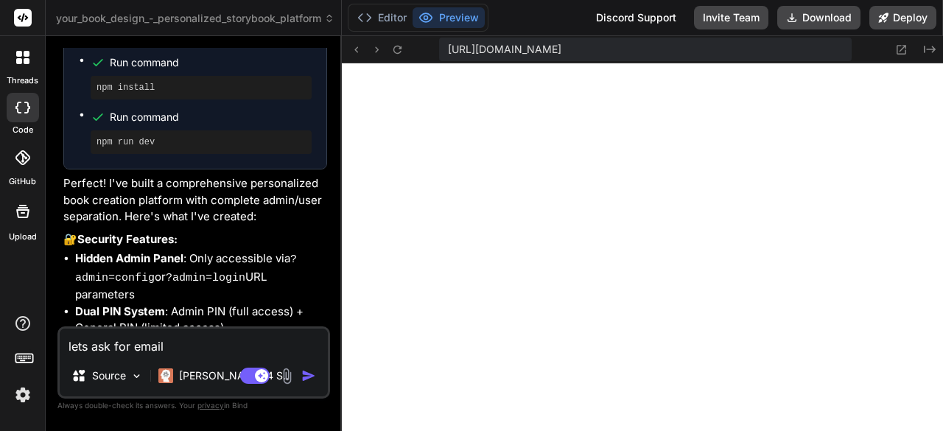
type textarea "x"
type textarea "lets ask for email af"
type textarea "x"
type textarea "lets ask for email aft"
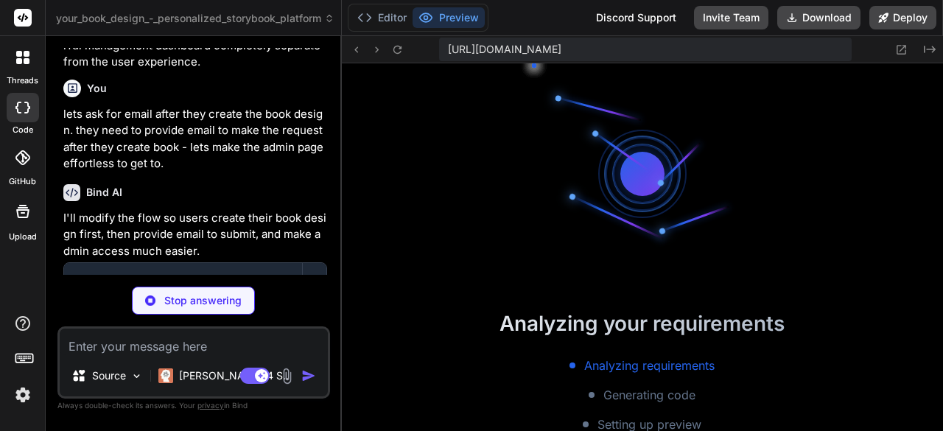
scroll to position [2062, 0]
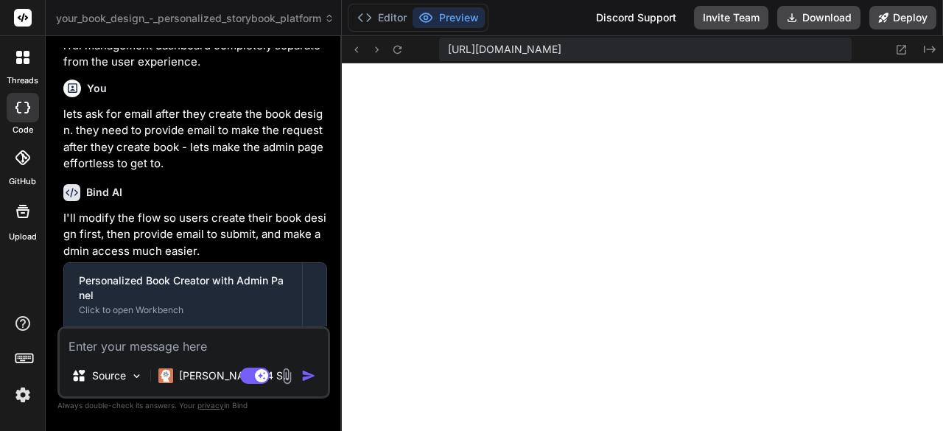
click at [230, 348] on textarea at bounding box center [194, 341] width 268 height 27
click at [166, 341] on textarea at bounding box center [194, 341] width 268 height 27
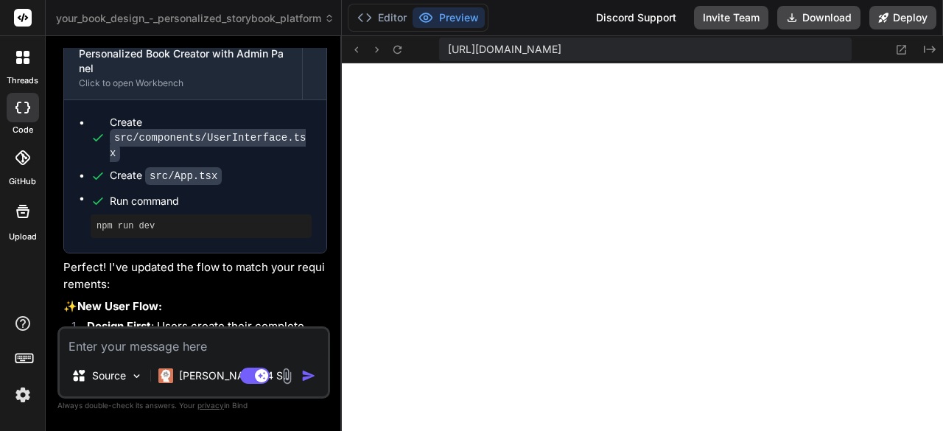
scroll to position [11291, 0]
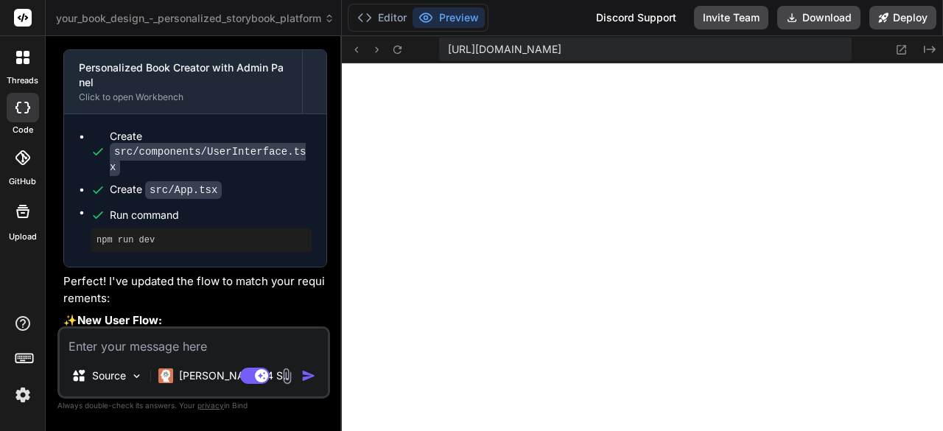
click at [174, 345] on textarea at bounding box center [194, 341] width 268 height 27
click at [220, 345] on textarea "Give options for genere" at bounding box center [194, 341] width 268 height 27
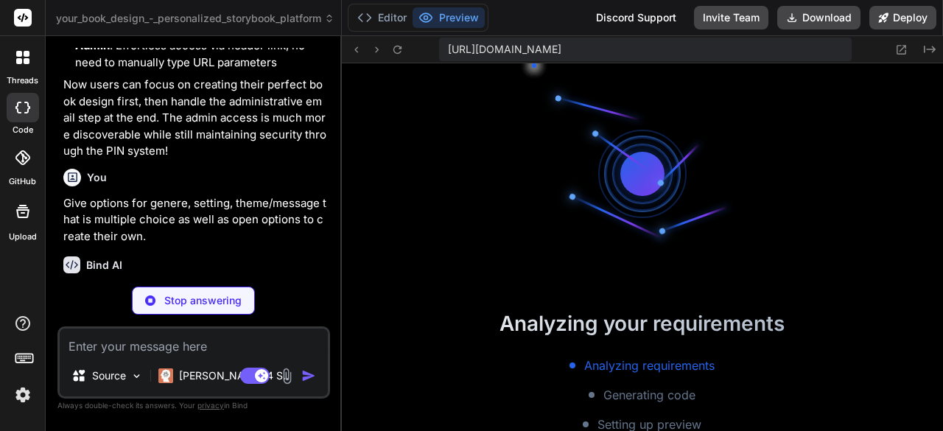
scroll to position [2502, 0]
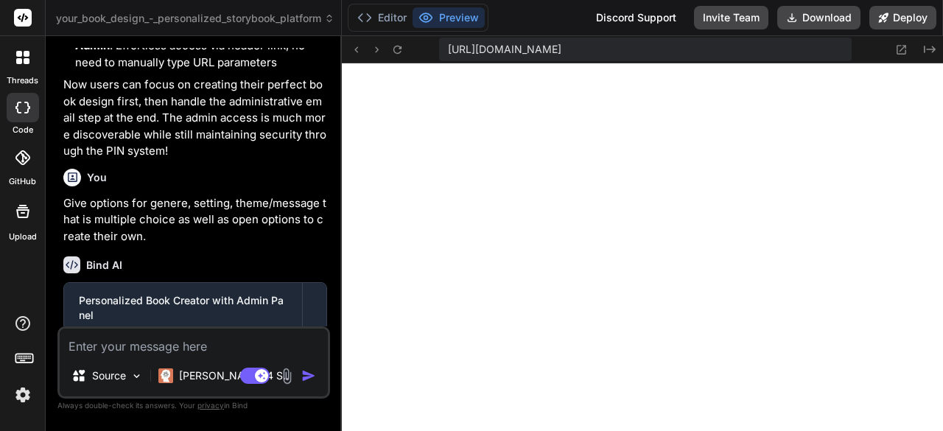
click at [244, 350] on textarea at bounding box center [194, 341] width 268 height 27
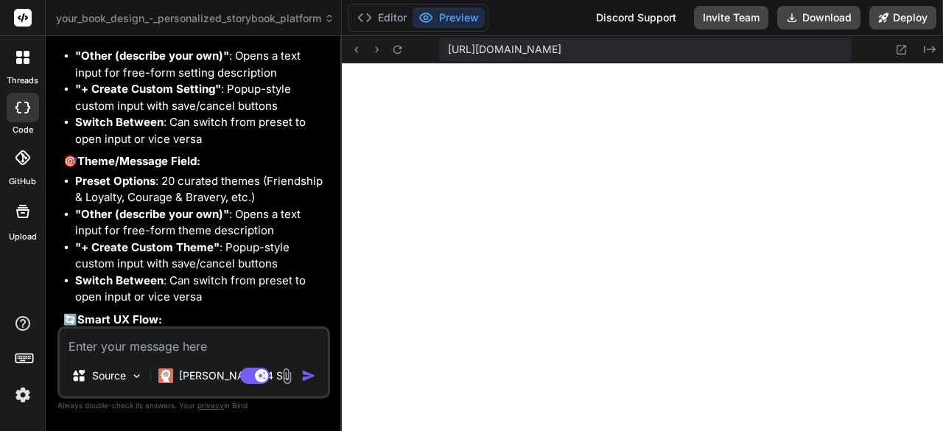
scroll to position [13869, 0]
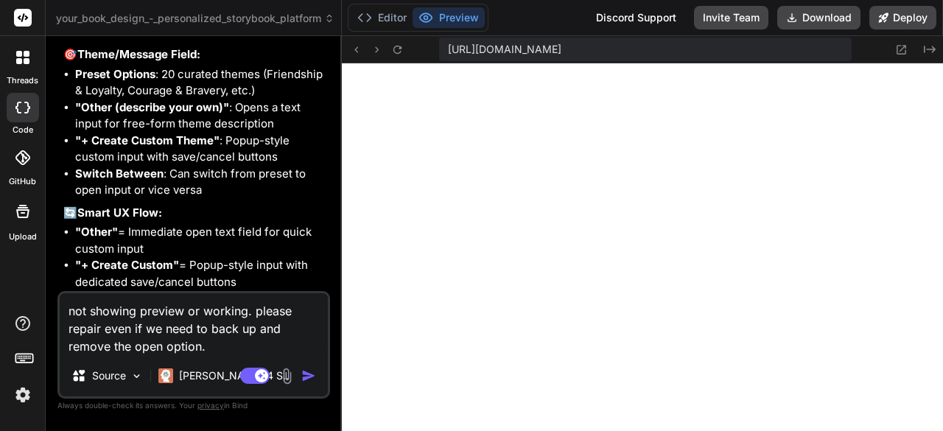
click at [258, 331] on textarea "not showing preview or working. please repair even if we need to back up and re…" at bounding box center [194, 324] width 268 height 62
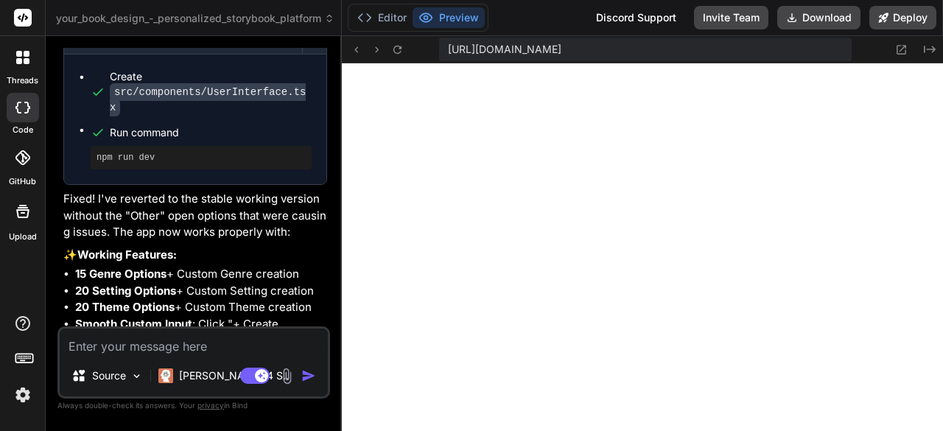
scroll to position [14599, 0]
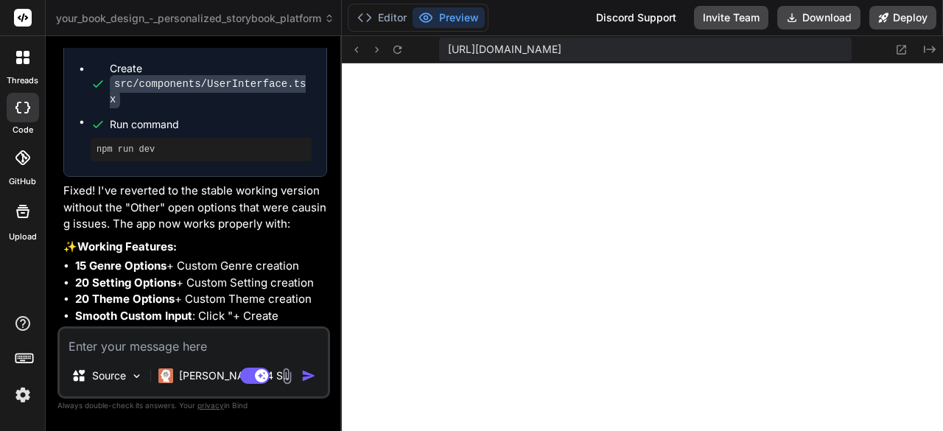
click at [250, 340] on textarea at bounding box center [194, 341] width 268 height 27
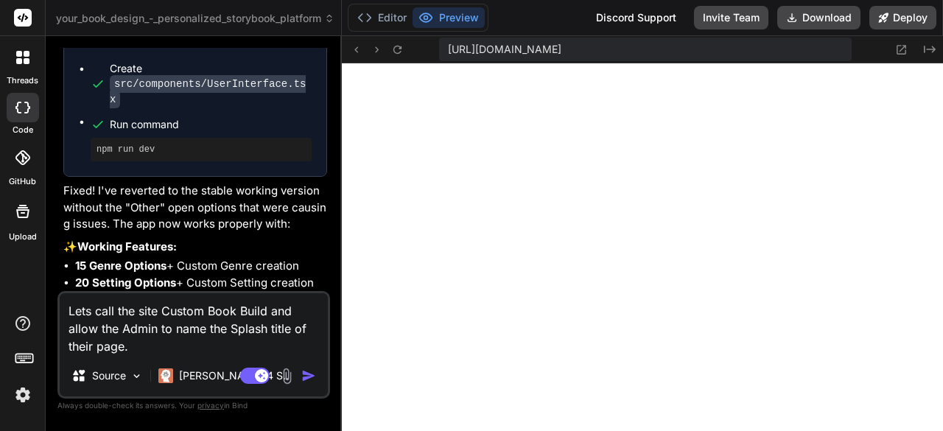
click at [302, 380] on img "button" at bounding box center [308, 375] width 15 height 15
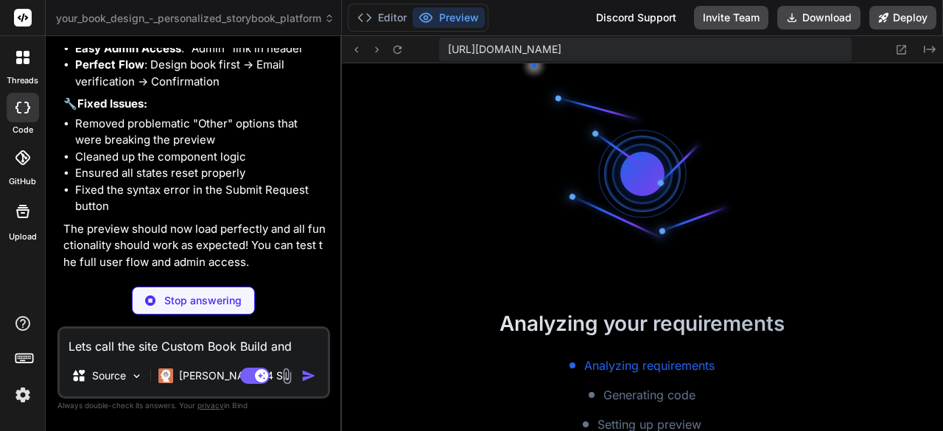
scroll to position [5265, 0]
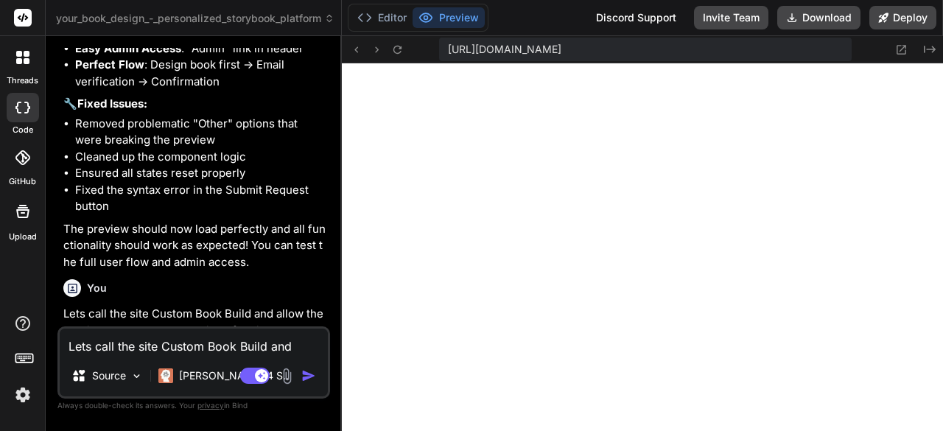
click at [200, 345] on textarea "Lets call the site Custom Book Build and allow the Admin to name the Splash tit…" at bounding box center [194, 341] width 268 height 27
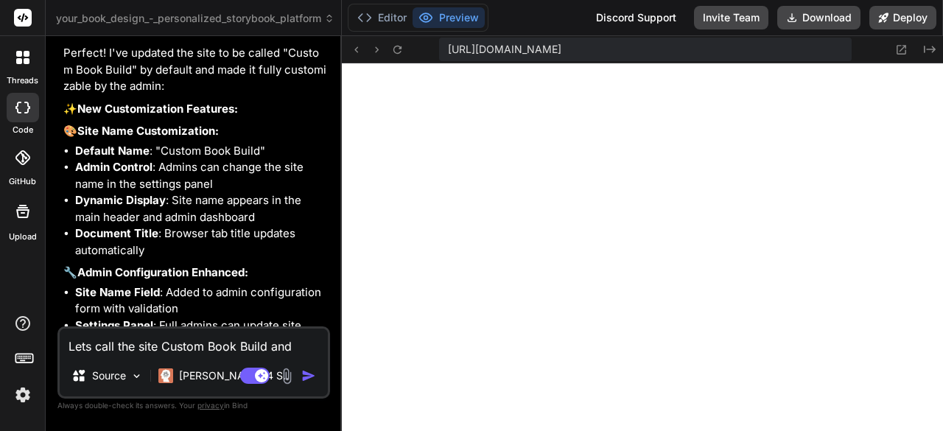
scroll to position [15676, 0]
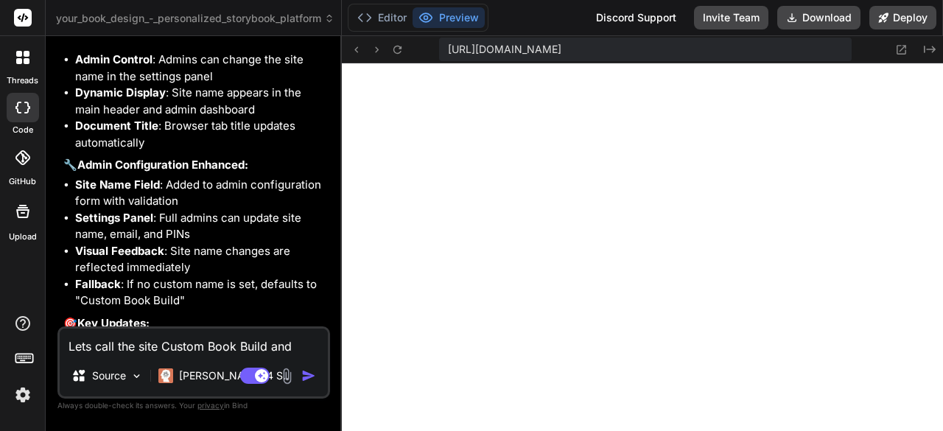
click at [196, 345] on textarea "Lets call the site Custom Book Build and allow the Admin to name the Splash tit…" at bounding box center [194, 341] width 268 height 27
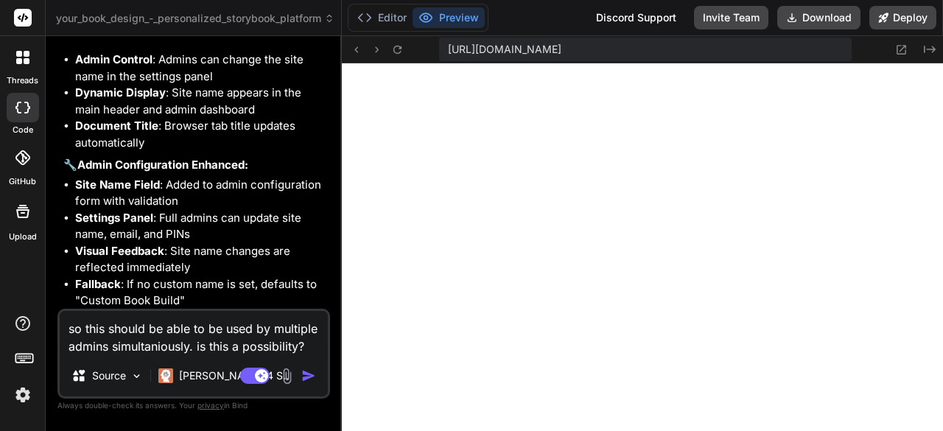
drag, startPoint x: 196, startPoint y: 345, endPoint x: 308, endPoint y: 345, distance: 112.0
click at [308, 345] on textarea "so this should be able to be used by multiple admins simultaniously. is this a …" at bounding box center [194, 333] width 268 height 44
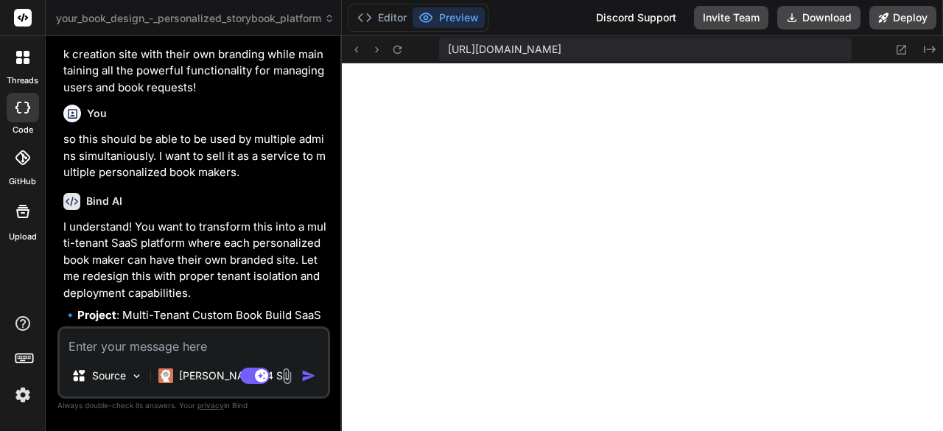
scroll to position [16203, 0]
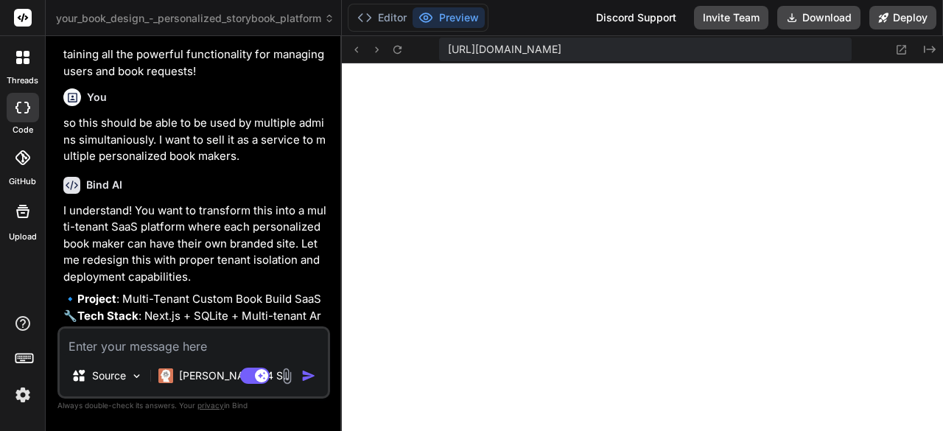
click at [225, 345] on textarea at bounding box center [194, 341] width 268 height 27
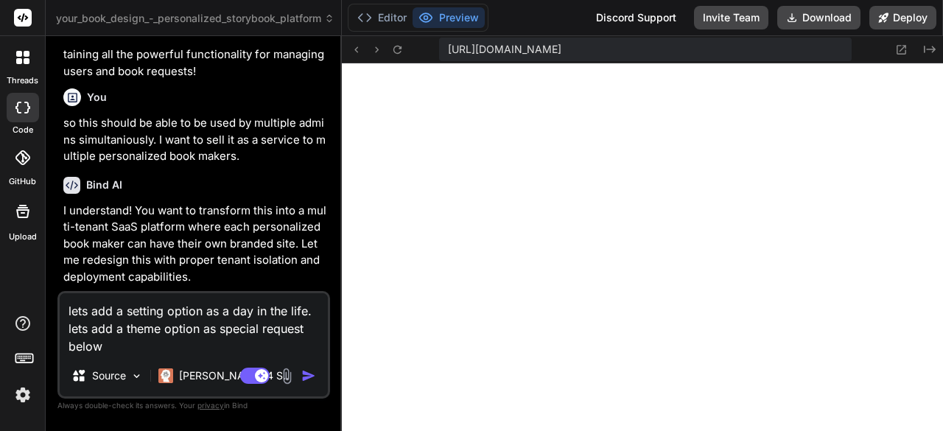
click at [302, 375] on img "button" at bounding box center [308, 375] width 15 height 15
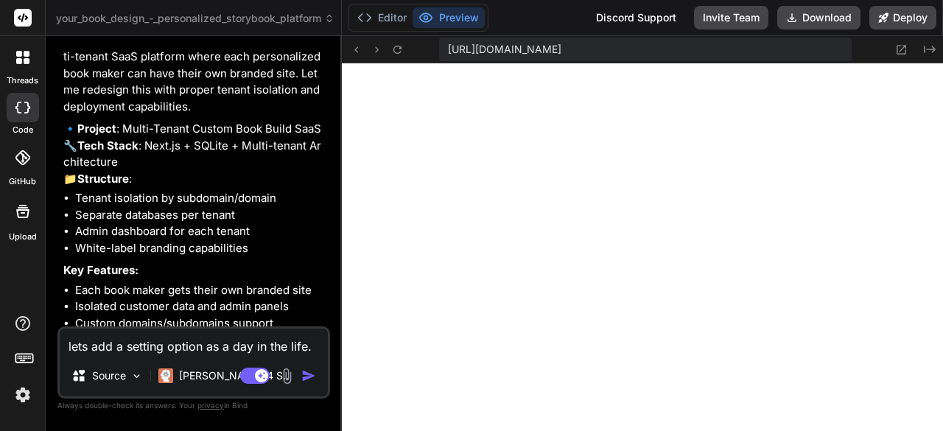
scroll to position [5265, 0]
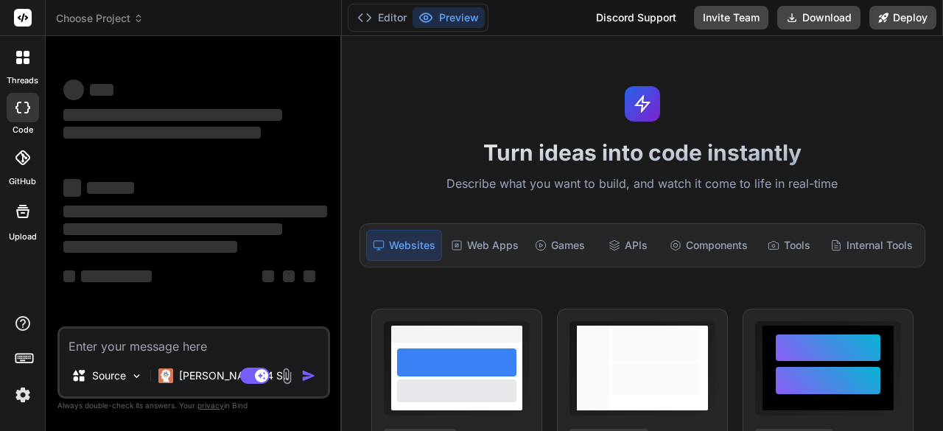
type textarea "x"
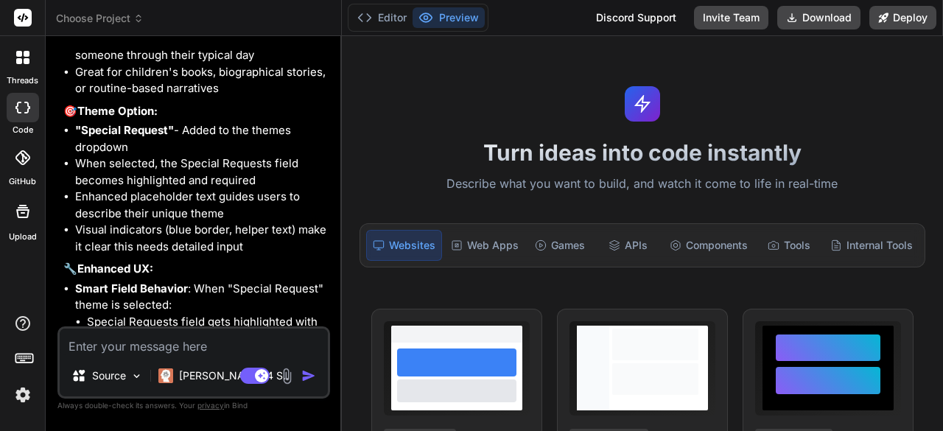
scroll to position [3201, 0]
click at [460, 21] on button "Preview" at bounding box center [448, 17] width 72 height 21
click at [393, 16] on button "Editor" at bounding box center [381, 17] width 61 height 21
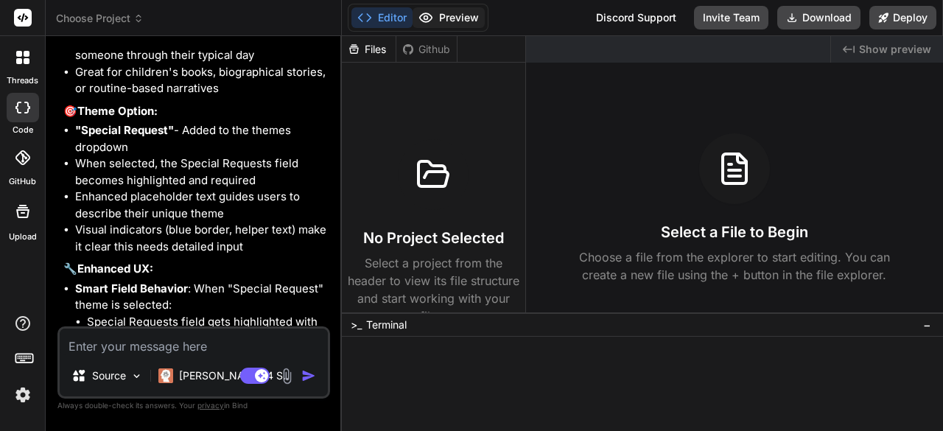
click at [457, 14] on button "Preview" at bounding box center [448, 17] width 72 height 21
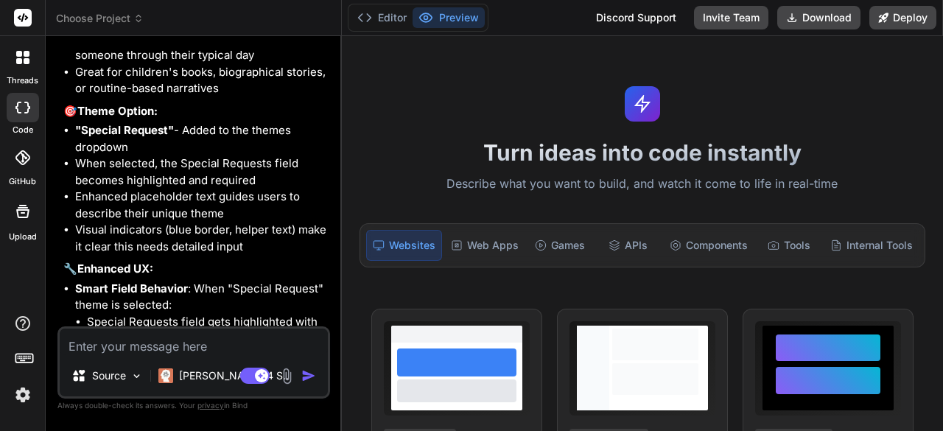
click at [311, 376] on img "button" at bounding box center [308, 375] width 15 height 15
click at [495, 249] on div "Web Apps" at bounding box center [485, 245] width 80 height 31
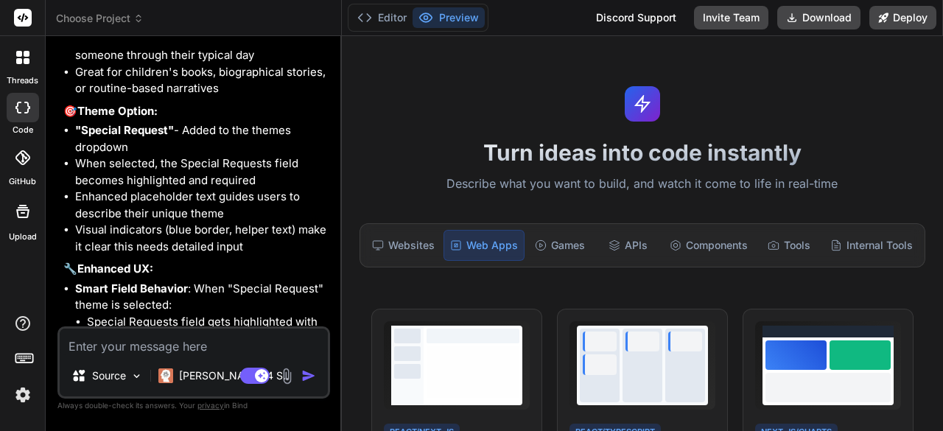
click at [303, 378] on img "button" at bounding box center [308, 375] width 15 height 15
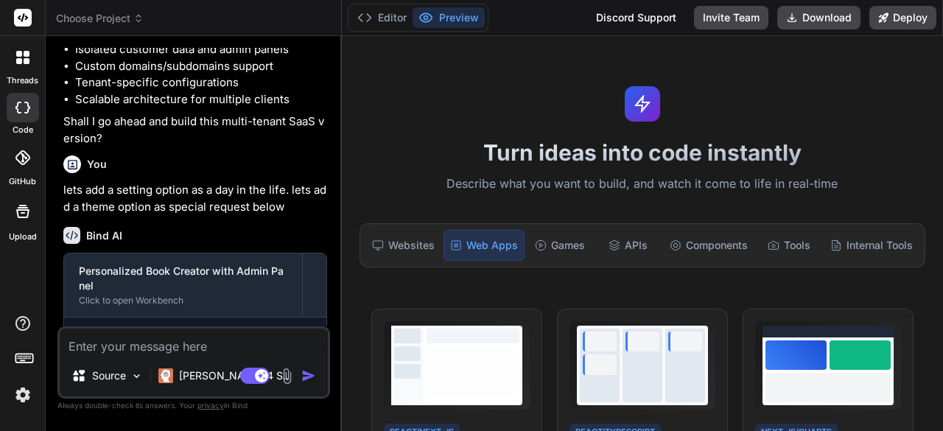
scroll to position [2759, 0]
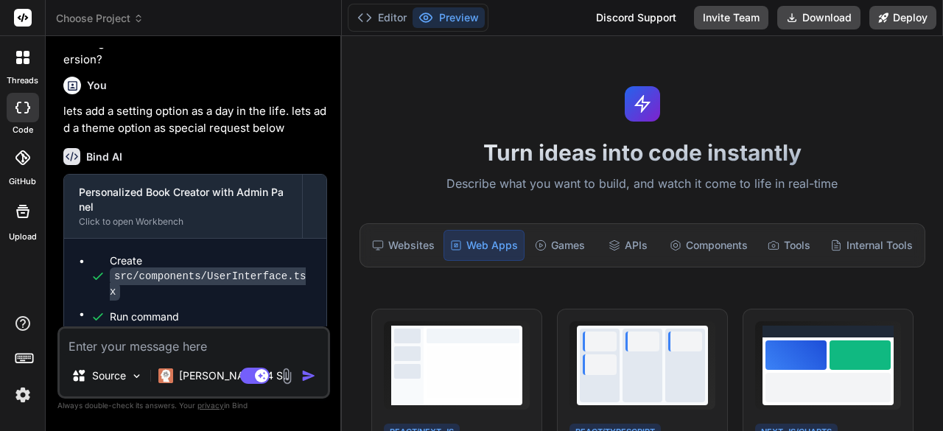
click at [307, 376] on img "button" at bounding box center [308, 375] width 15 height 15
click at [226, 343] on textarea at bounding box center [194, 341] width 268 height 27
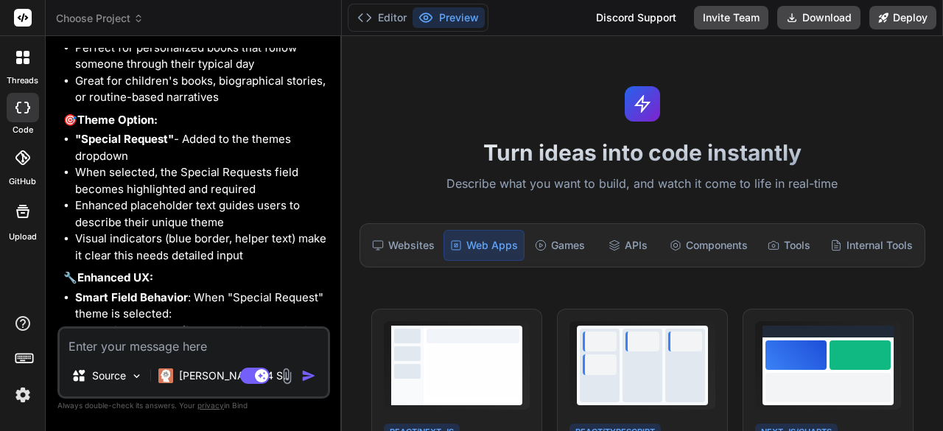
scroll to position [3201, 0]
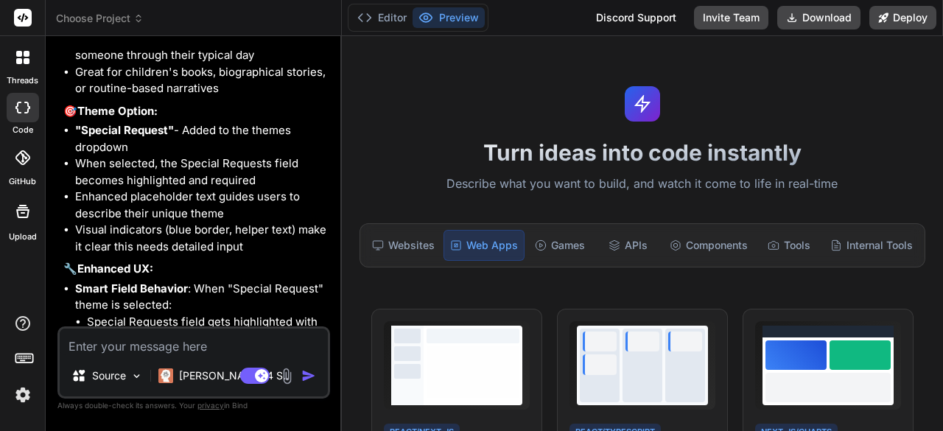
type textarea "r"
type textarea "x"
type textarea "ru"
type textarea "x"
type textarea "run"
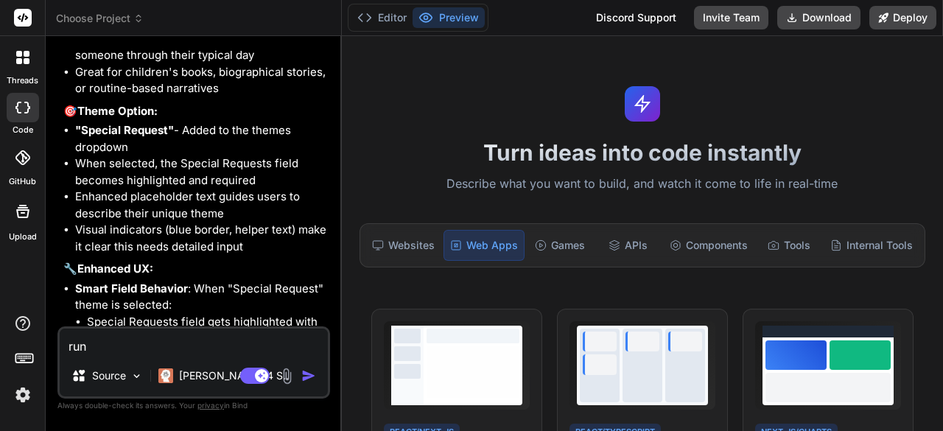
type textarea "x"
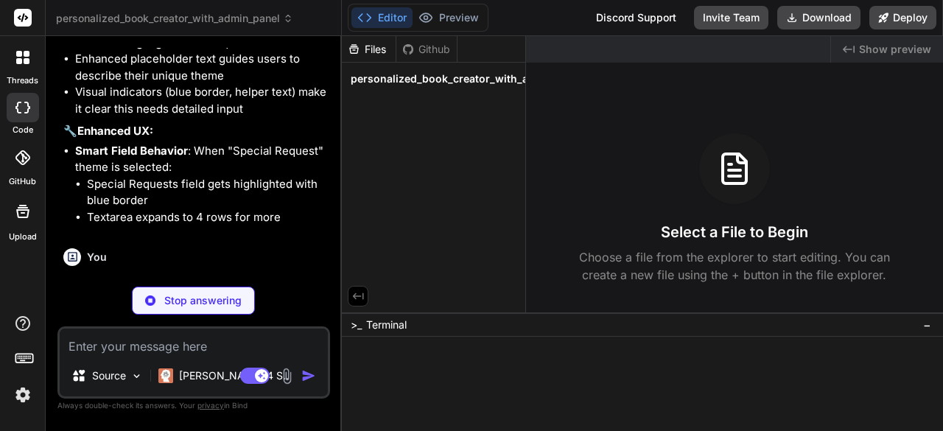
scroll to position [3354, 0]
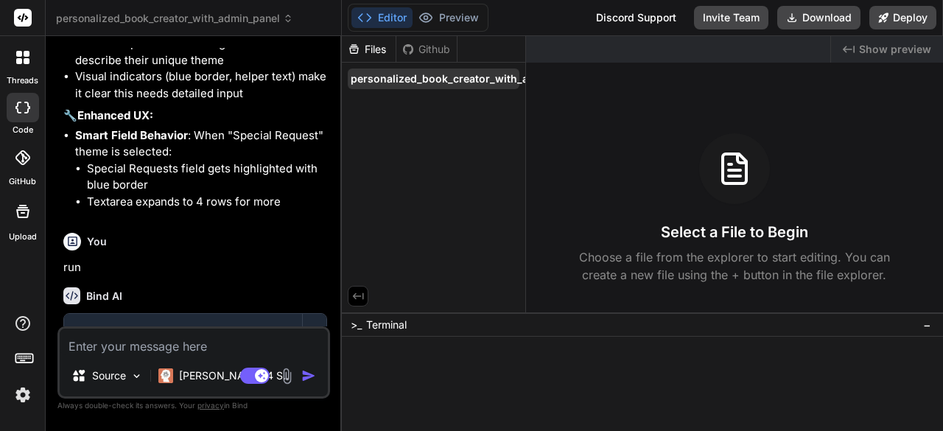
click at [454, 80] on span "personalized_book_creator_with_admin_panel" at bounding box center [469, 78] width 236 height 15
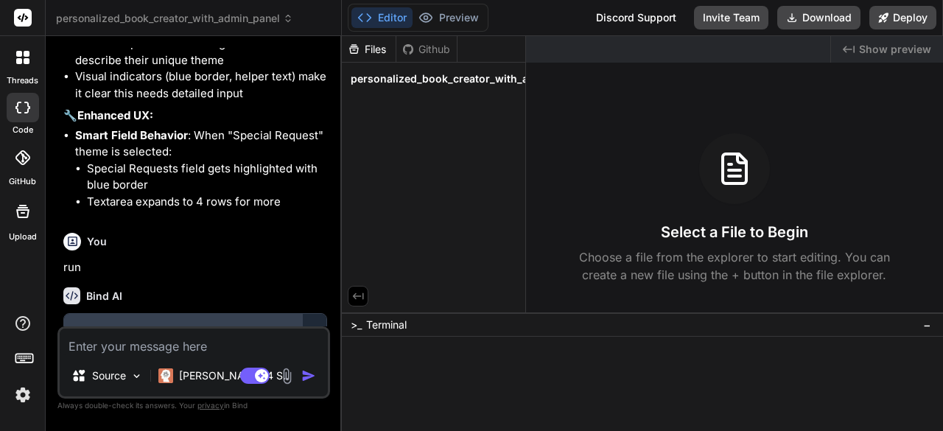
click at [220, 324] on div "Personalized Book Creator with Admin Panel" at bounding box center [183, 338] width 208 height 29
click at [203, 324] on div "Personalized Book Creator with Admin Panel" at bounding box center [183, 338] width 208 height 29
click at [176, 355] on div "Click to open Workbench" at bounding box center [183, 361] width 208 height 12
click at [309, 374] on img "button" at bounding box center [308, 375] width 15 height 15
click at [420, 80] on span "personalized_book_creator_with_admin_panel" at bounding box center [469, 78] width 236 height 15
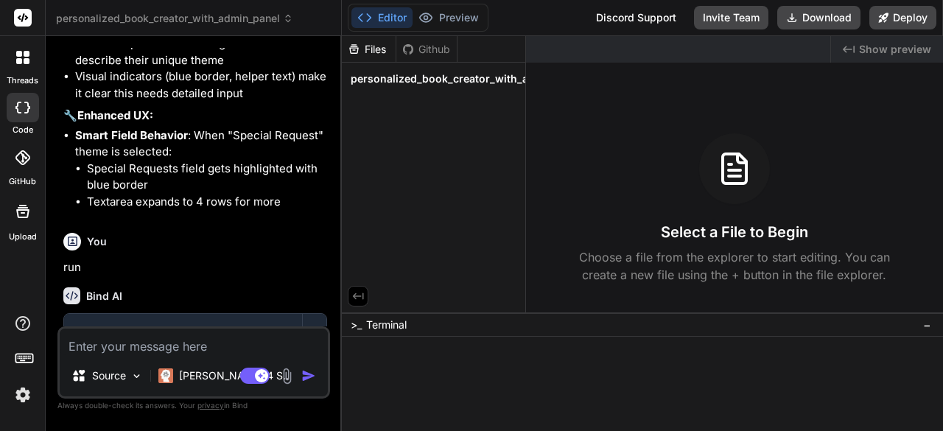
click at [192, 345] on textarea at bounding box center [194, 341] width 268 height 27
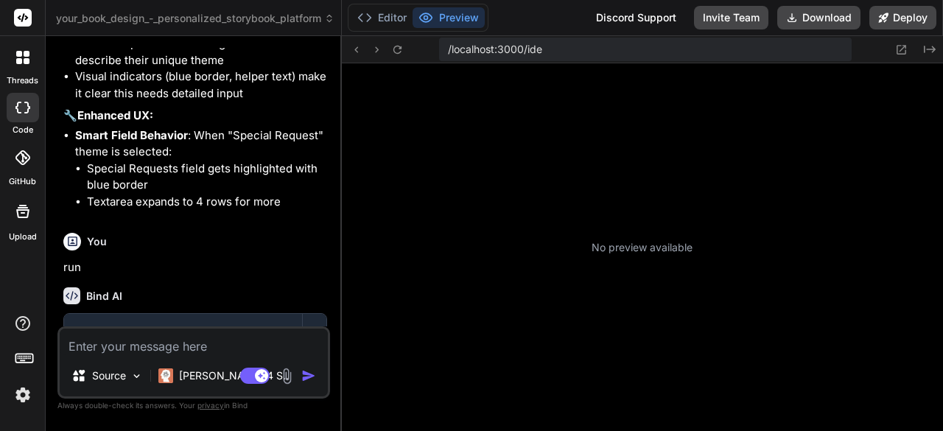
scroll to position [343, 0]
type textarea "x"
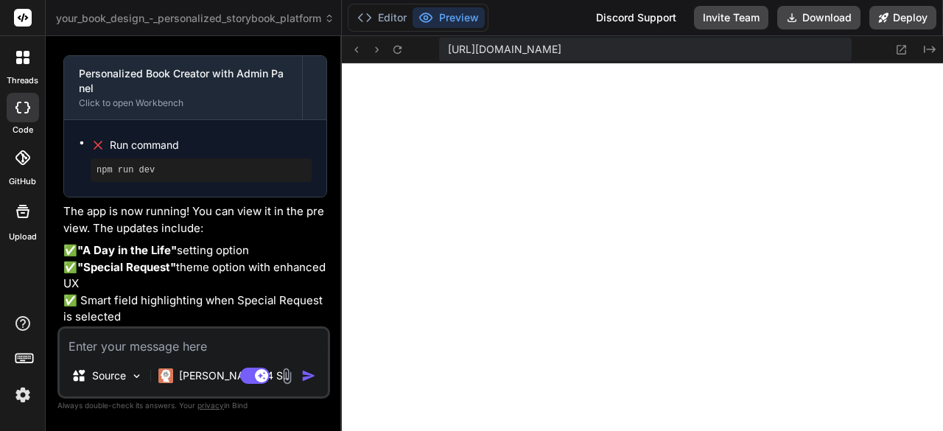
scroll to position [3632, 0]
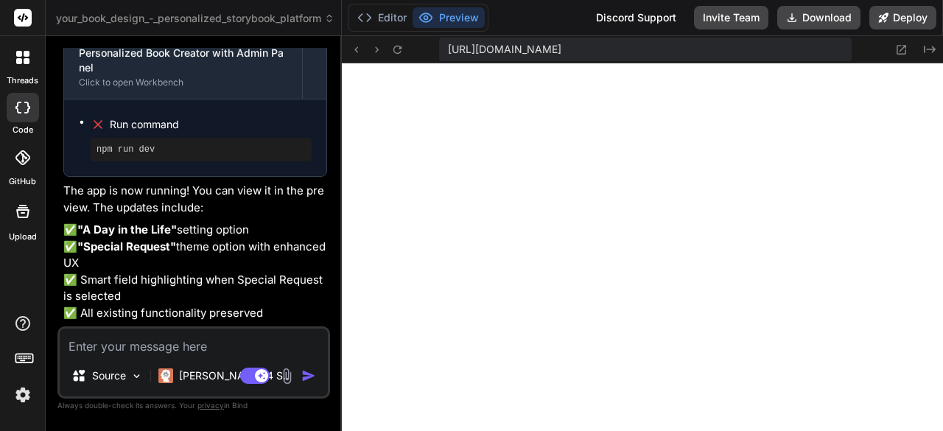
click at [203, 342] on textarea at bounding box center [194, 341] width 268 height 27
type textarea "b"
type textarea "x"
type textarea "bl"
type textarea "x"
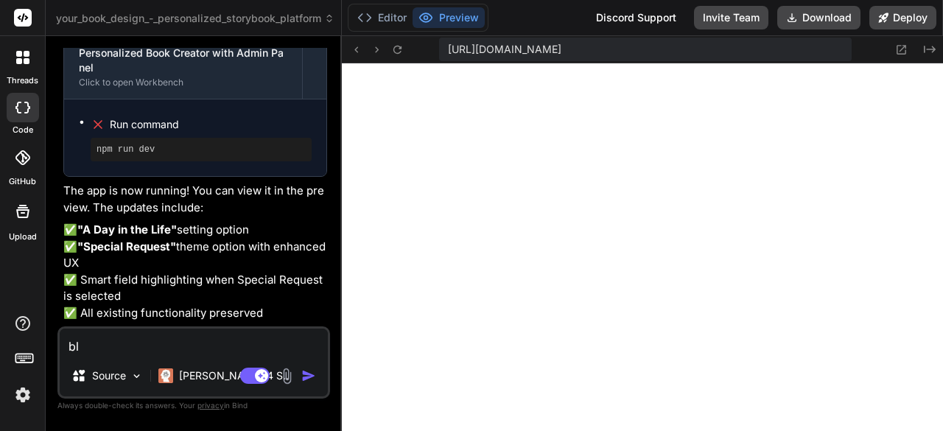
type textarea "bla"
type textarea "x"
type textarea "[PERSON_NAME]"
type textarea "x"
type textarea "blank"
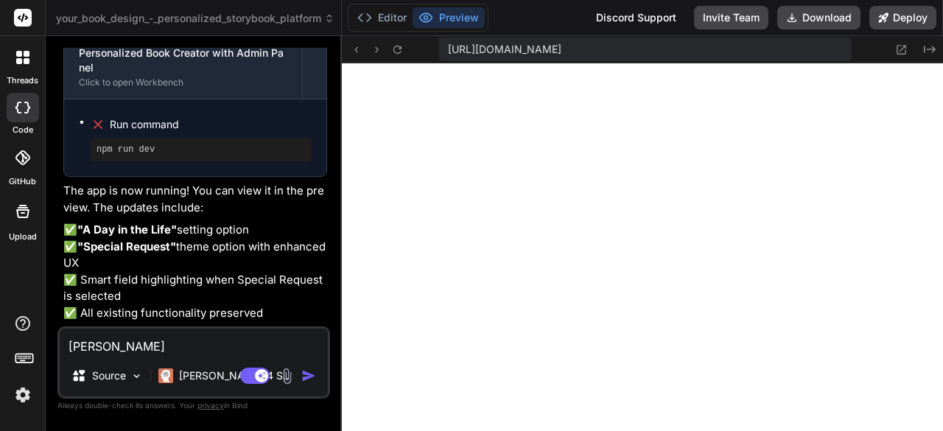
type textarea "x"
type textarea "blank"
type textarea "x"
type textarea "blank s"
type textarea "x"
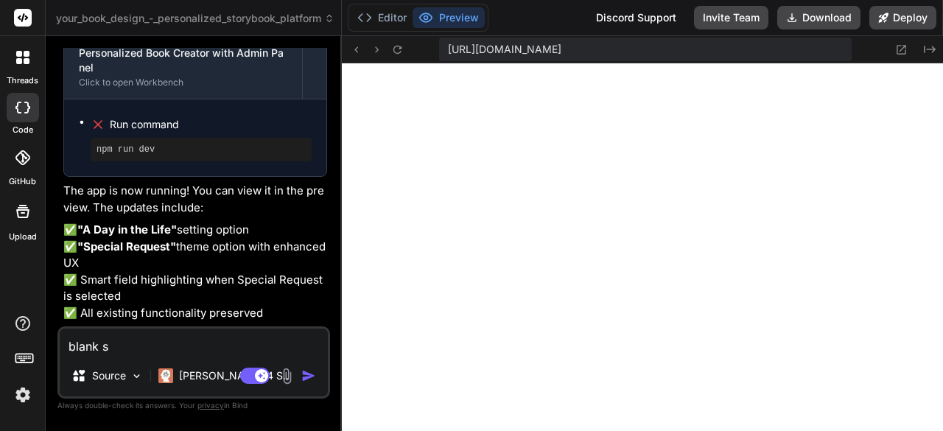
type textarea "blank sc"
type textarea "x"
type textarea "blank scr"
type textarea "x"
type textarea "blank scre"
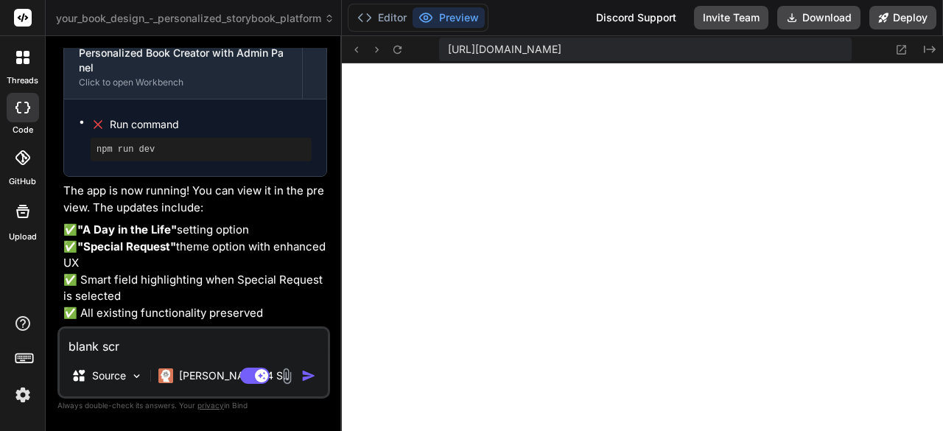
type textarea "x"
type textarea "blank scree"
type textarea "x"
type textarea "blank screen"
type textarea "x"
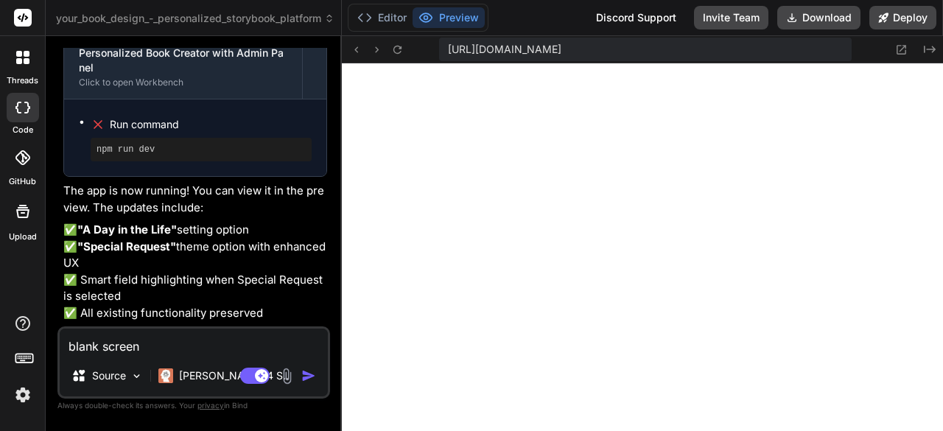
type textarea "blank screen"
type textarea "x"
type textarea "blank screen f"
type textarea "x"
type textarea "blank screen fo"
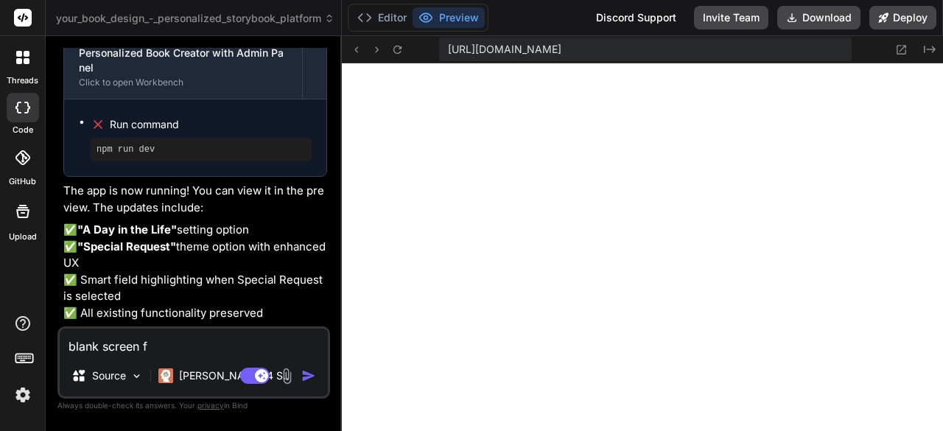
type textarea "x"
type textarea "blank screen for"
type textarea "x"
type textarea "blank screen for"
type textarea "x"
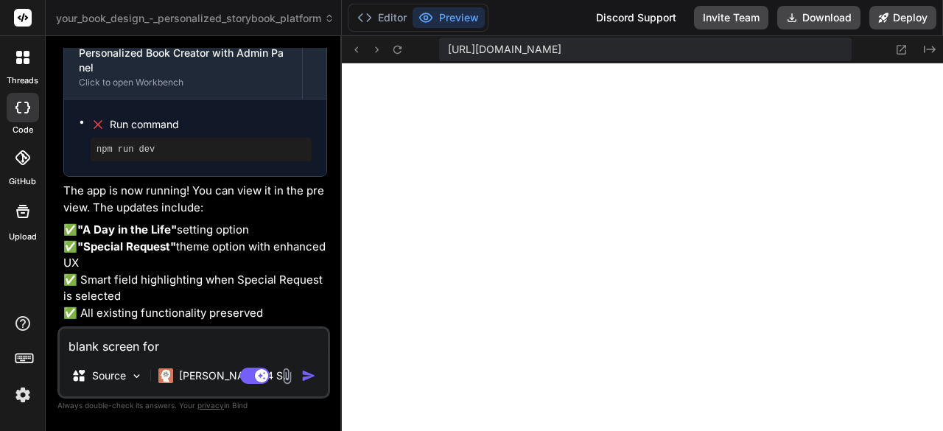
type textarea "blank screen for p"
type textarea "x"
type textarea "blank screen for pr"
type textarea "x"
type textarea "blank screen for pre"
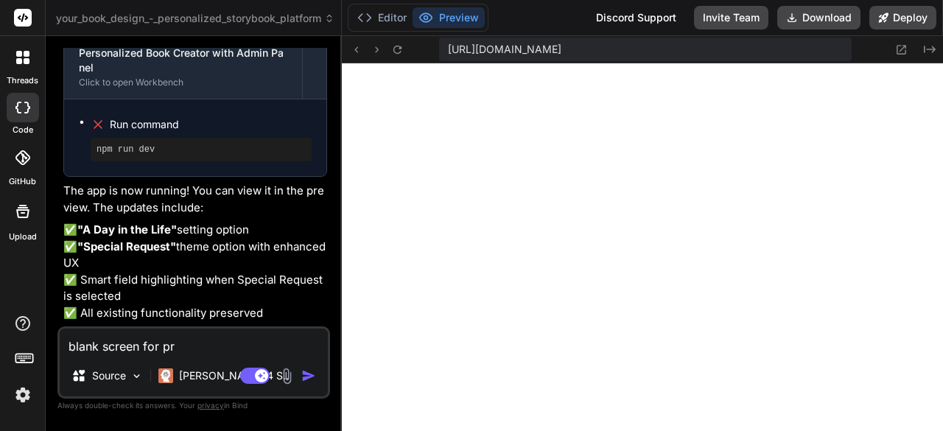
type textarea "x"
type textarea "blank screen for prev"
type textarea "x"
type textarea "blank screen for previ"
type textarea "x"
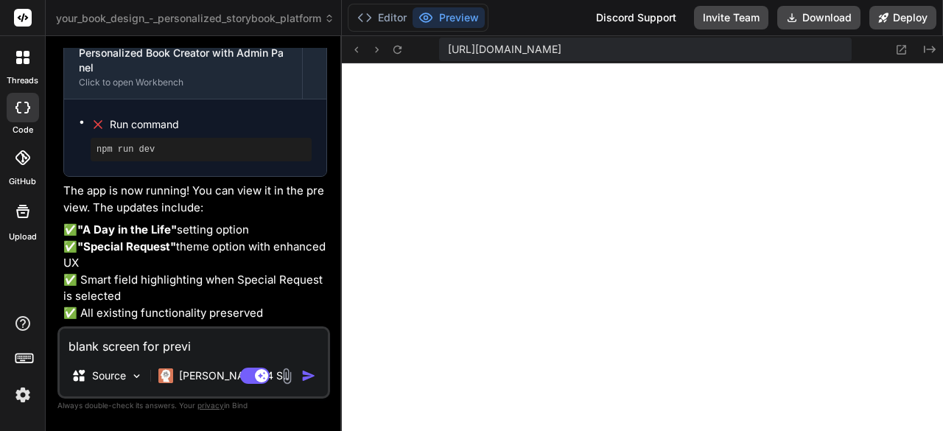
type textarea "blank screen for previe"
type textarea "x"
type textarea "blank screen for preview"
type textarea "x"
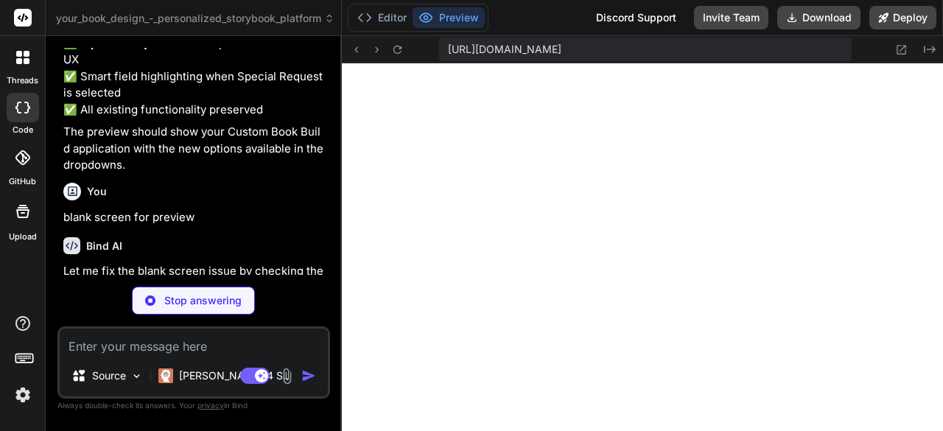
scroll to position [3932, 0]
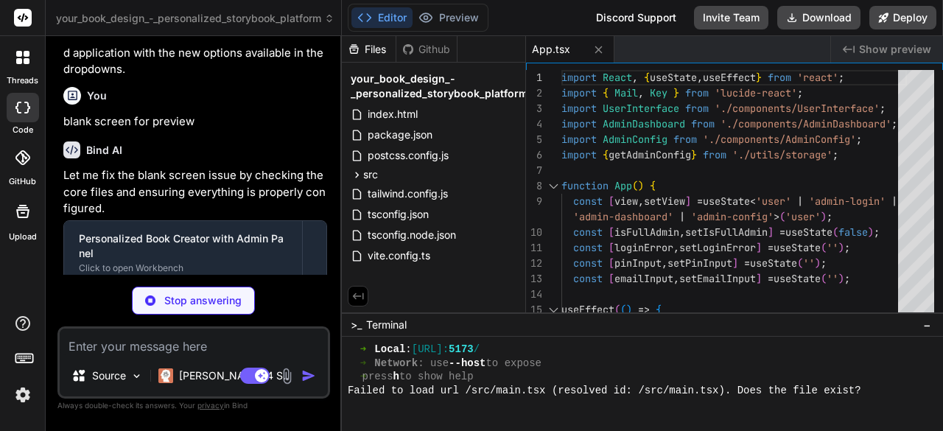
type textarea "x"
type textarea ")"
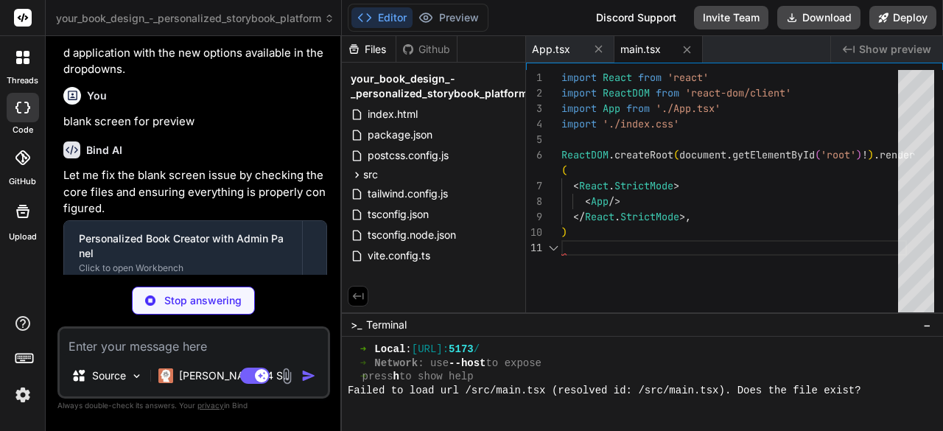
type textarea "x"
type textarea "@tailwind base; @tailwind components; @tailwind utilities;"
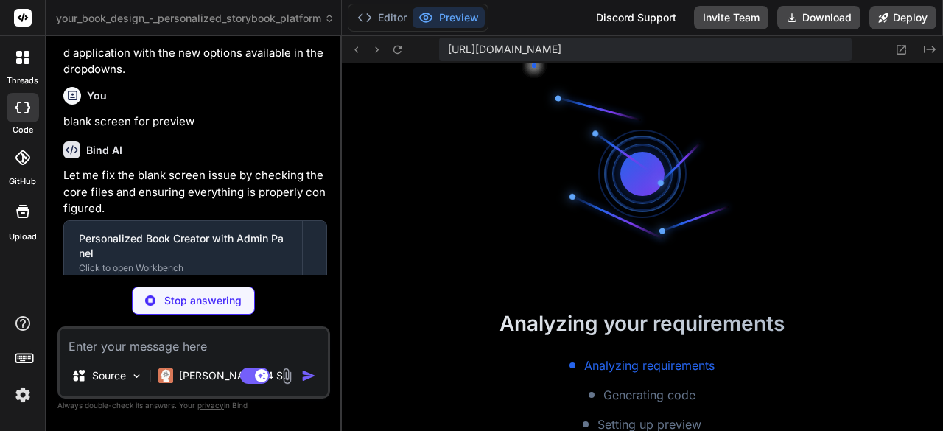
scroll to position [646, 0]
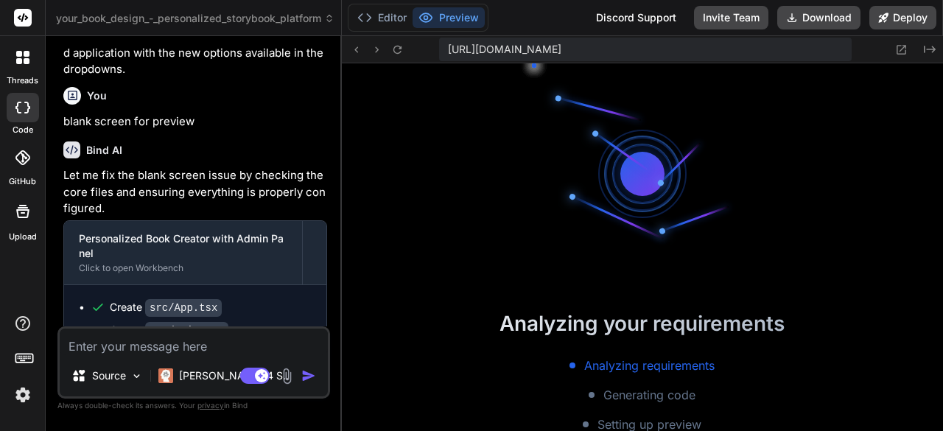
type textarea "x"
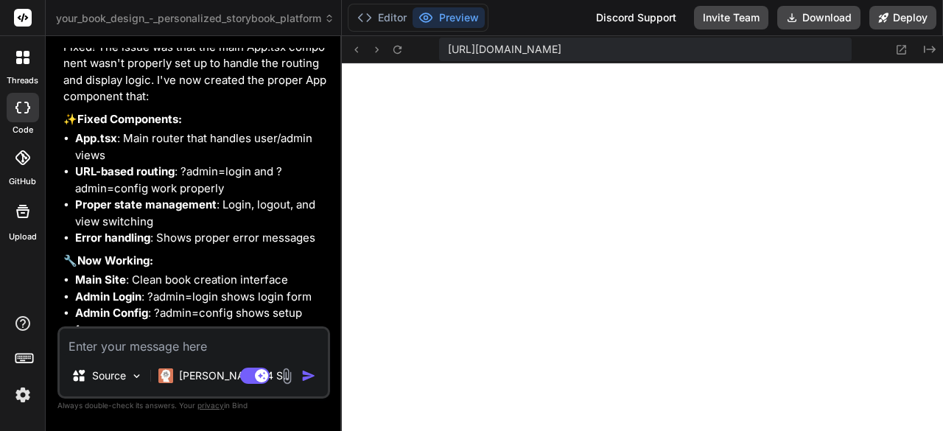
scroll to position [4343, 0]
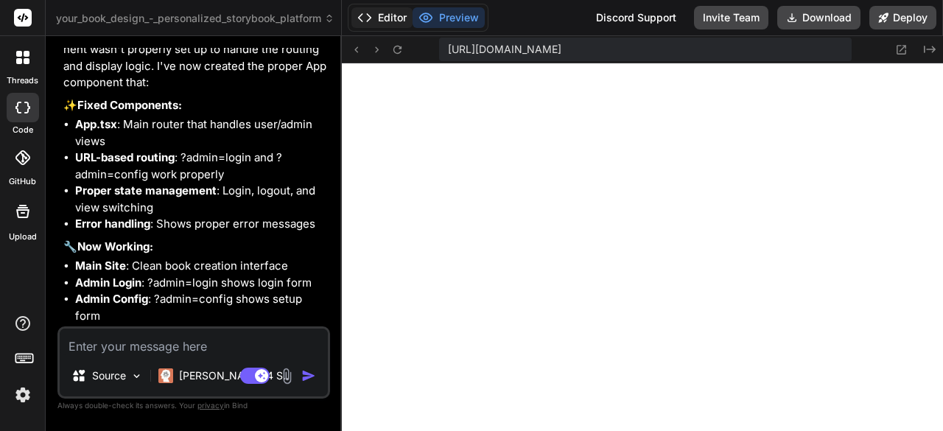
click at [383, 16] on button "Editor" at bounding box center [381, 17] width 61 height 21
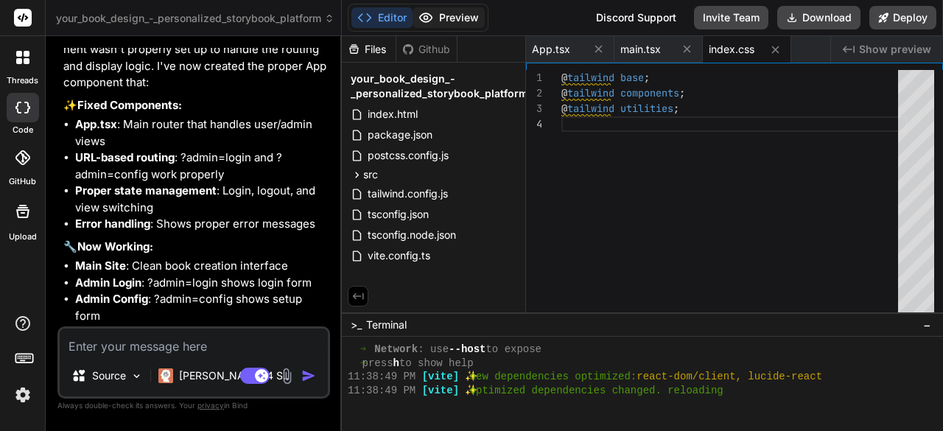
click at [448, 15] on button "Preview" at bounding box center [448, 17] width 72 height 21
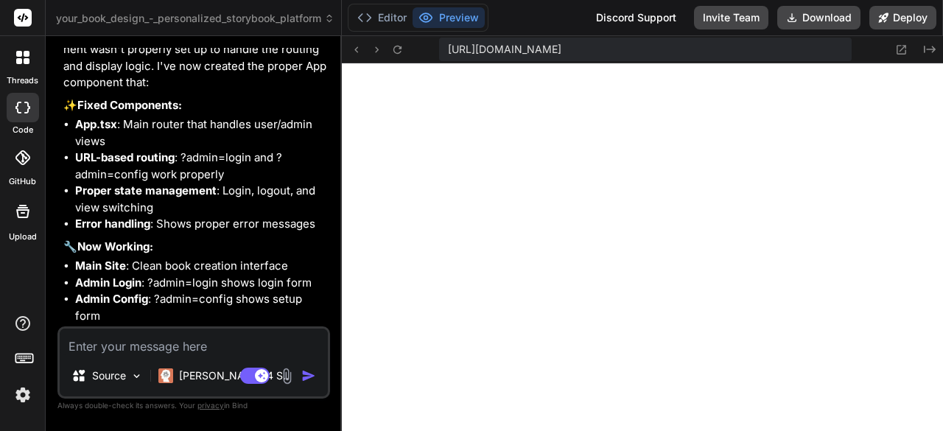
click at [231, 351] on textarea at bounding box center [194, 341] width 268 height 27
type textarea "s"
type textarea "x"
type textarea "st"
type textarea "x"
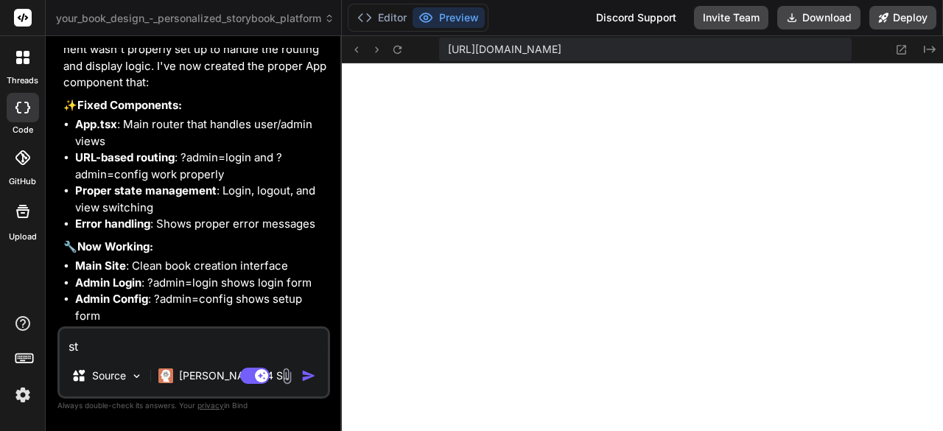
type textarea "sti"
type textarea "x"
type textarea "stil"
type textarea "x"
type textarea "still"
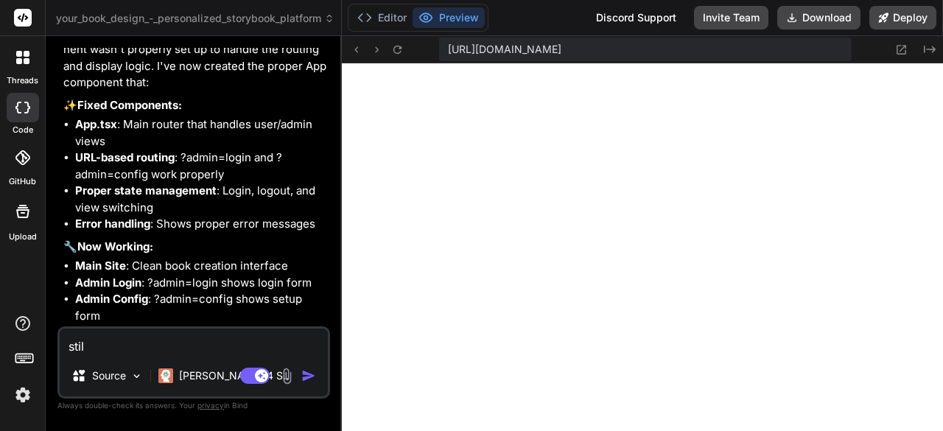
type textarea "x"
type textarea "still"
type textarea "x"
type textarea "still n"
type textarea "x"
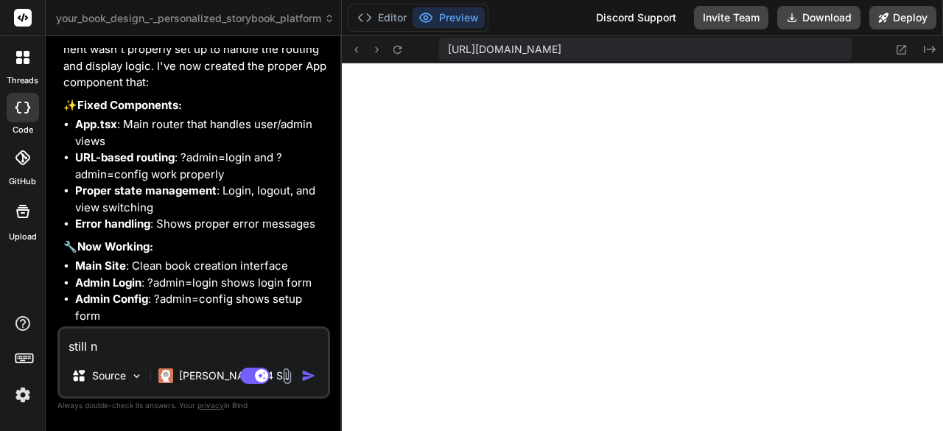
type textarea "still no"
type textarea "x"
type textarea "still no"
type textarea "x"
type textarea "still no p"
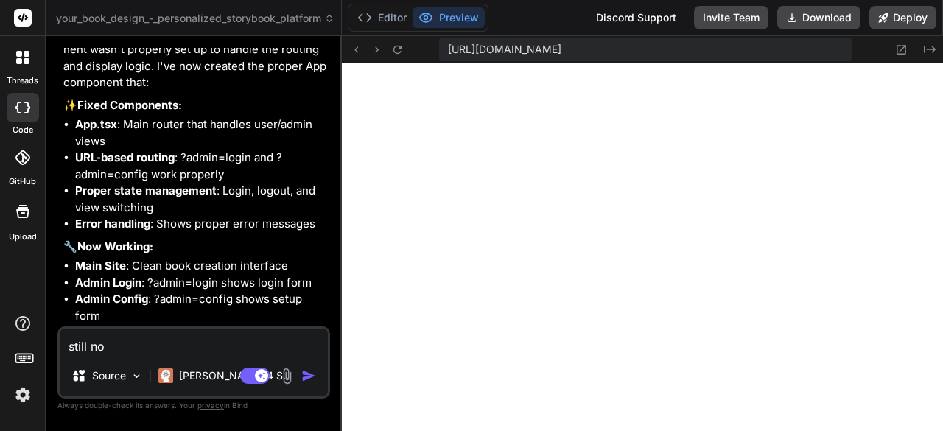
type textarea "x"
type textarea "still no pr"
type textarea "x"
type textarea "still no pre"
type textarea "x"
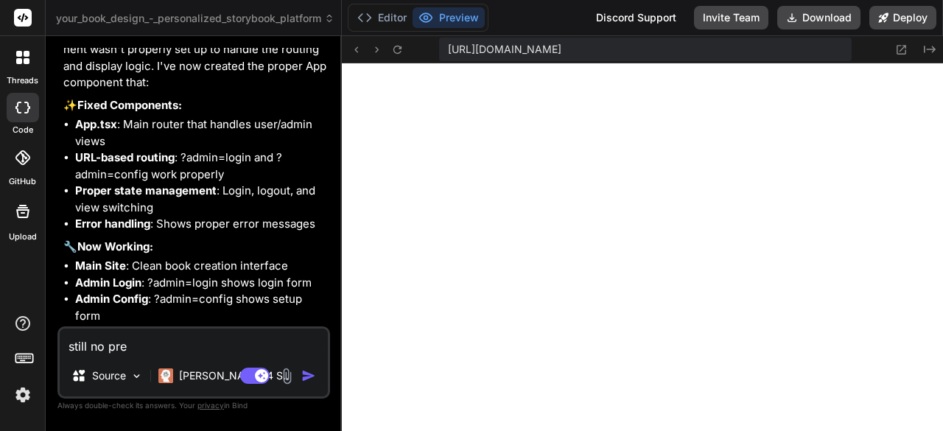
type textarea "still no prev"
type textarea "x"
type textarea "still no prevb"
type textarea "x"
type textarea "still no prevbi"
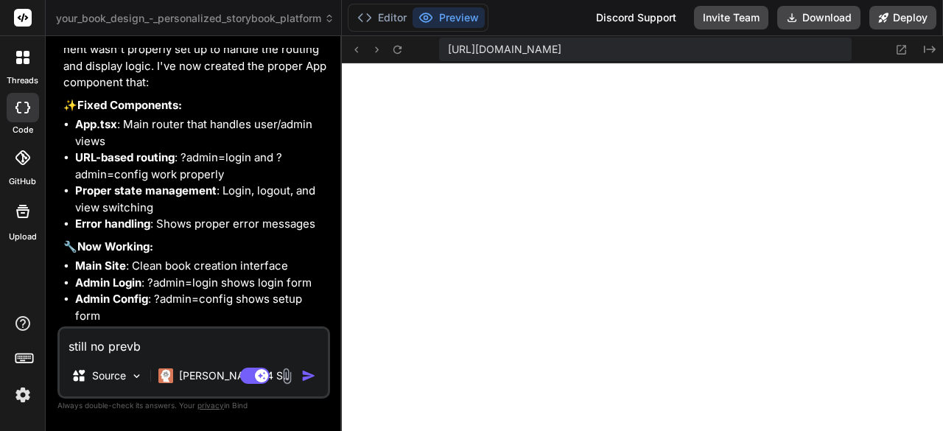
type textarea "x"
type textarea "still no prevb"
type textarea "x"
type textarea "still no prev"
type textarea "x"
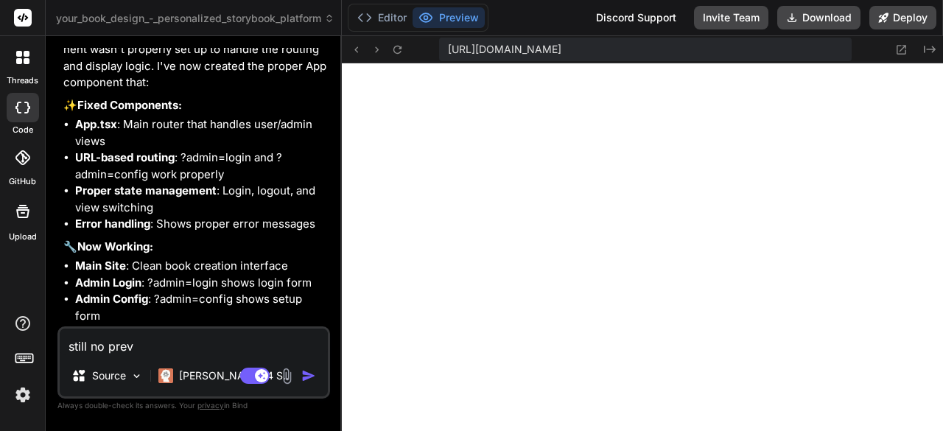
type textarea "still no previ"
type textarea "x"
type textarea "still no previe"
type textarea "x"
type textarea "still no preview"
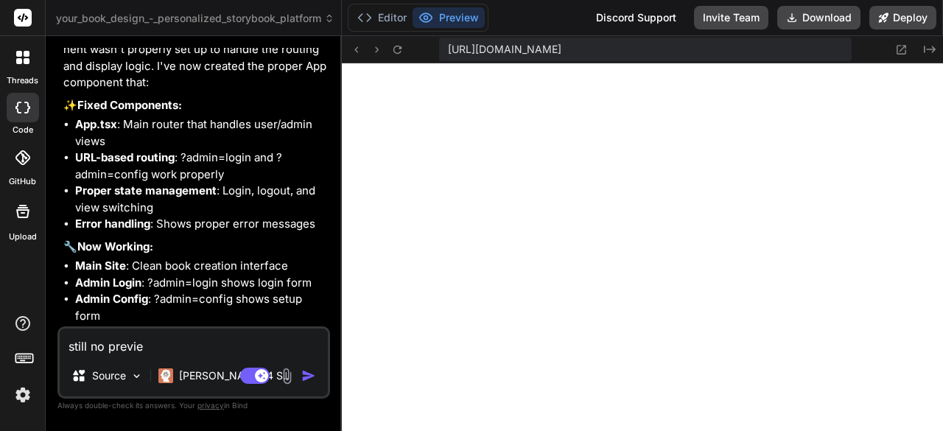
type textarea "x"
type textarea "still no preview."
type textarea "x"
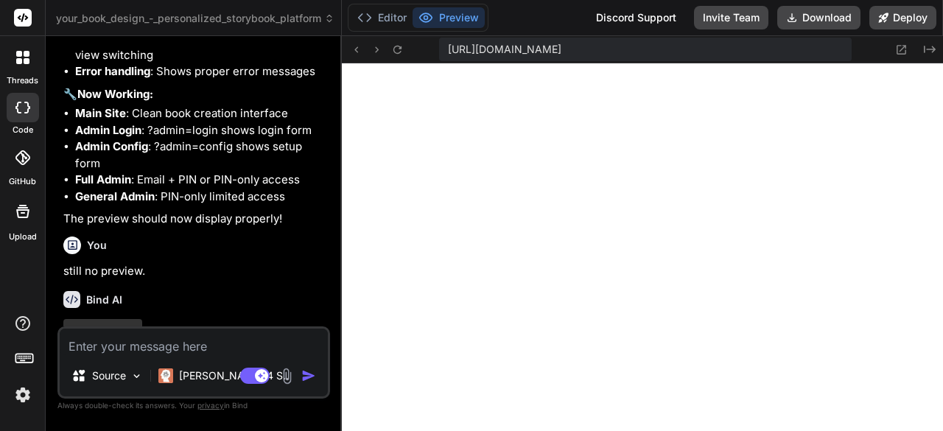
scroll to position [4496, 0]
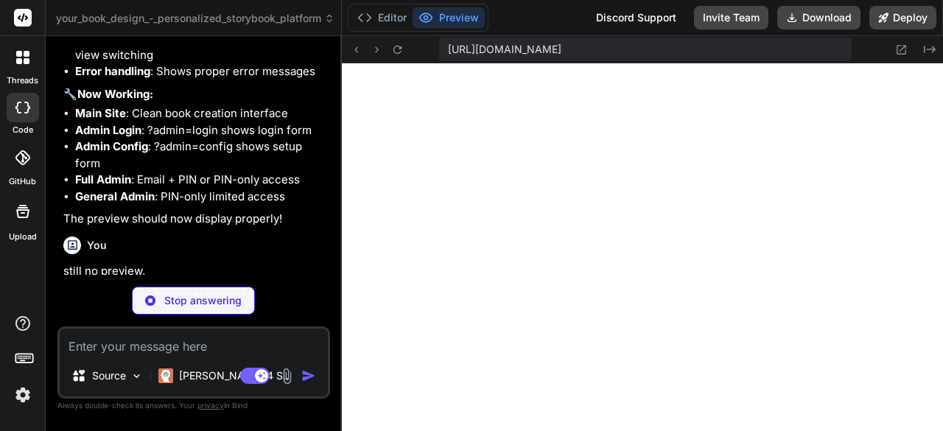
type textarea "x"
type textarea ""vite": "^4.4.5" } }"
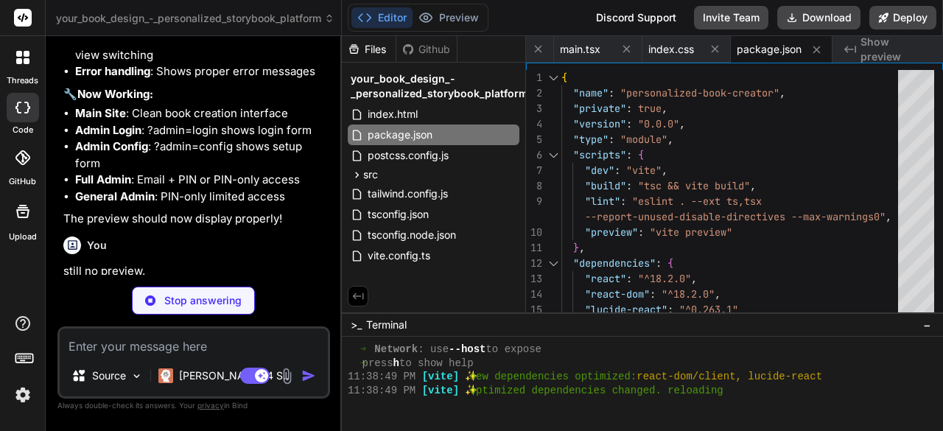
type textarea "x"
type textarea "import { defineConfig } from 'vite' import react from '@vitejs/plugin-react' //…"
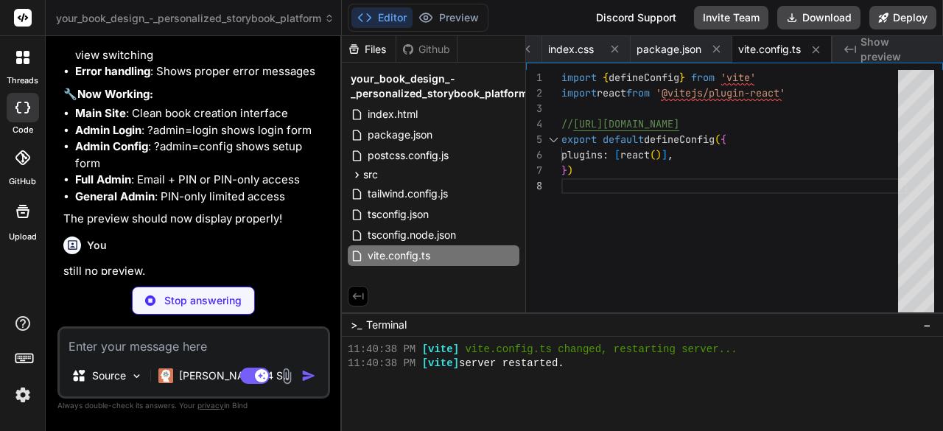
type textarea "x"
type textarea "}"
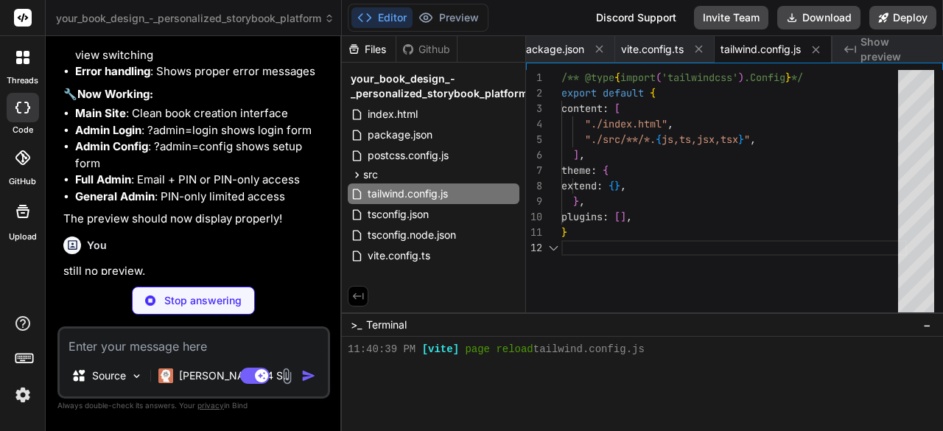
type textarea "x"
type textarea "export default { plugins: { tailwindcss: {}, autoprefixer: {}, }, }"
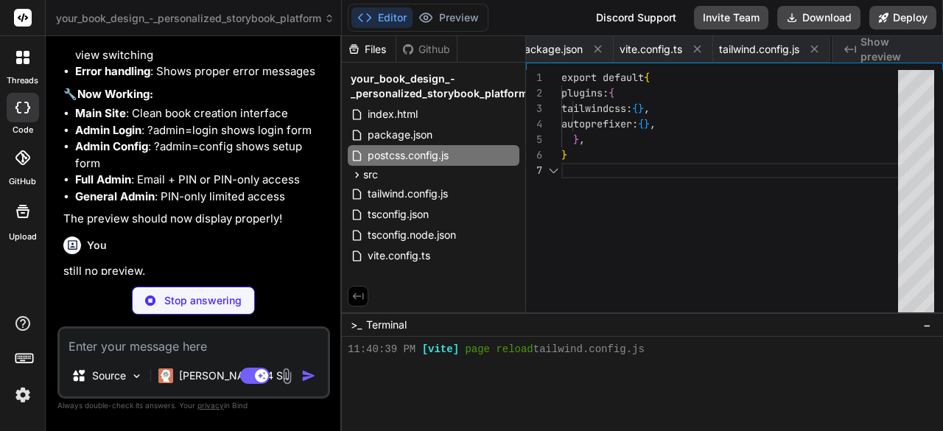
scroll to position [0, 398]
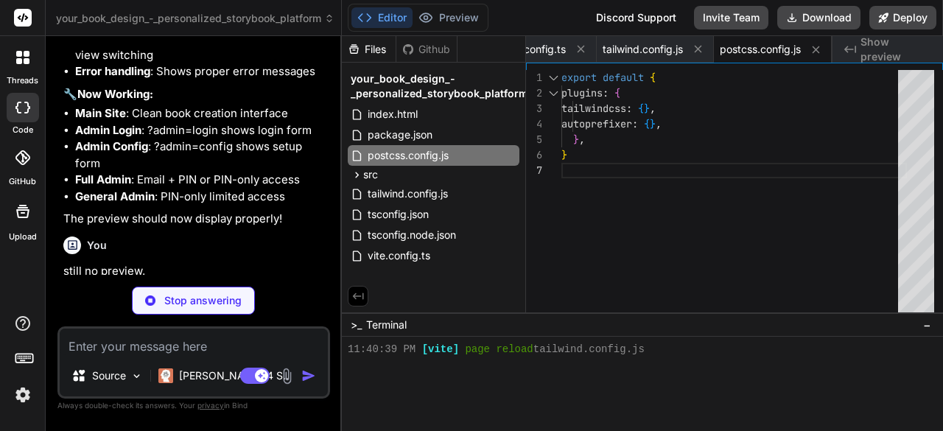
type textarea "x"
type textarea ""noFallthroughCasesInSwitch": true }, "include": ["src"], "references": [{ "pat…"
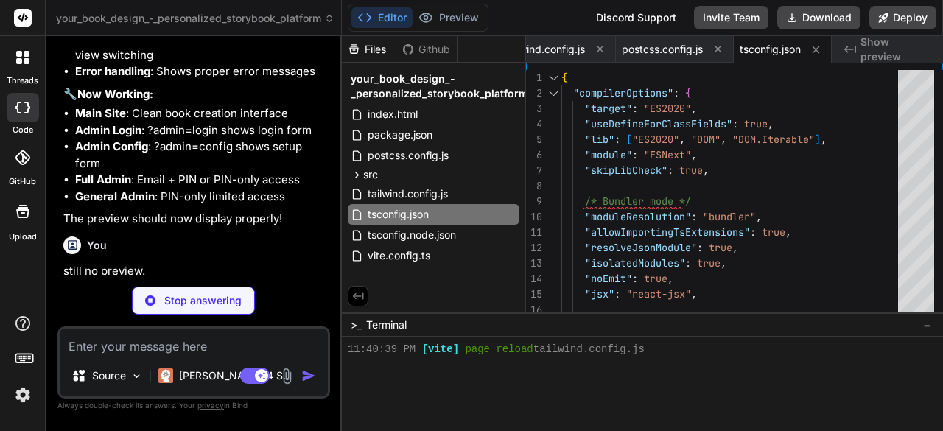
type textarea "x"
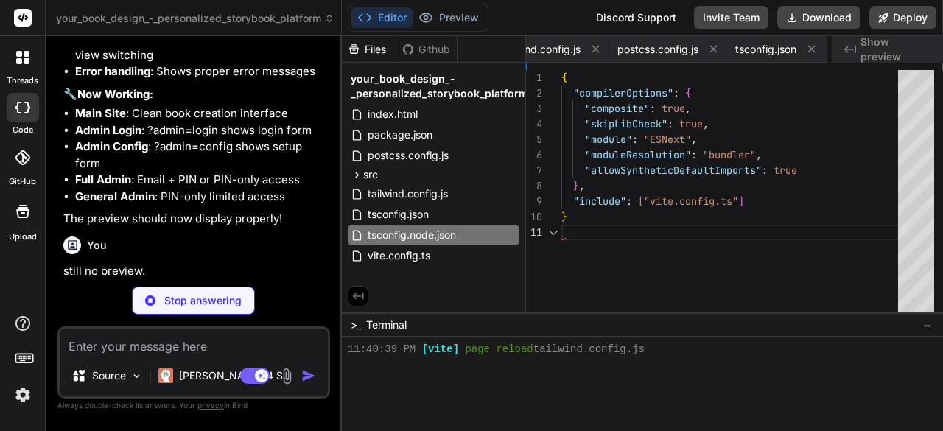
scroll to position [0, 625]
type textarea "x"
type textarea "};"
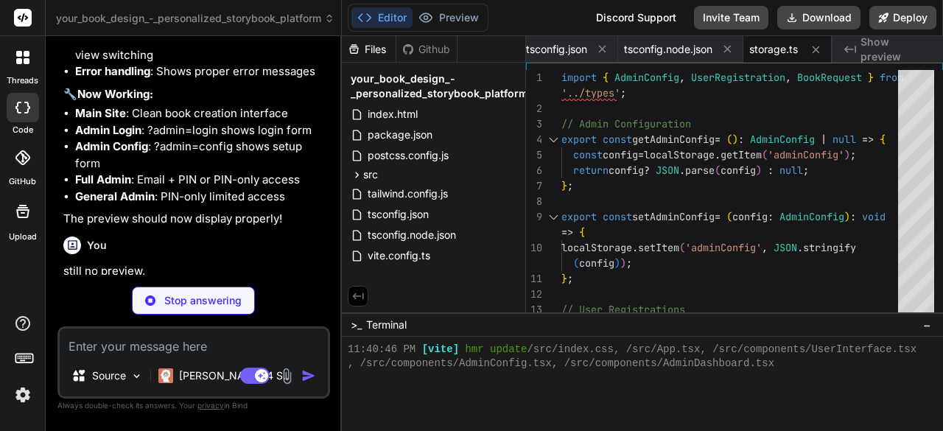
type textarea "x"
type textarea "console.log('Subject:', subject); console.log('Content:', content); // For demo…"
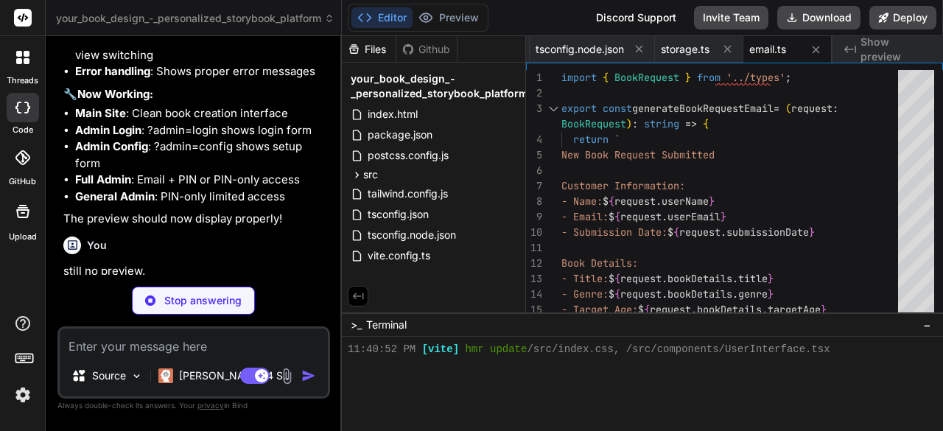
type textarea "x"
type textarea "export default App;"
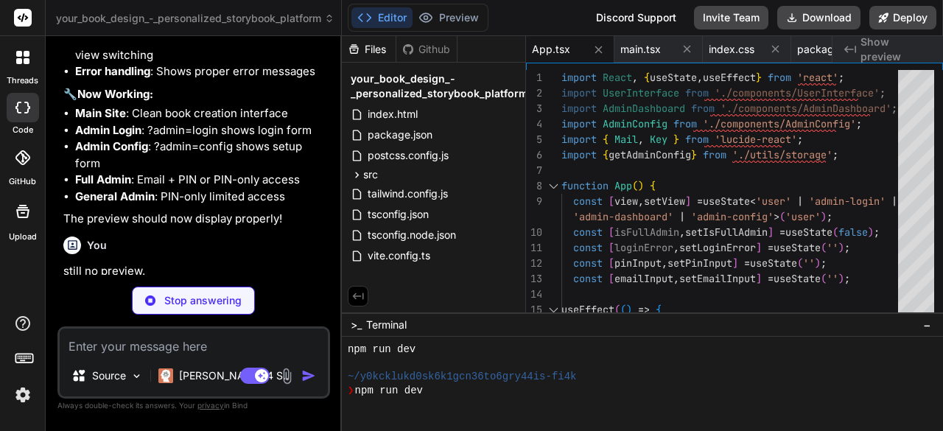
scroll to position [1141, 0]
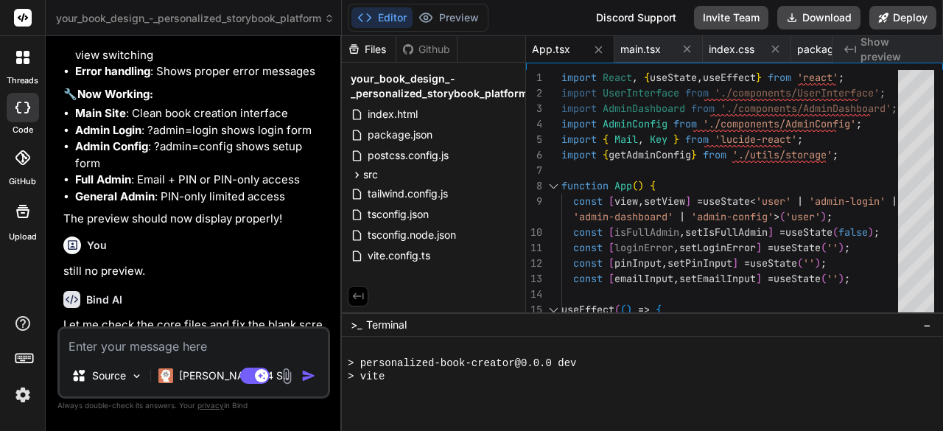
type textarea "x"
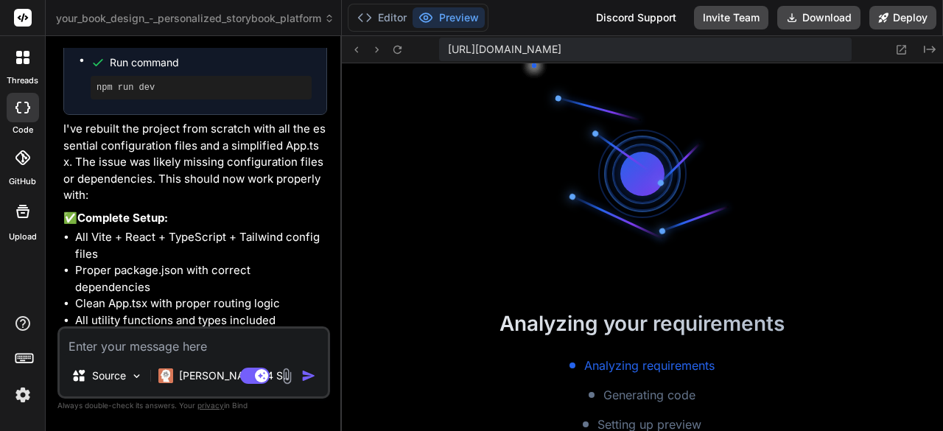
scroll to position [5159, 0]
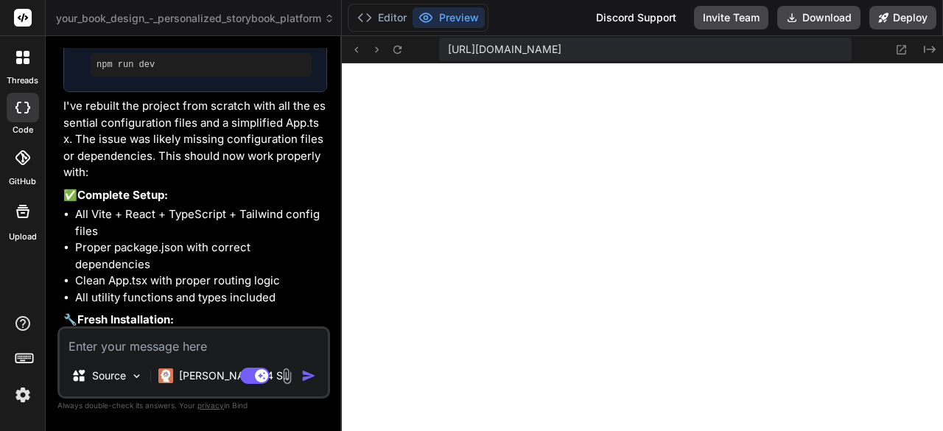
click at [222, 350] on textarea at bounding box center [194, 341] width 268 height 27
type textarea "I"
type textarea "x"
type textarea "I"
type textarea "x"
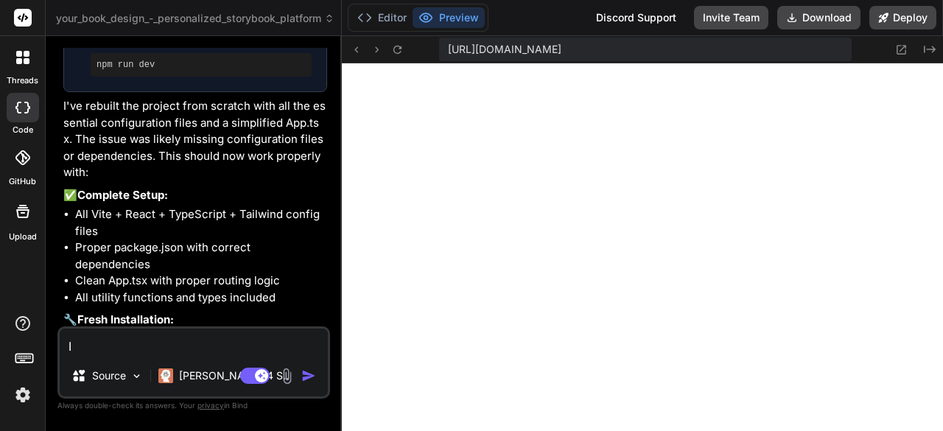
type textarea "I c"
type textarea "x"
type textarea "I ca"
type textarea "x"
type textarea "I can"
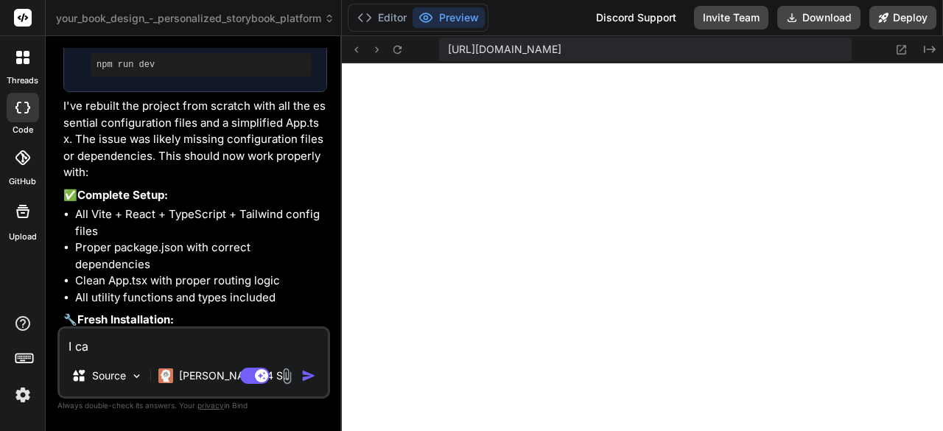
type textarea "x"
type textarea "I can"
type textarea "x"
type textarea "I can n"
type textarea "x"
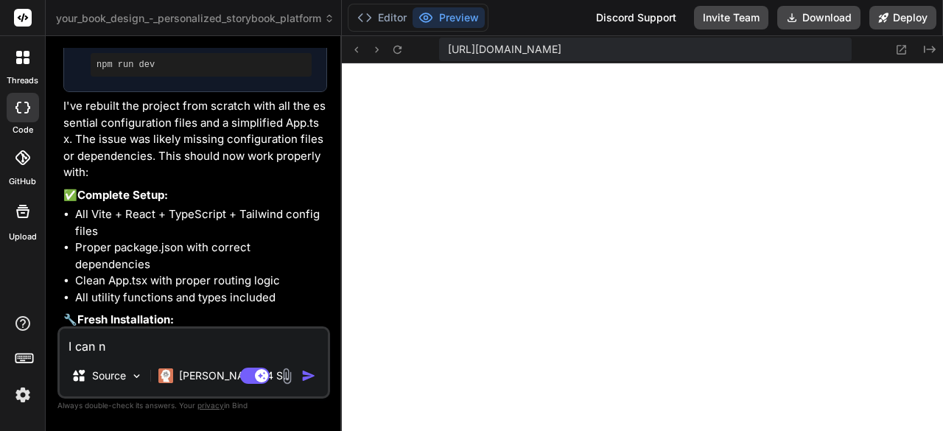
type textarea "I can no"
type textarea "x"
type textarea "I can not"
type textarea "x"
type textarea "I can not"
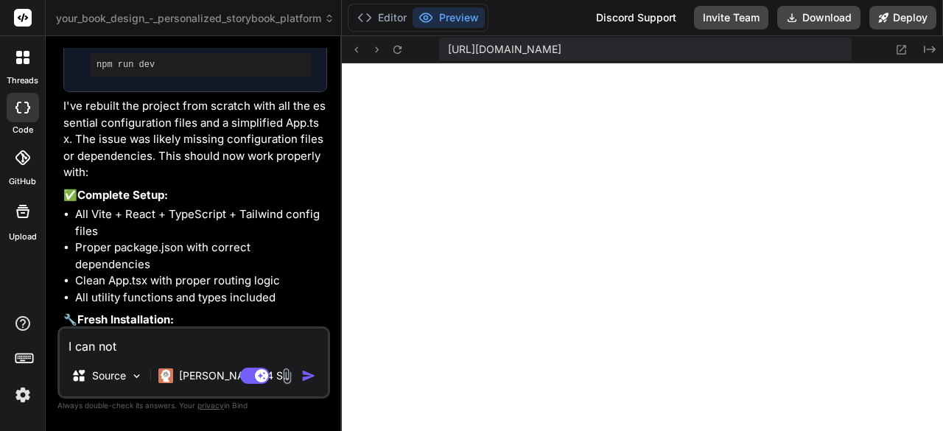
type textarea "x"
type textarea "I can not s"
type textarea "x"
type textarea "I can not su"
type textarea "x"
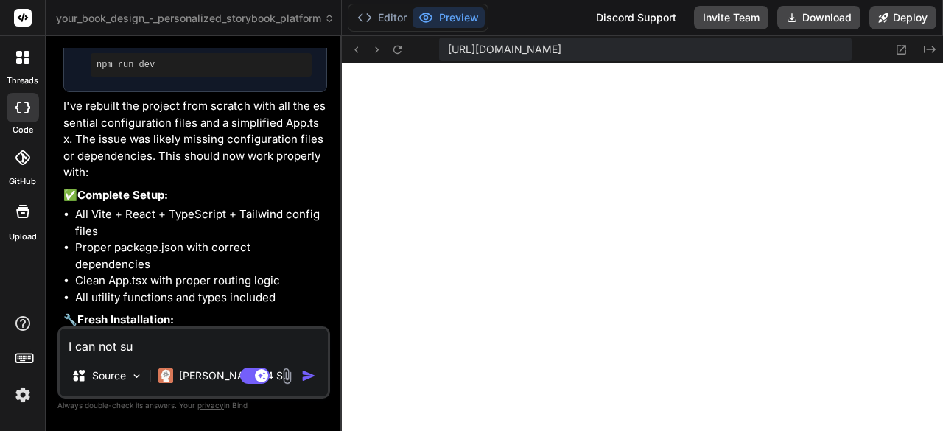
type textarea "I can not sub"
type textarea "x"
type textarea "I can not subm"
type textarea "x"
type textarea "I can not submi"
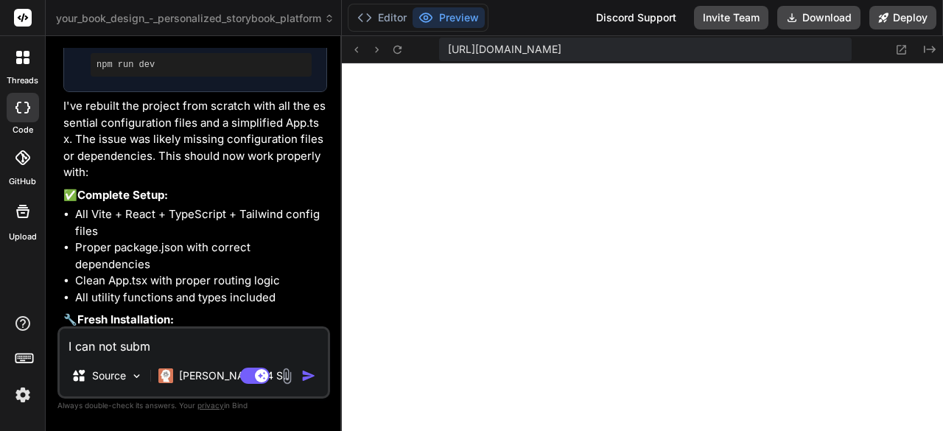
type textarea "x"
type textarea "I can not submit"
type textarea "x"
type textarea "I can not submit"
type textarea "x"
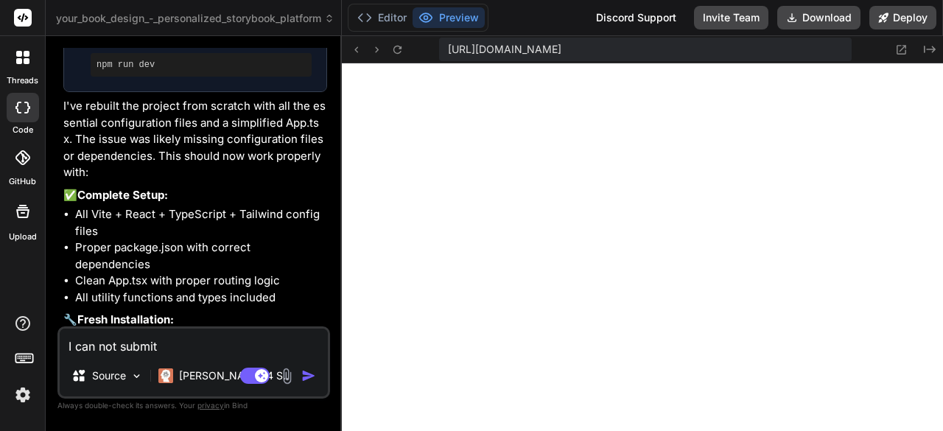
type textarea "I can not submit t"
type textarea "x"
type textarea "I can not submit th"
type textarea "x"
type textarea "I can not submit the"
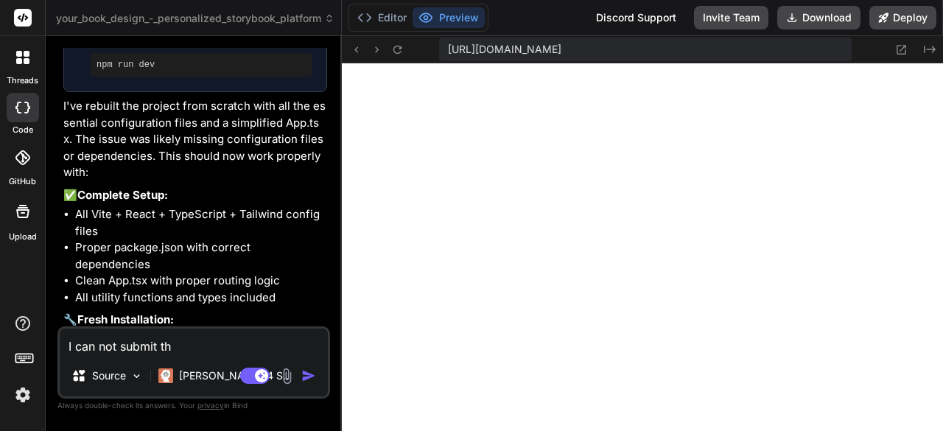
type textarea "x"
type textarea "I can not submit the"
type textarea "x"
type textarea "I can not submit the b"
type textarea "x"
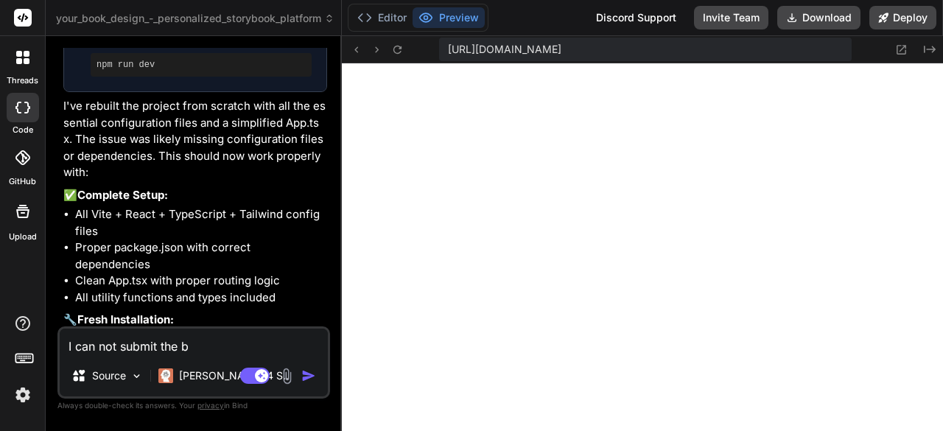
type textarea "I can not submit the bo"
type textarea "x"
type textarea "I can not submit the boo"
type textarea "x"
type textarea "I can not submit the book"
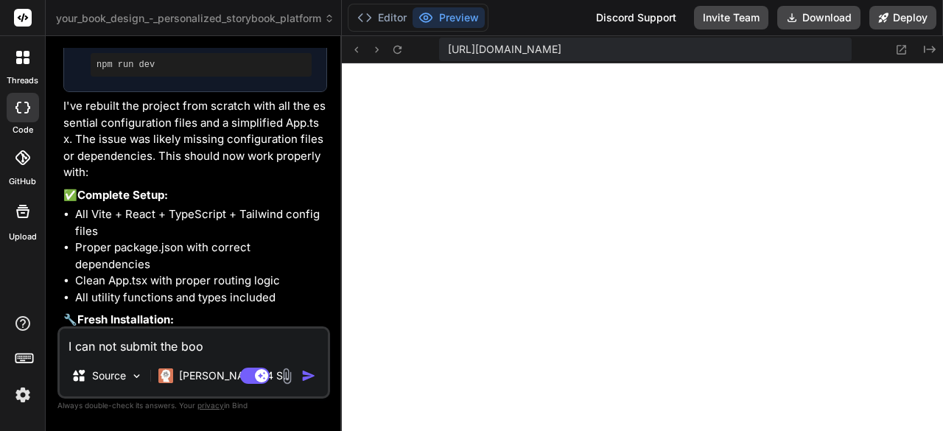
type textarea "x"
type textarea "I can not submit the book"
type textarea "x"
type textarea "I can not submit the book r"
type textarea "x"
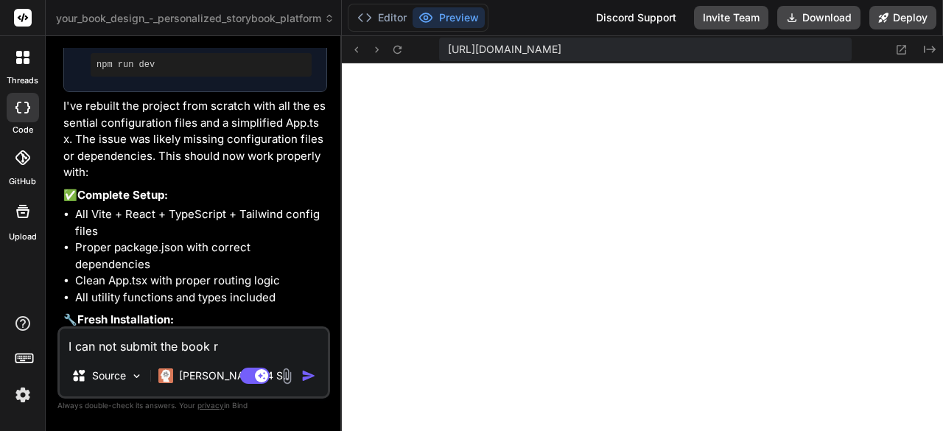
type textarea "I can not submit the book re"
type textarea "x"
type textarea "I can not submit the book req"
type textarea "x"
type textarea "I can not submit the book requ"
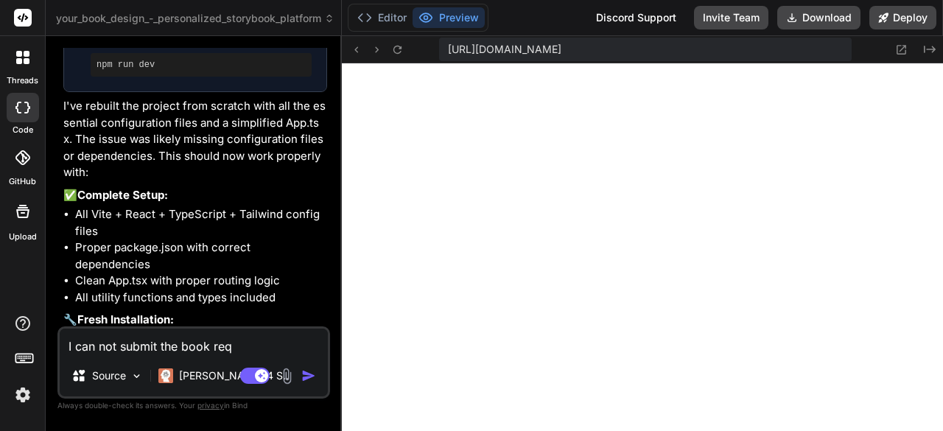
type textarea "x"
type textarea "I can not submit the book reque"
type textarea "x"
type textarea "I can not submit the book reques"
type textarea "x"
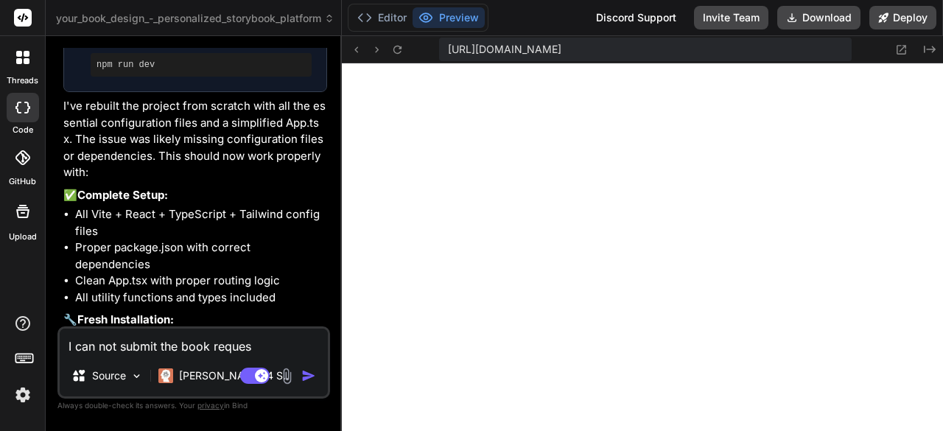
type textarea "I can not submit the book request"
type textarea "x"
type textarea "I can not submit the book request."
type textarea "x"
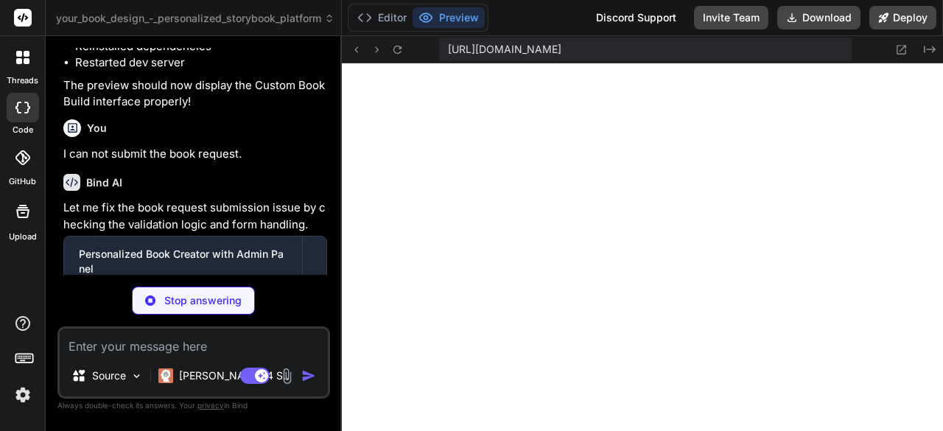
scroll to position [5456, 0]
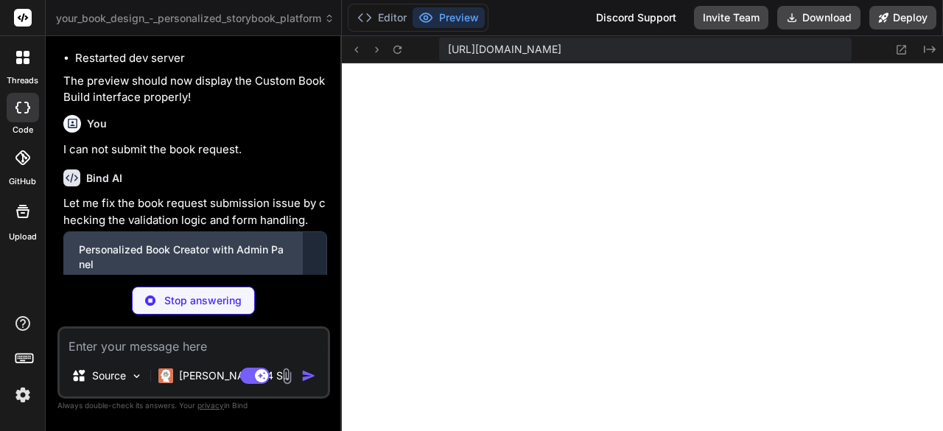
click at [158, 273] on div "Click to open Workbench" at bounding box center [183, 279] width 208 height 12
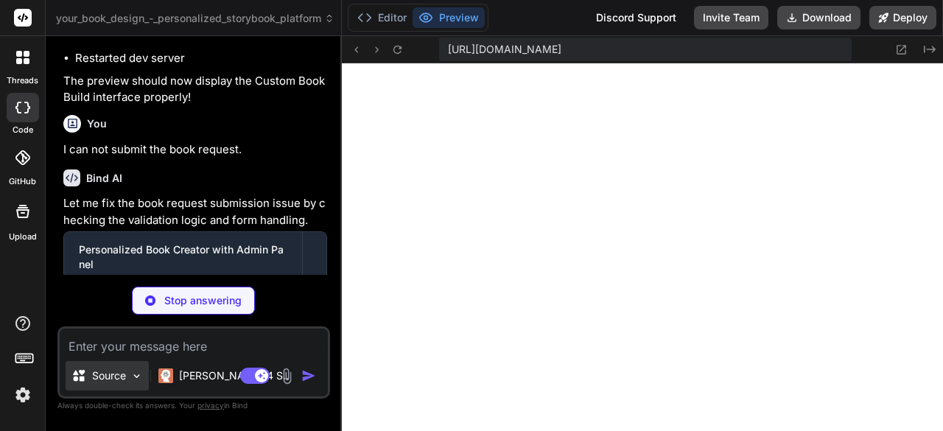
click at [133, 378] on img at bounding box center [136, 376] width 13 height 13
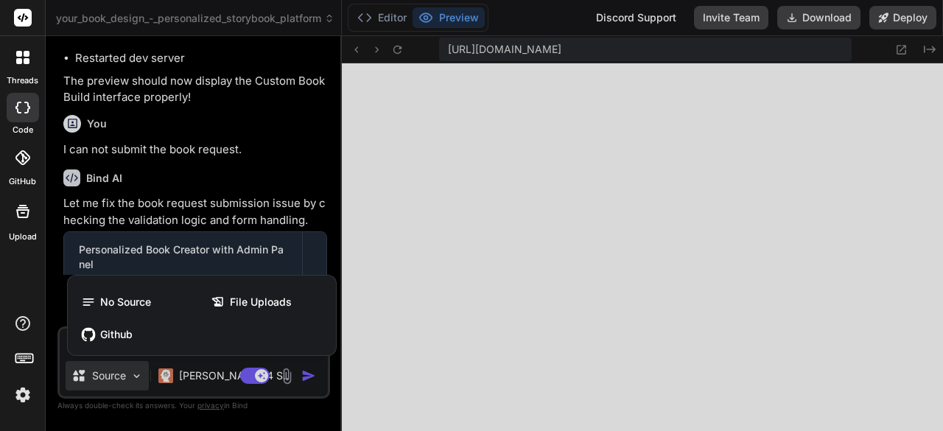
click at [202, 363] on div at bounding box center [471, 215] width 943 height 431
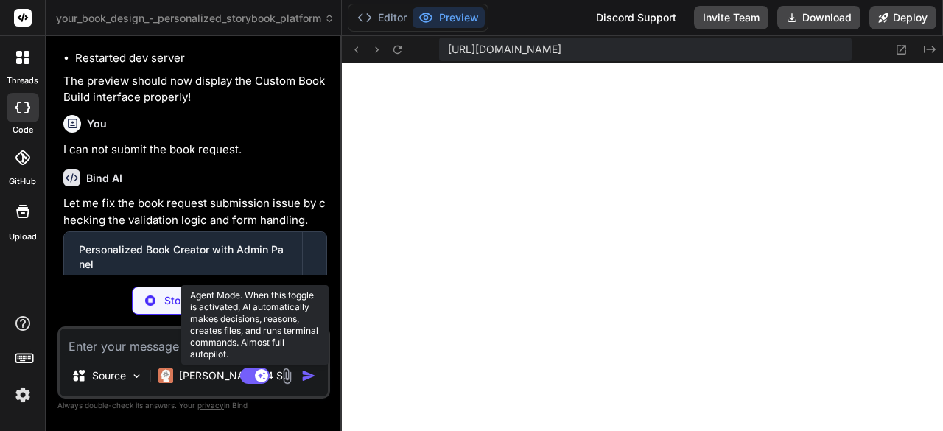
type textarea "x"
type textarea "export default UserInterface;"
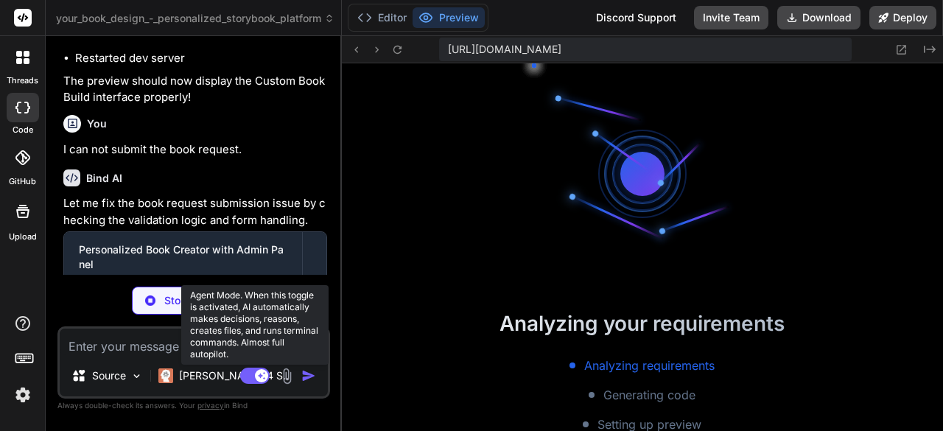
scroll to position [1444, 0]
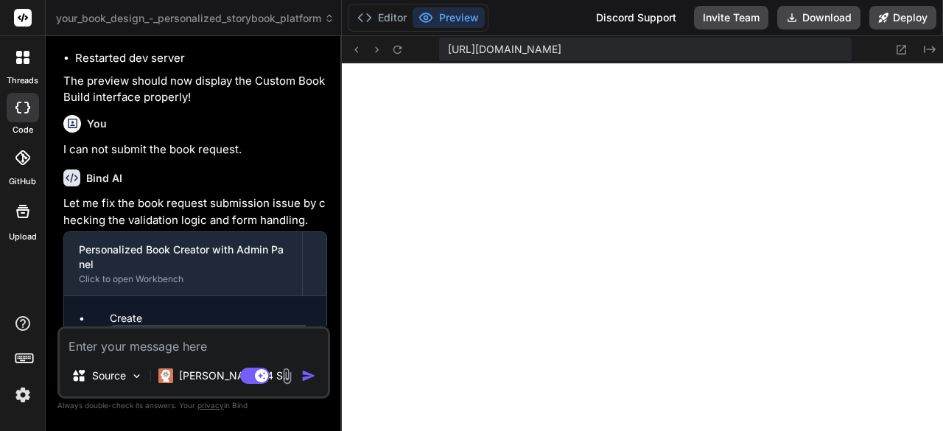
type textarea "x"
click at [233, 347] on textarea at bounding box center [194, 341] width 268 height 27
type textarea "h"
type textarea "x"
type textarea "ho"
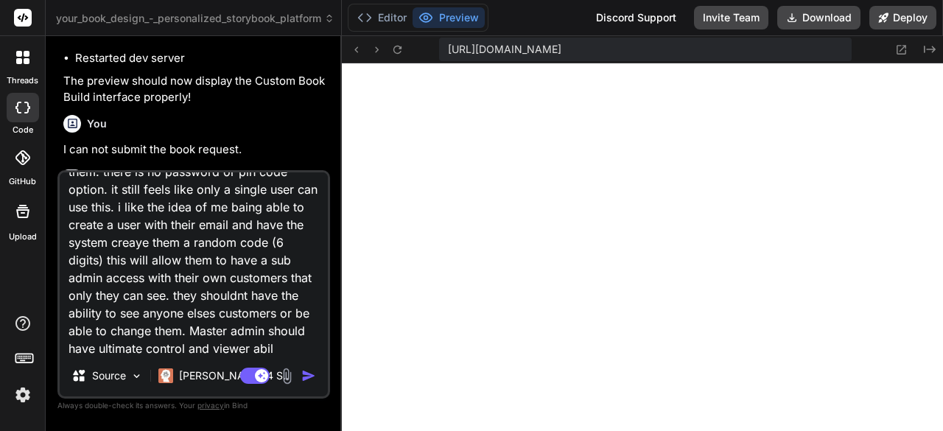
scroll to position [54, 0]
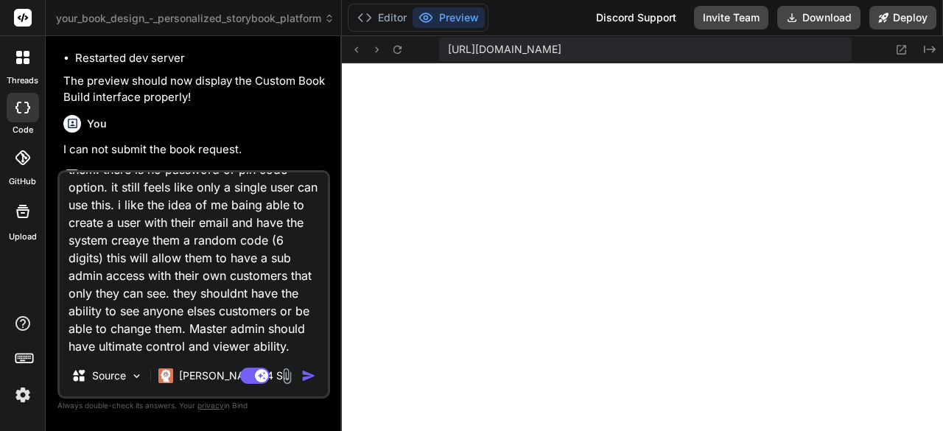
click at [301, 374] on img "button" at bounding box center [308, 375] width 15 height 15
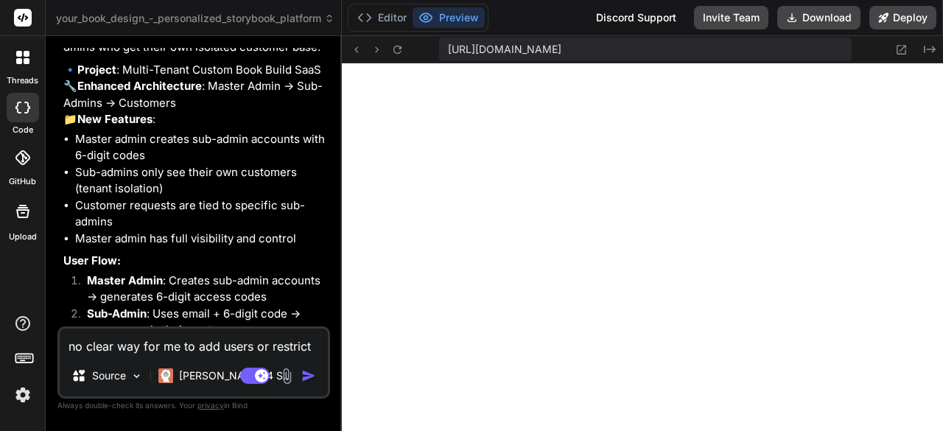
scroll to position [6857, 0]
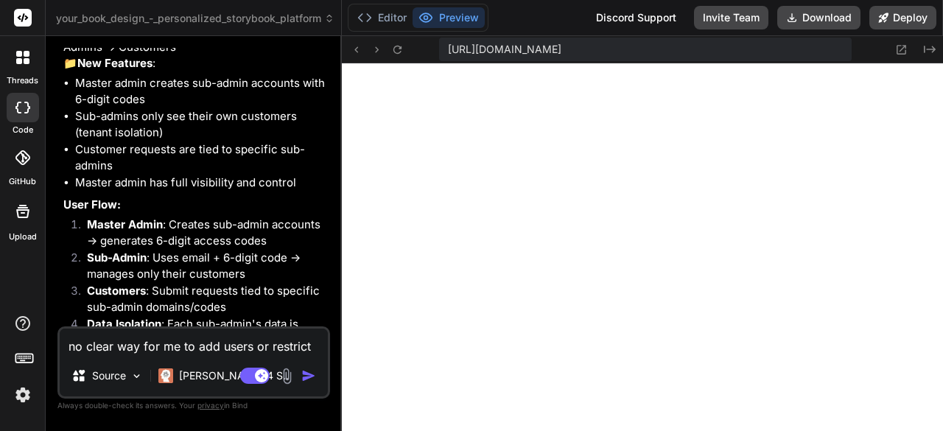
click at [190, 345] on textarea "no clear way for me to add users or restrict them. there is no password or pin …" at bounding box center [194, 341] width 268 height 27
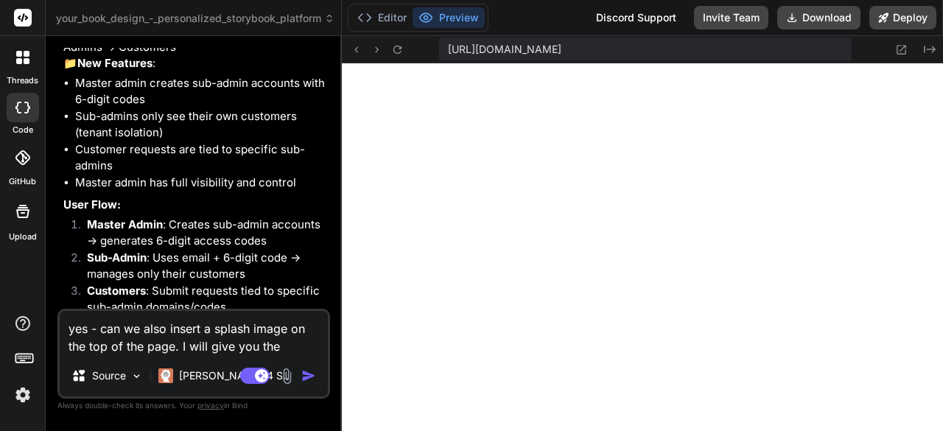
click at [287, 370] on img at bounding box center [286, 376] width 17 height 17
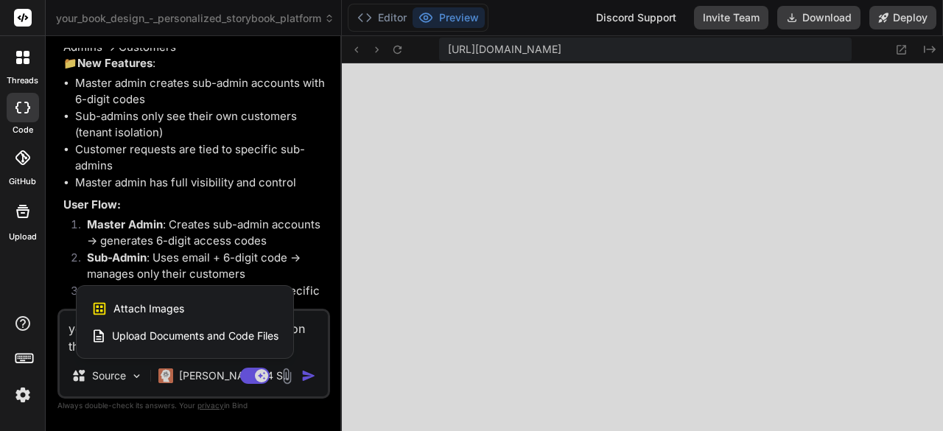
click at [173, 308] on span "Attach Images" at bounding box center [148, 308] width 71 height 15
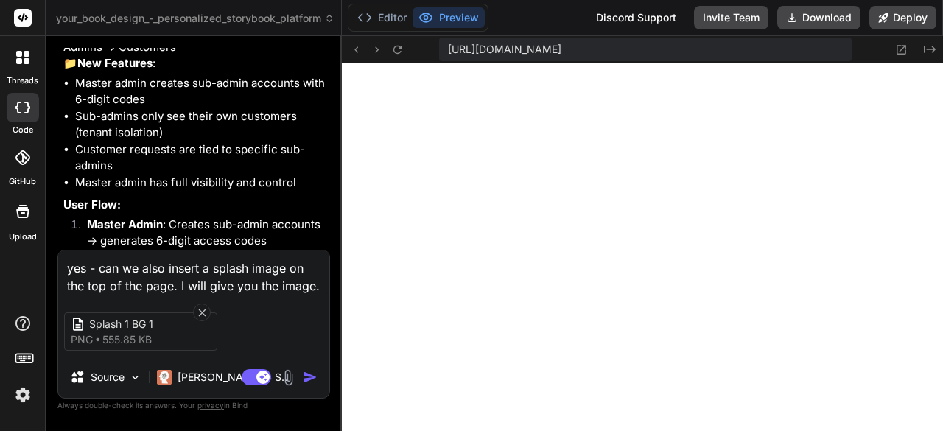
click at [318, 281] on textarea "yes - can we also insert a splash image on the top of the page. I will give you…" at bounding box center [193, 272] width 271 height 44
click at [315, 379] on img "button" at bounding box center [310, 377] width 15 height 15
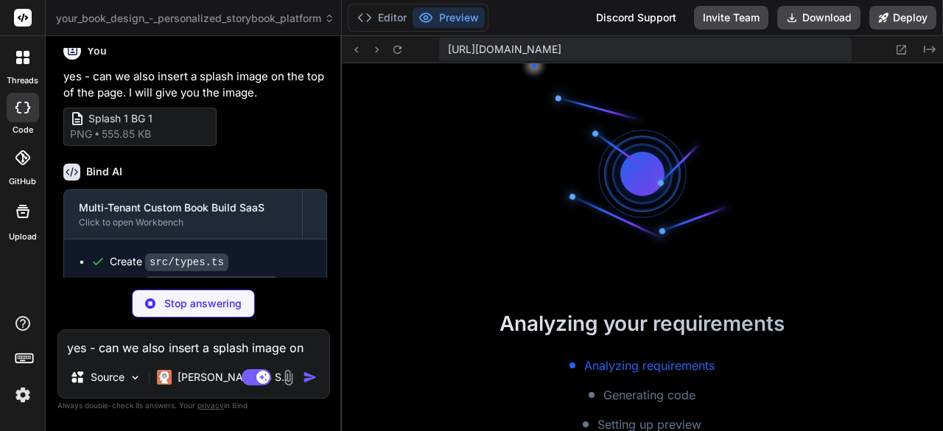
scroll to position [1704, 0]
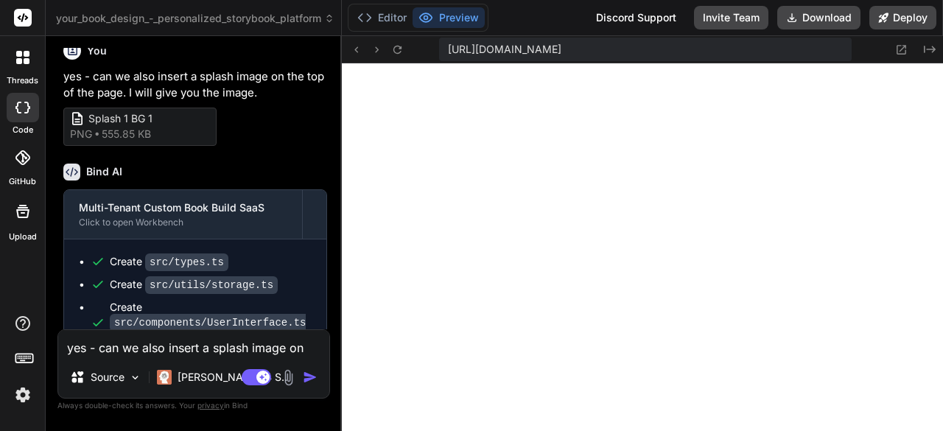
click at [203, 351] on textarea "yes - can we also insert a splash image on the top of the page. I will give you…" at bounding box center [193, 343] width 271 height 27
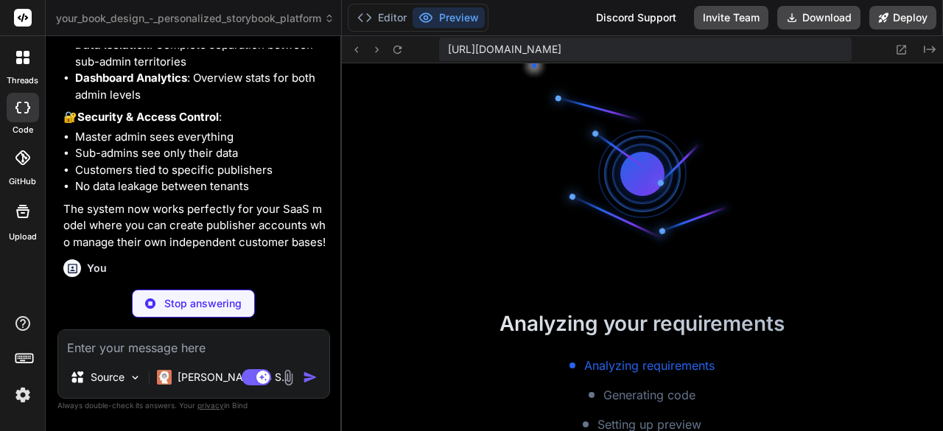
scroll to position [1925, 0]
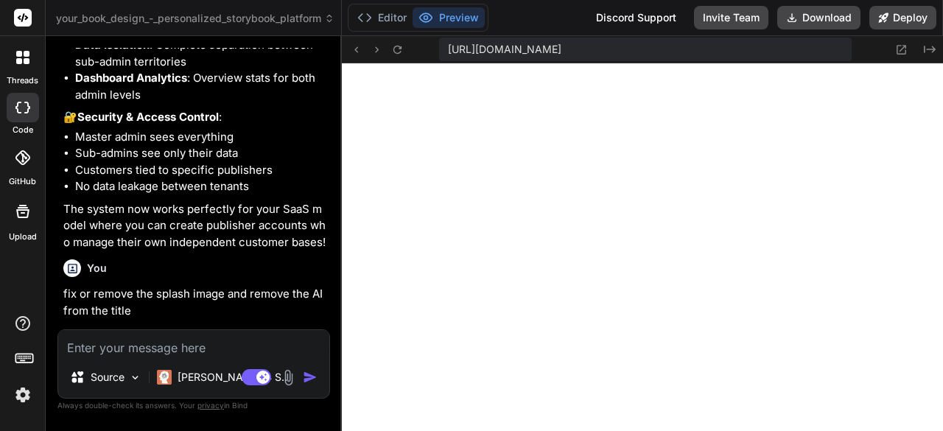
click at [290, 379] on img at bounding box center [288, 377] width 17 height 17
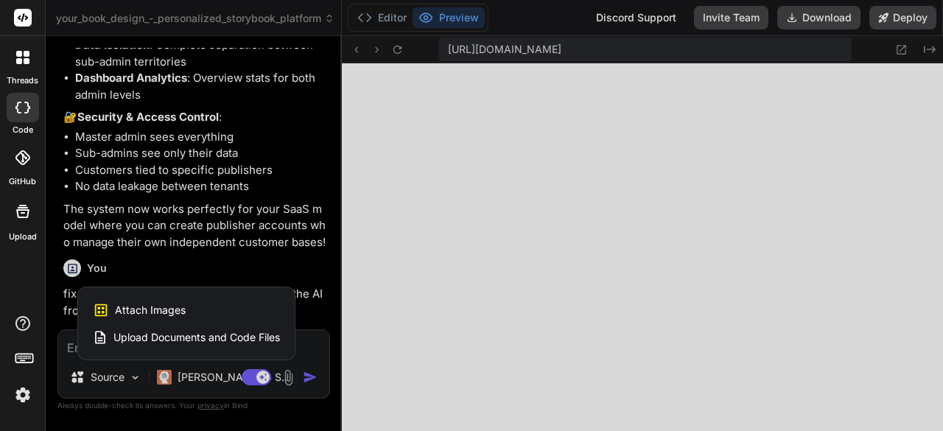
click at [183, 313] on span "Attach Images" at bounding box center [150, 310] width 71 height 15
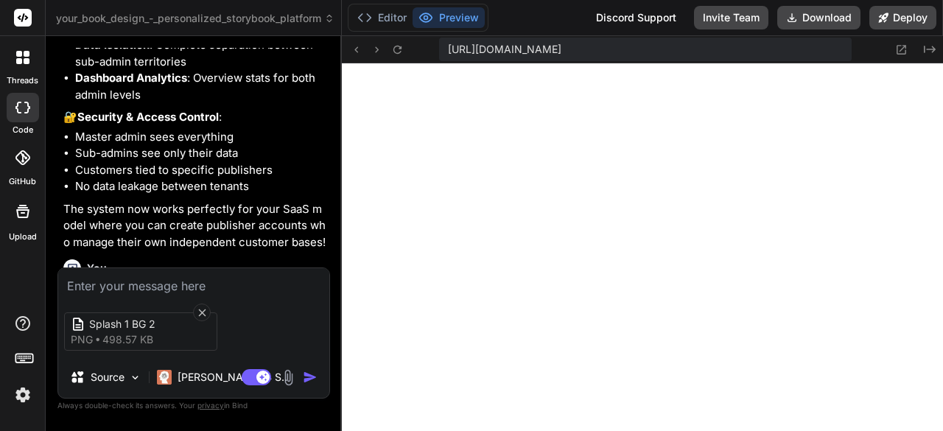
click at [146, 287] on textarea at bounding box center [193, 281] width 271 height 27
click at [307, 378] on img "button" at bounding box center [310, 377] width 15 height 15
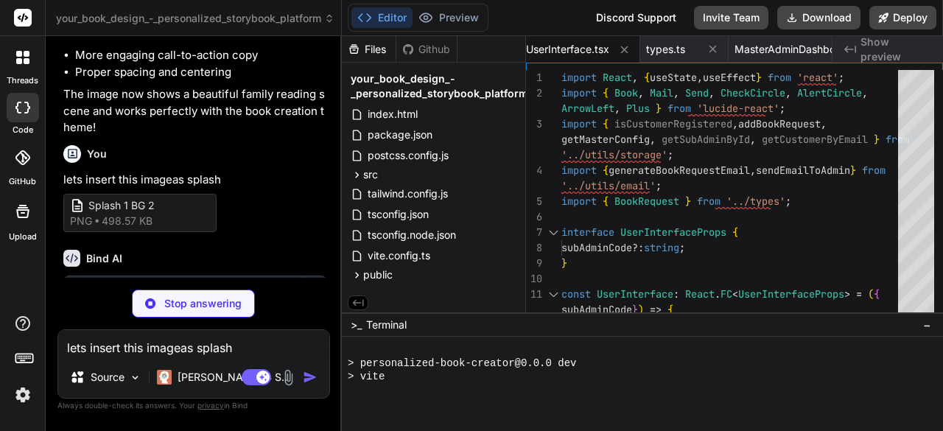
scroll to position [2145, 0]
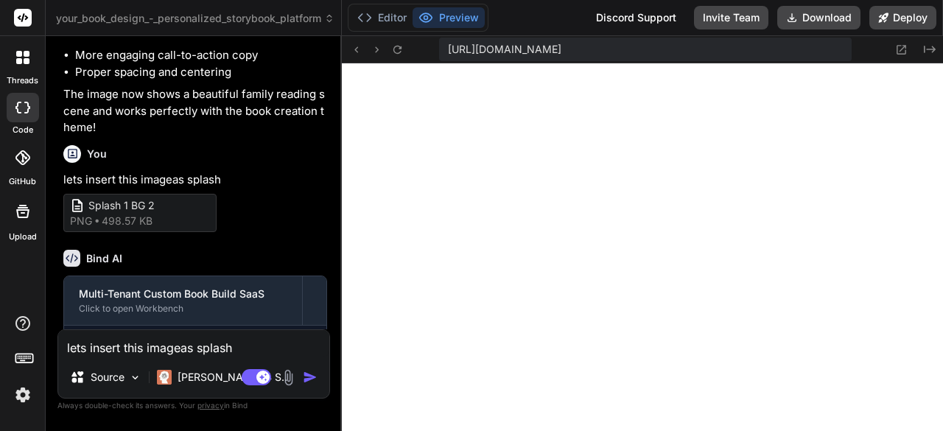
click at [171, 344] on textarea "lets insert this imageas splash" at bounding box center [193, 343] width 271 height 27
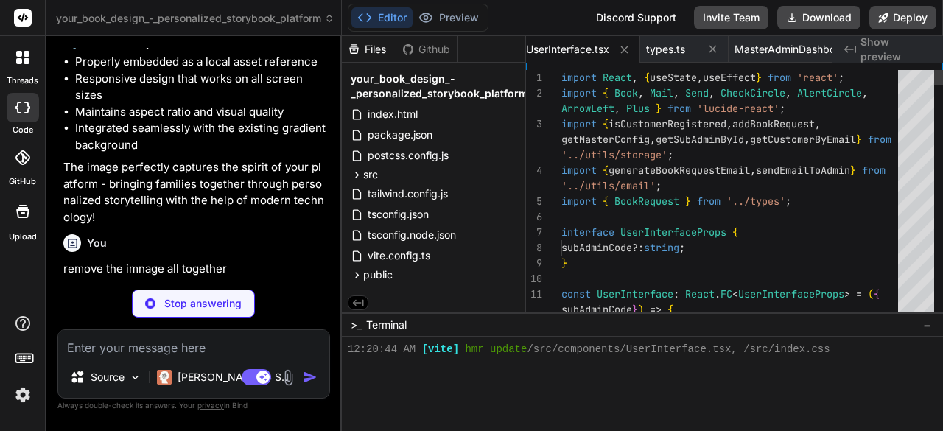
scroll to position [2199, 0]
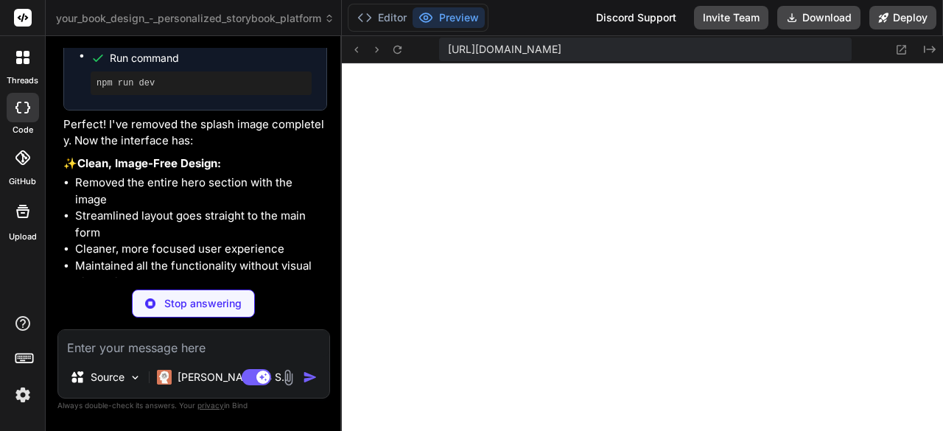
scroll to position [10467, 0]
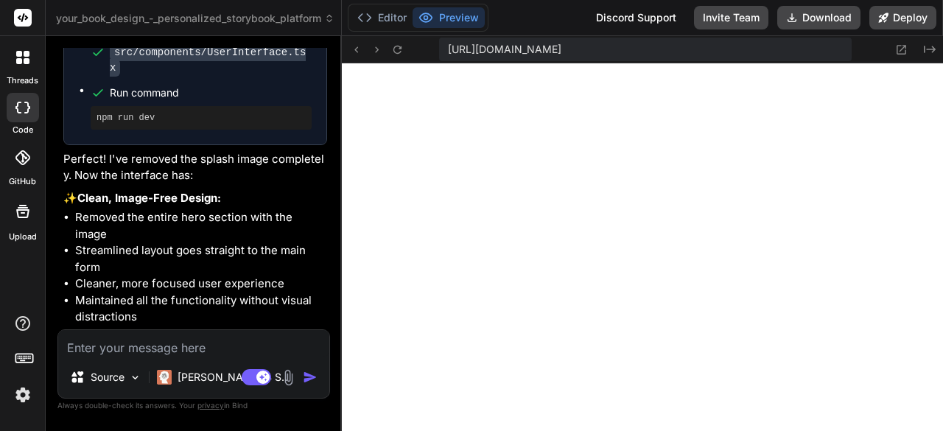
click at [150, 343] on textarea at bounding box center [193, 343] width 271 height 27
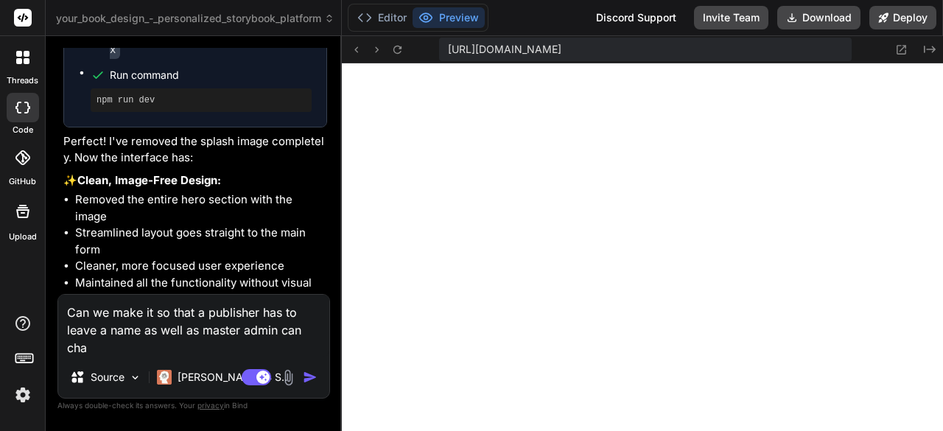
scroll to position [10502, 0]
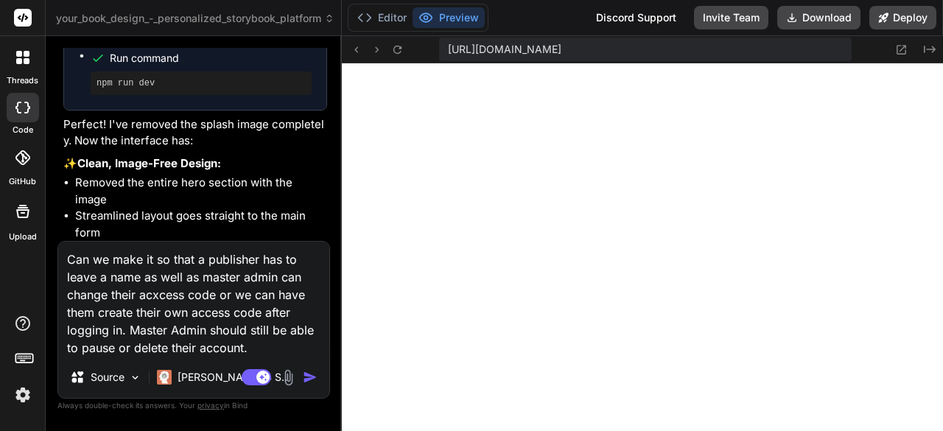
click at [303, 376] on img "button" at bounding box center [310, 377] width 15 height 15
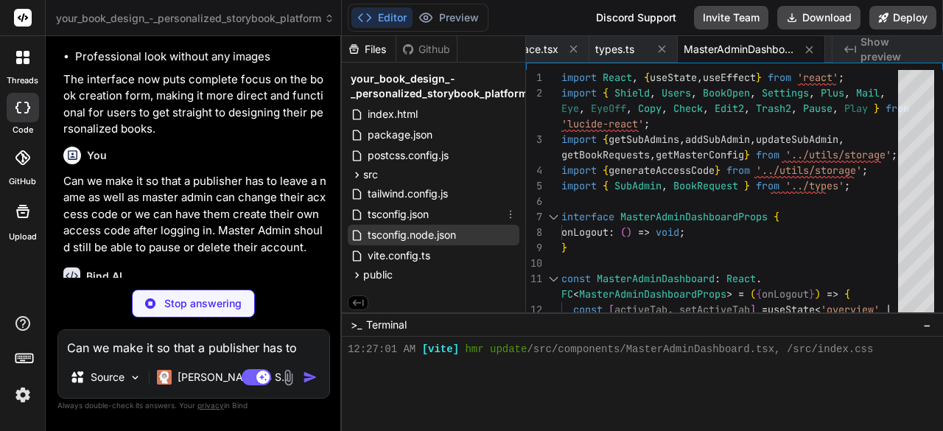
scroll to position [10869, 0]
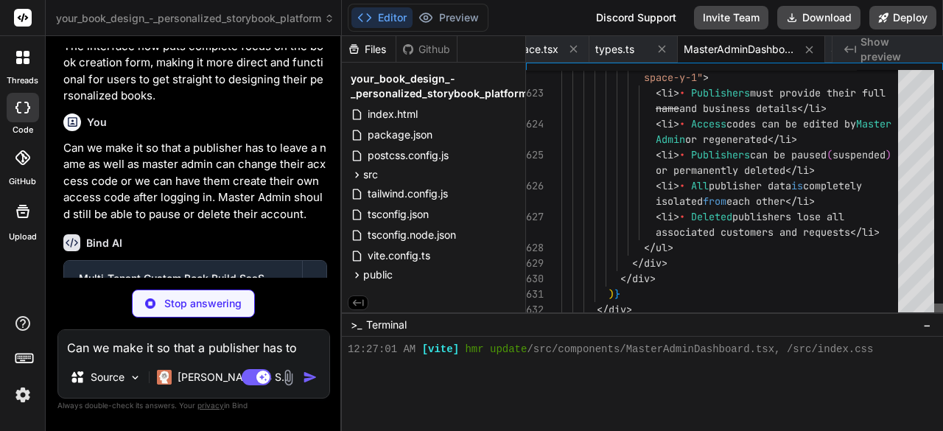
click at [934, 309] on div at bounding box center [938, 310] width 9 height 15
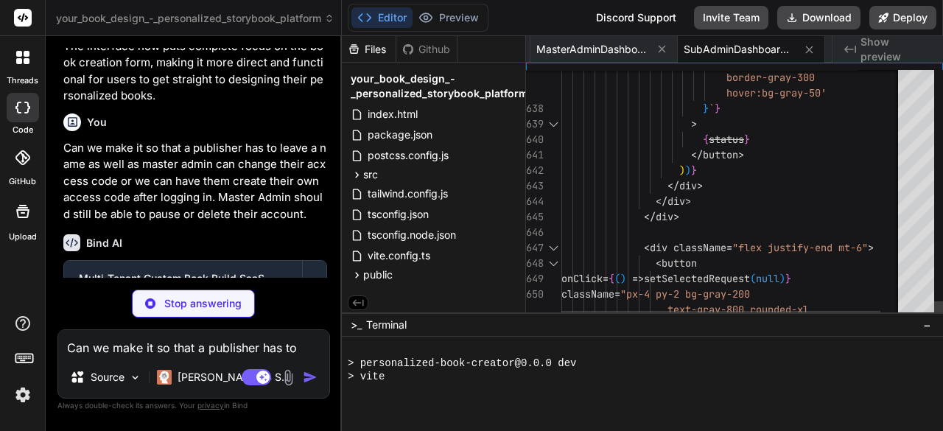
scroll to position [2612, 0]
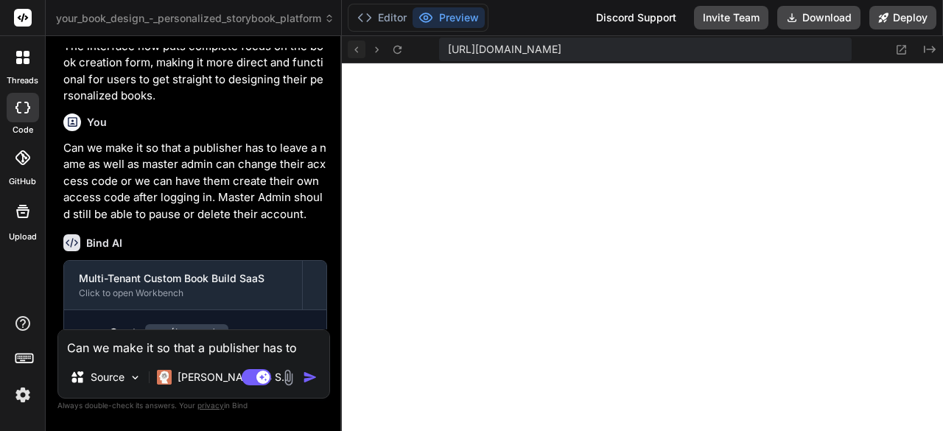
click at [362, 49] on icon at bounding box center [356, 49] width 13 height 13
click at [399, 46] on icon at bounding box center [397, 49] width 8 height 8
click at [243, 351] on textarea "Can we make it so that a publisher has to leave a name as well as master admin …" at bounding box center [193, 343] width 271 height 27
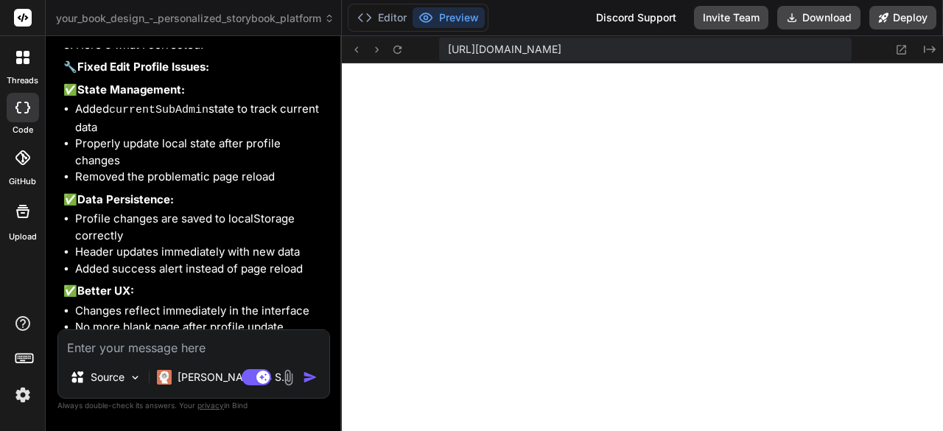
scroll to position [12386, 0]
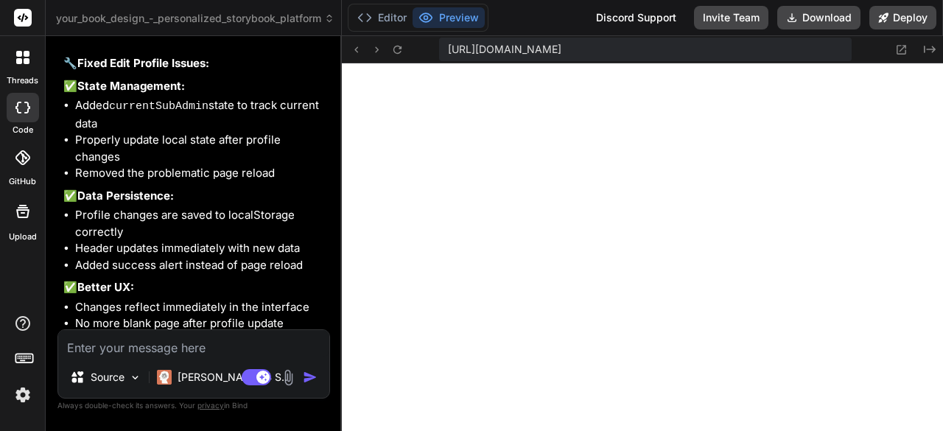
click at [165, 348] on textarea at bounding box center [193, 343] width 271 height 27
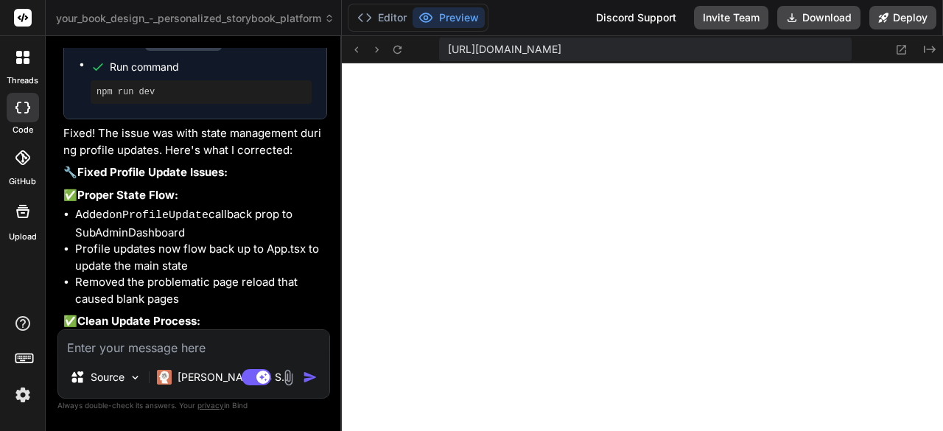
scroll to position [13174, 0]
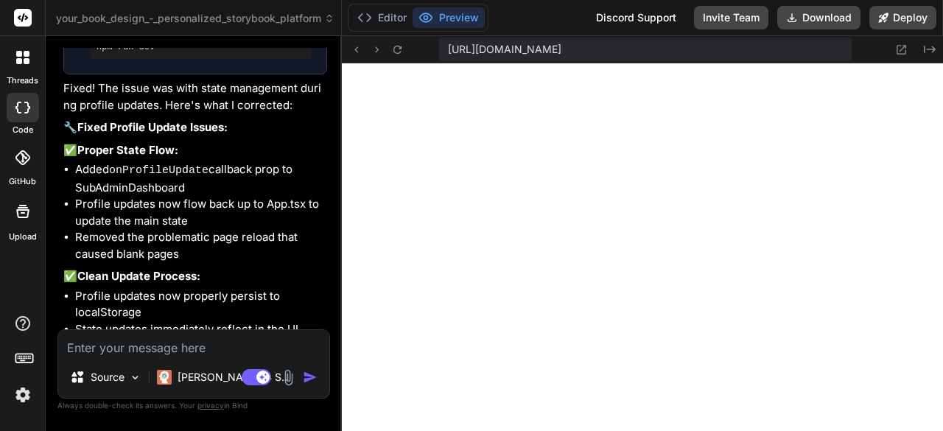
click at [219, 342] on textarea at bounding box center [193, 343] width 271 height 27
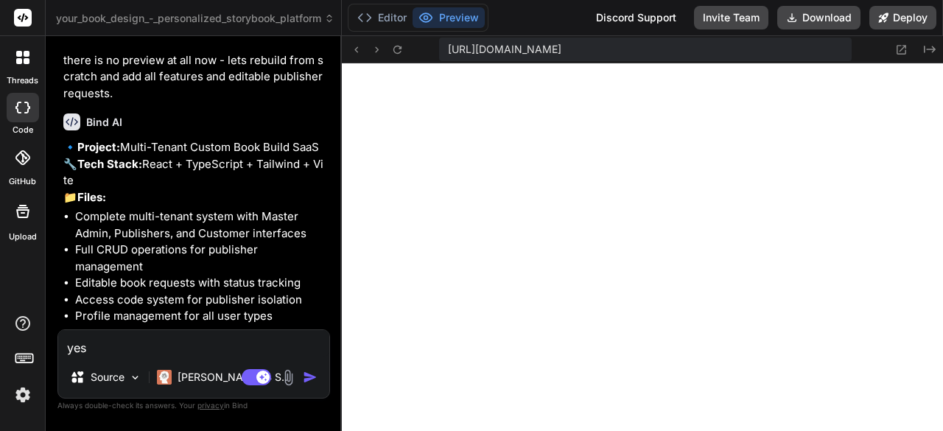
scroll to position [13695, 0]
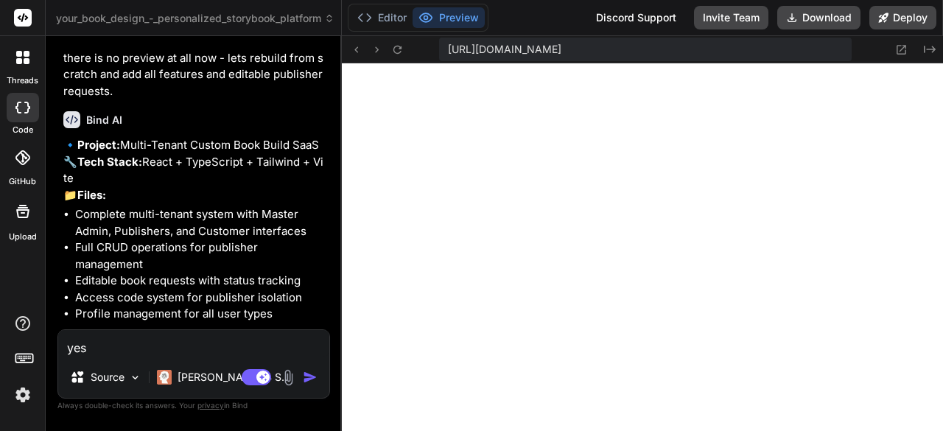
click at [305, 381] on img "button" at bounding box center [310, 377] width 15 height 15
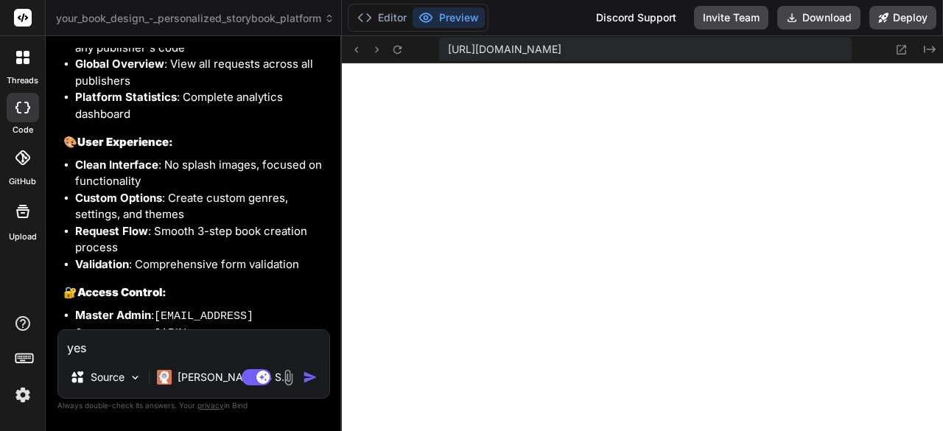
scroll to position [15653, 0]
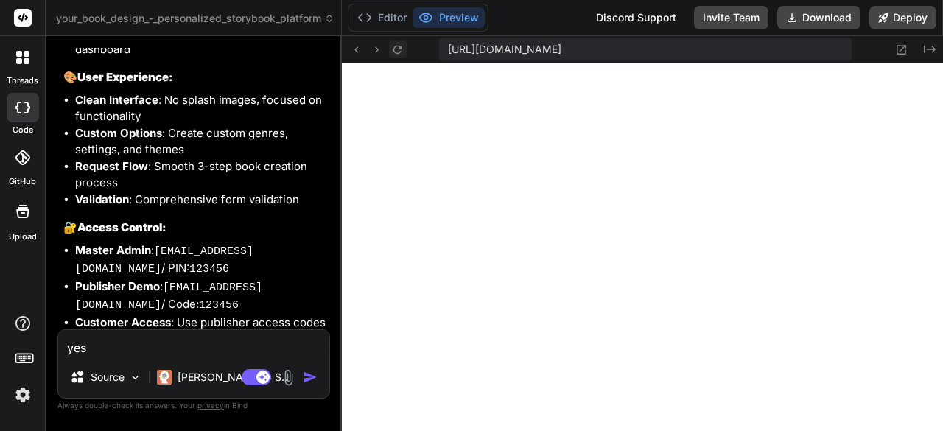
click at [395, 48] on icon at bounding box center [397, 49] width 8 height 8
click at [221, 347] on textarea "yes" at bounding box center [193, 343] width 271 height 27
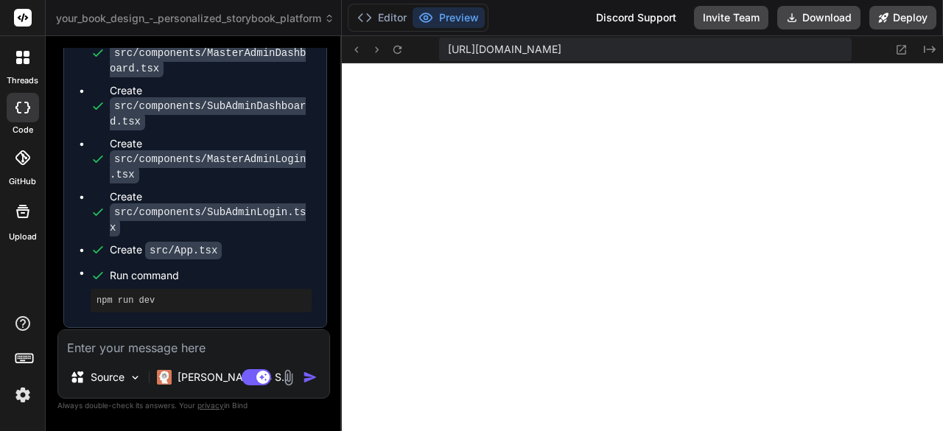
scroll to position [16552, 0]
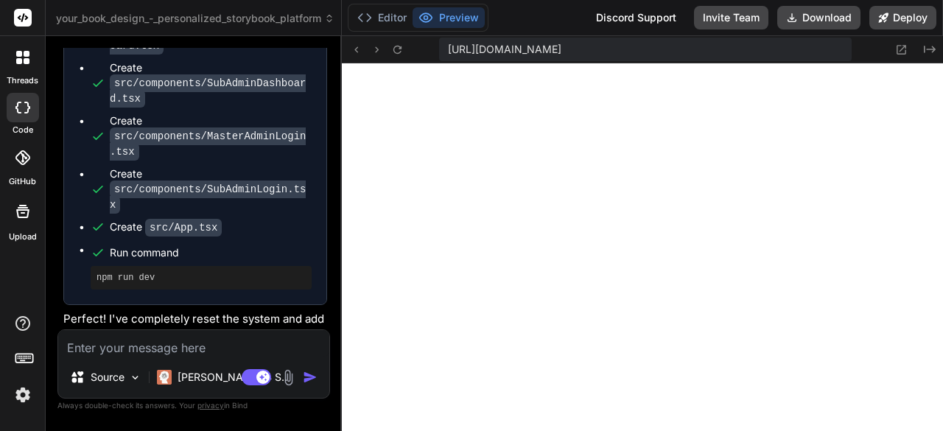
drag, startPoint x: 74, startPoint y: 160, endPoint x: 169, endPoint y: 245, distance: 128.3
copy ul "Master Admin: [EMAIL_ADDRESS][DOMAIN_NAME] / PIN: 999888 Demo Publisher: [PERSO…"
click at [216, 343] on textarea at bounding box center [193, 343] width 271 height 27
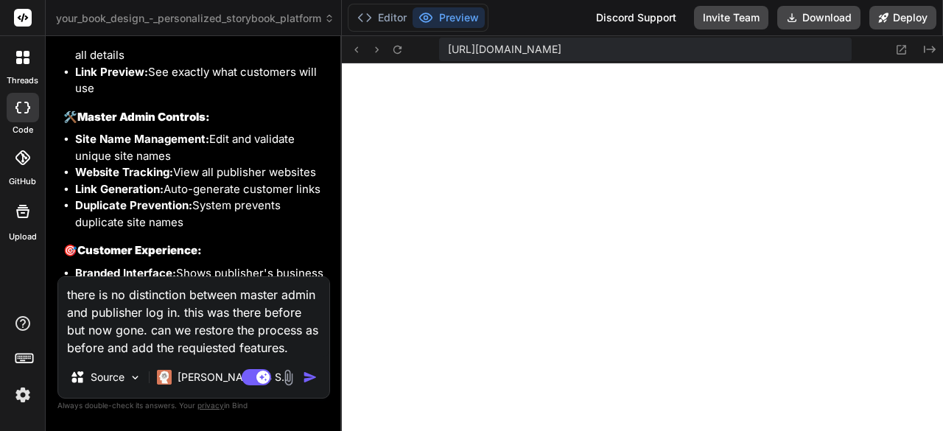
scroll to position [17589, 0]
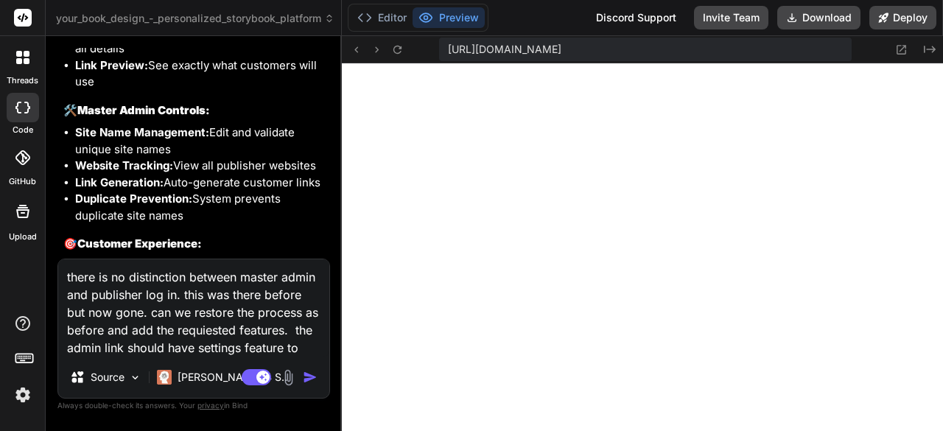
click at [68, 350] on textarea "there is no distinction between master admin and publisher log in. this was the…" at bounding box center [193, 307] width 271 height 97
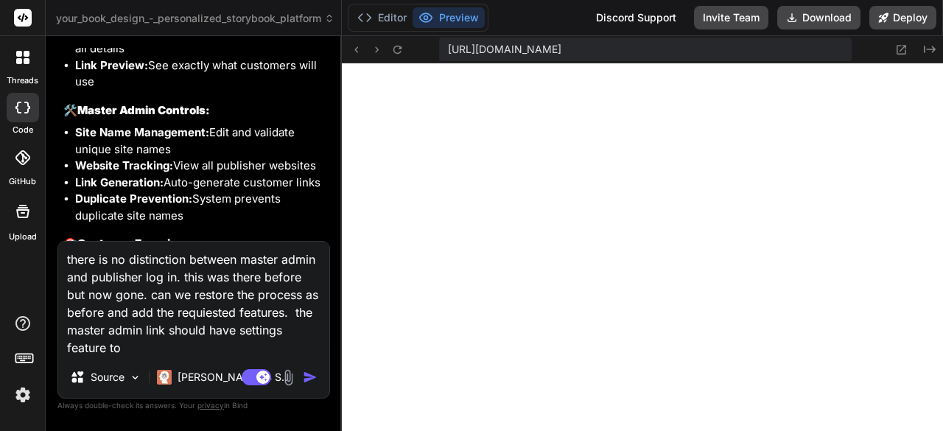
click at [286, 332] on textarea "there is no distinction between master admin and publisher log in. this was the…" at bounding box center [193, 299] width 271 height 115
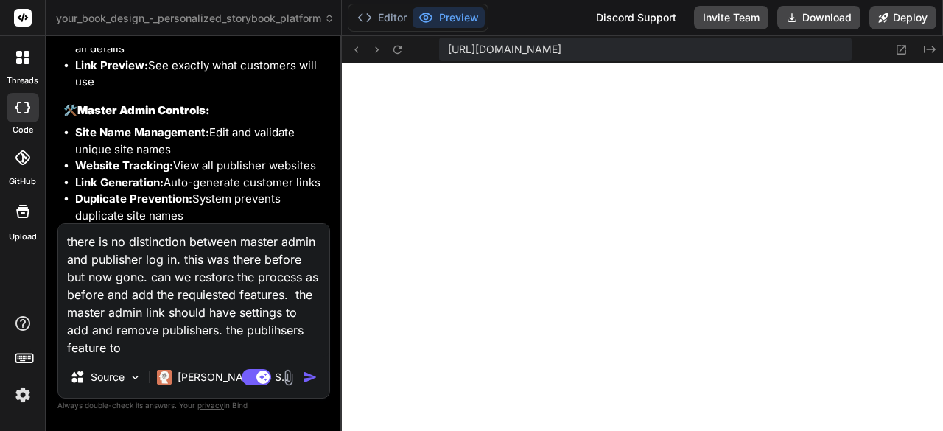
drag, startPoint x: 307, startPoint y: 331, endPoint x: 271, endPoint y: 329, distance: 36.1
click at [271, 329] on textarea "there is no distinction between master admin and publisher log in. this was the…" at bounding box center [193, 290] width 271 height 133
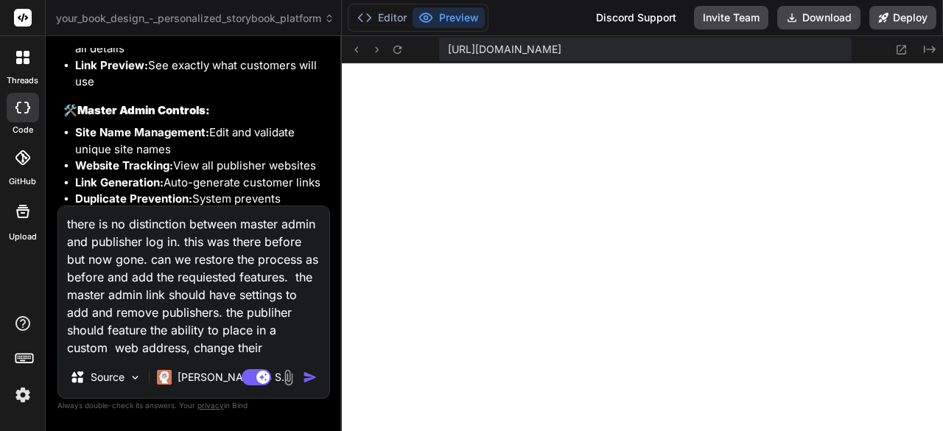
click at [217, 311] on textarea "there is no distinction between master admin and publisher log in. this was the…" at bounding box center [193, 281] width 271 height 150
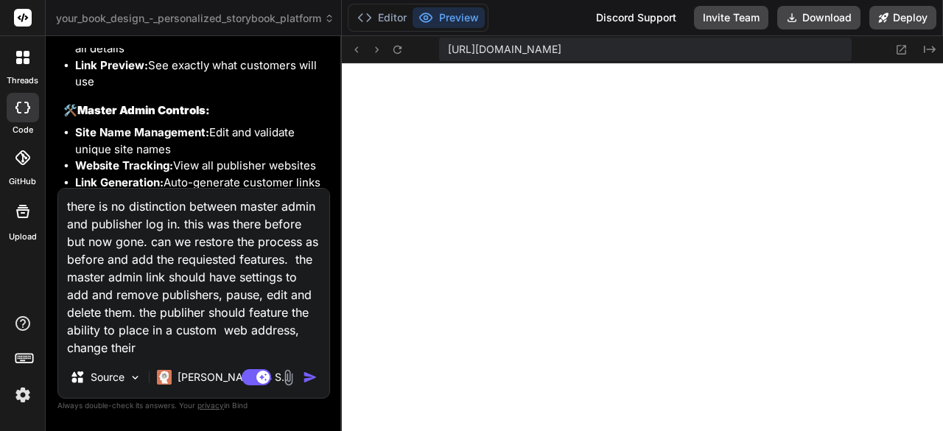
click at [223, 329] on textarea "there is no distinction between master admin and publisher log in. this was the…" at bounding box center [193, 273] width 271 height 168
click at [141, 351] on textarea "there is no distinction between master admin and publisher log in. this was the…" at bounding box center [193, 273] width 271 height 168
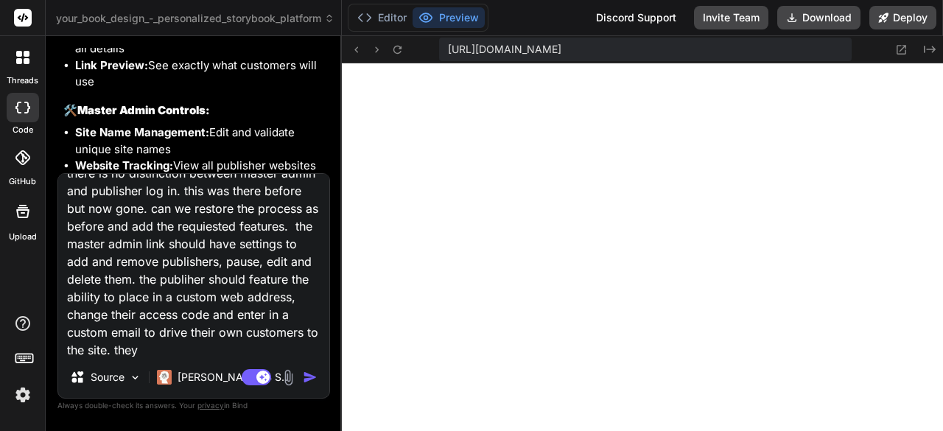
scroll to position [21, 0]
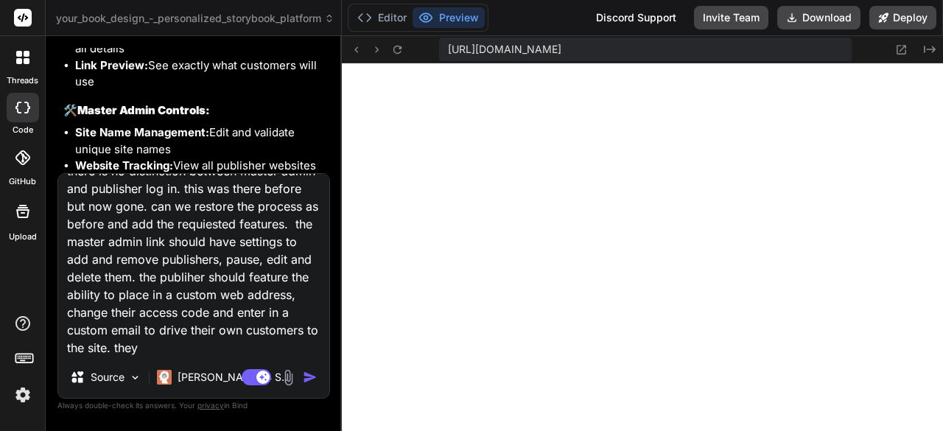
drag, startPoint x: 280, startPoint y: 347, endPoint x: 244, endPoint y: 350, distance: 36.2
click at [244, 350] on textarea "there is no distinction between master admin and publisher log in. this was the…" at bounding box center [193, 265] width 271 height 183
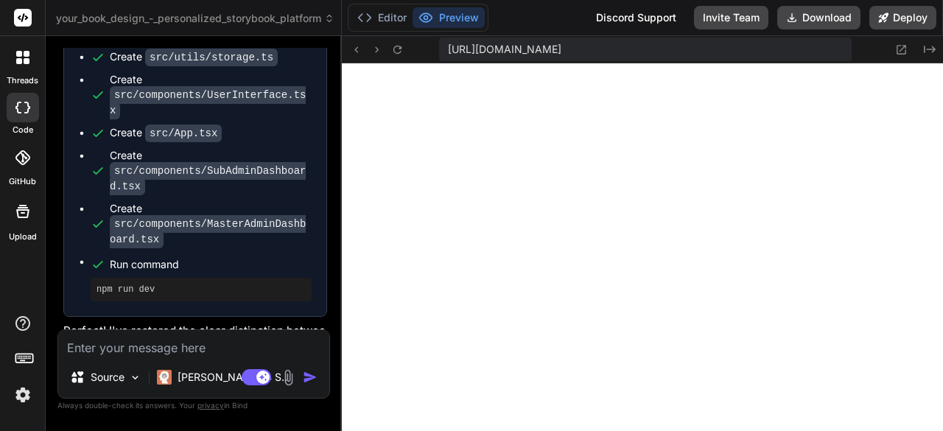
scroll to position [18413, 0]
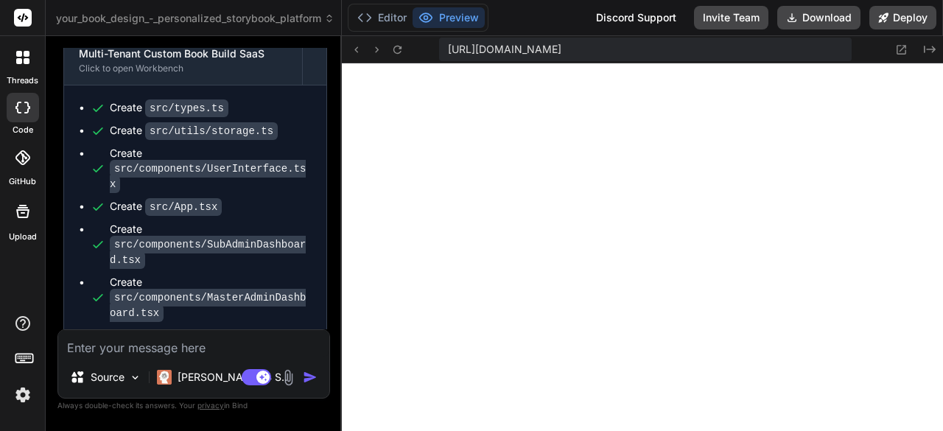
drag, startPoint x: 80, startPoint y: 143, endPoint x: 133, endPoint y: 250, distance: 118.9
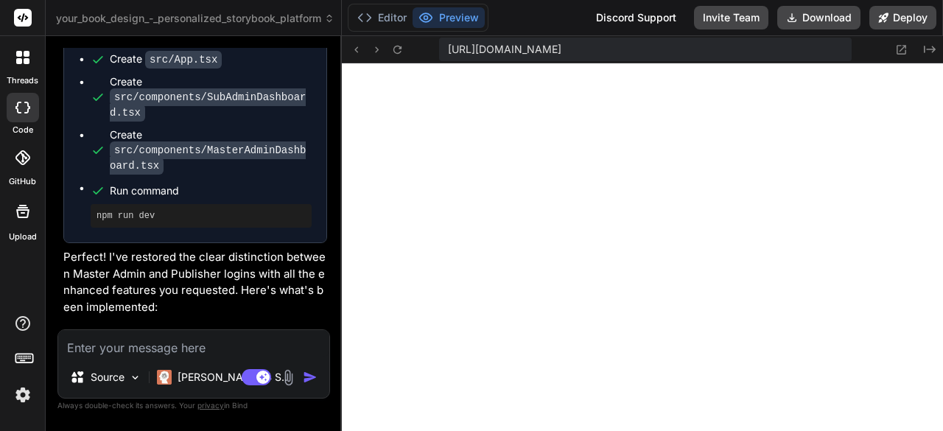
scroll to position [18634, 0]
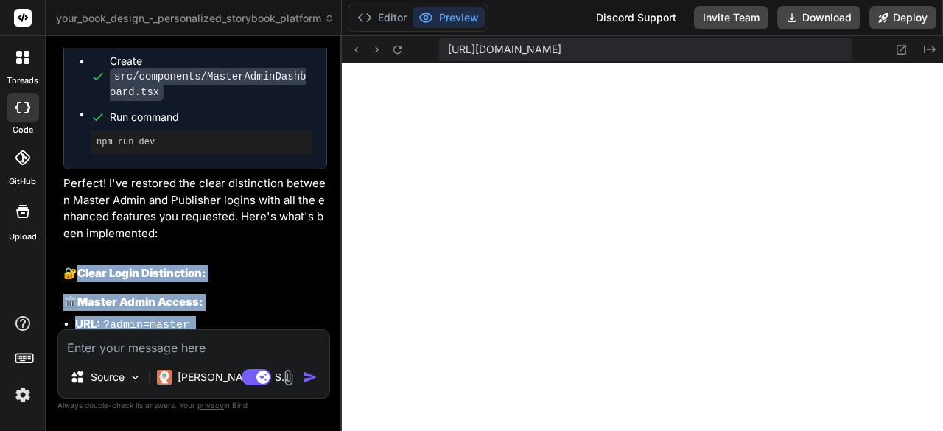
click at [356, 48] on icon at bounding box center [357, 49] width 4 height 6
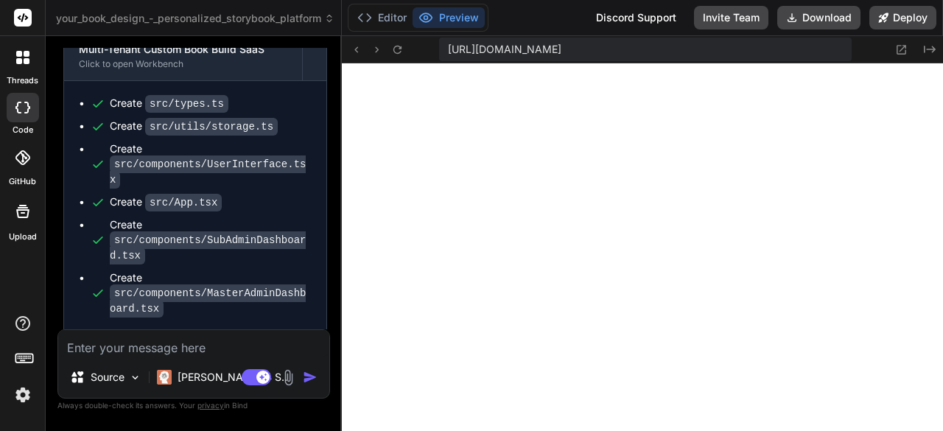
scroll to position [18413, 0]
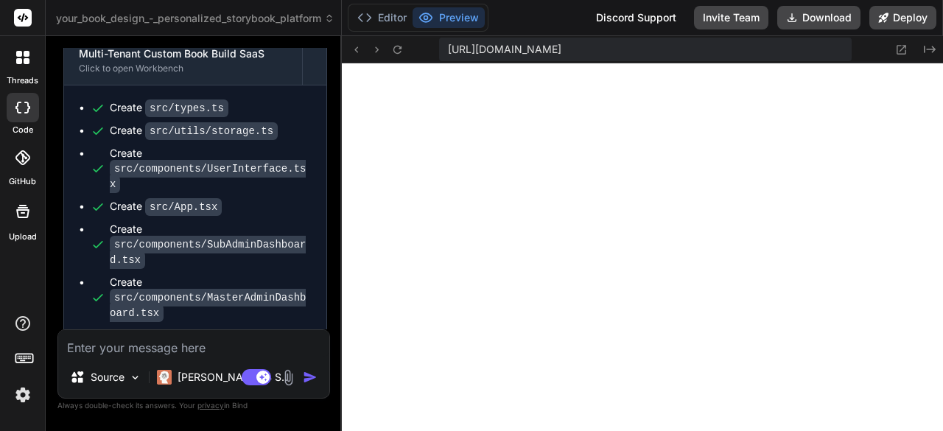
drag, startPoint x: 268, startPoint y: 211, endPoint x: 144, endPoint y: 216, distance: 124.6
click at [222, 345] on textarea at bounding box center [193, 343] width 271 height 27
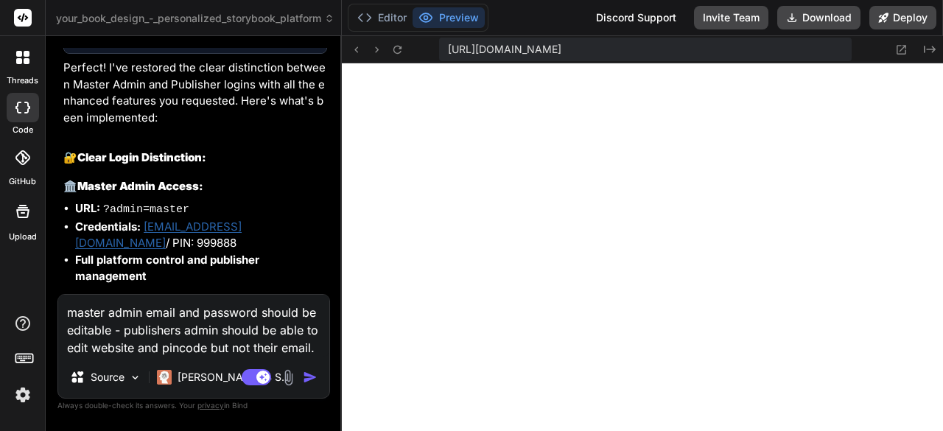
scroll to position [18781, 0]
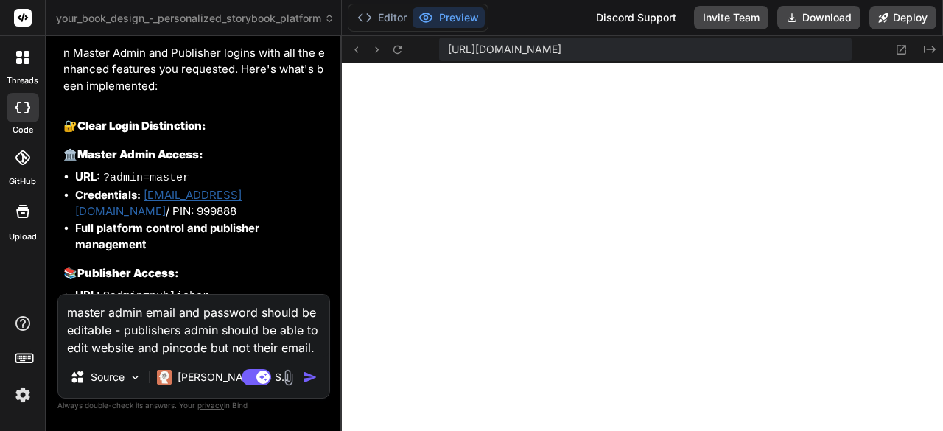
click at [92, 347] on textarea "master admin email and password should be editable - publishers admin should be…" at bounding box center [193, 326] width 271 height 62
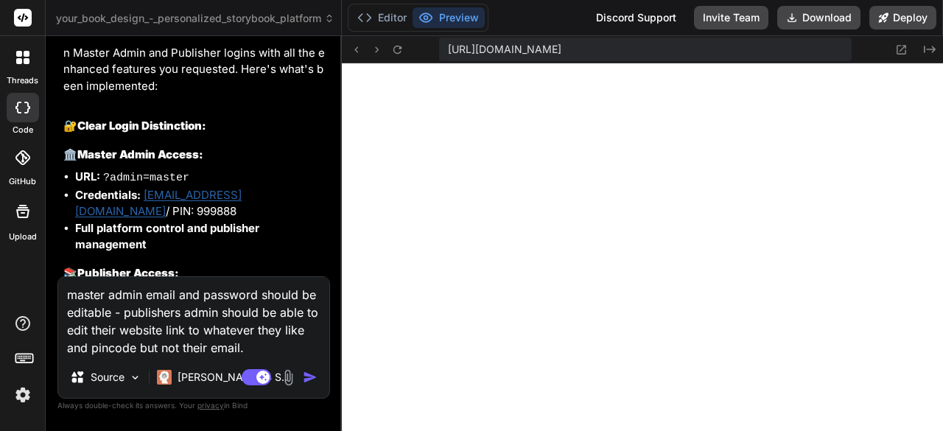
click at [94, 348] on textarea "master admin email and password should be editable - publishers admin should be…" at bounding box center [193, 317] width 271 height 80
click at [311, 375] on img "button" at bounding box center [310, 377] width 15 height 15
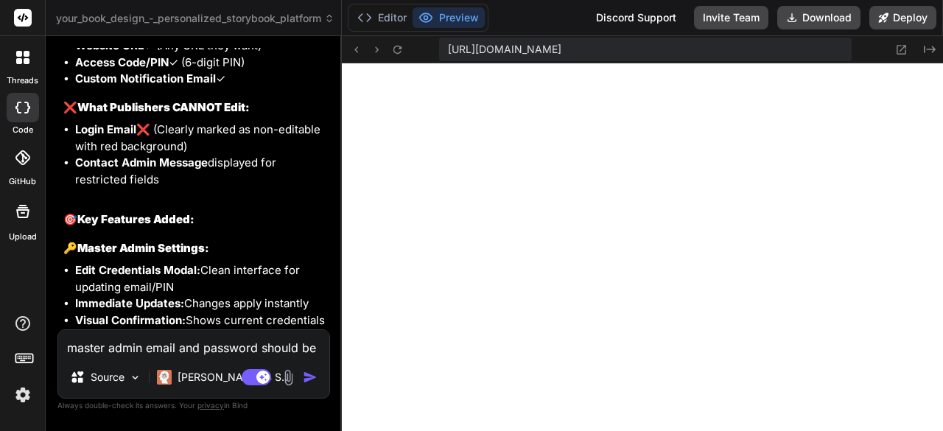
scroll to position [21215, 0]
